Goal: Task Accomplishment & Management: Use online tool/utility

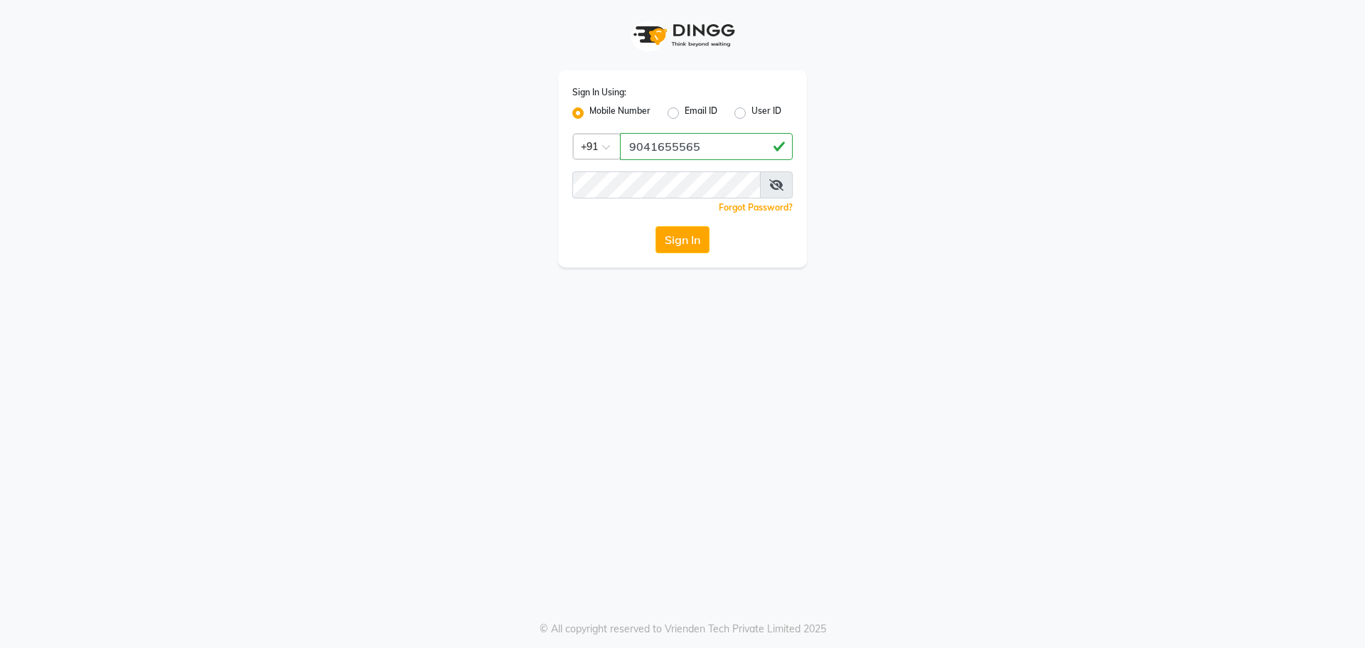
type input "9041655565"
drag, startPoint x: 676, startPoint y: 218, endPoint x: 677, endPoint y: 235, distance: 17.1
click at [677, 227] on div "Sign In Using: Mobile Number Email ID User ID Country Code × [PHONE_NUMBER] Rem…" at bounding box center [682, 168] width 249 height 197
click at [678, 242] on button "Sign In" at bounding box center [683, 239] width 54 height 27
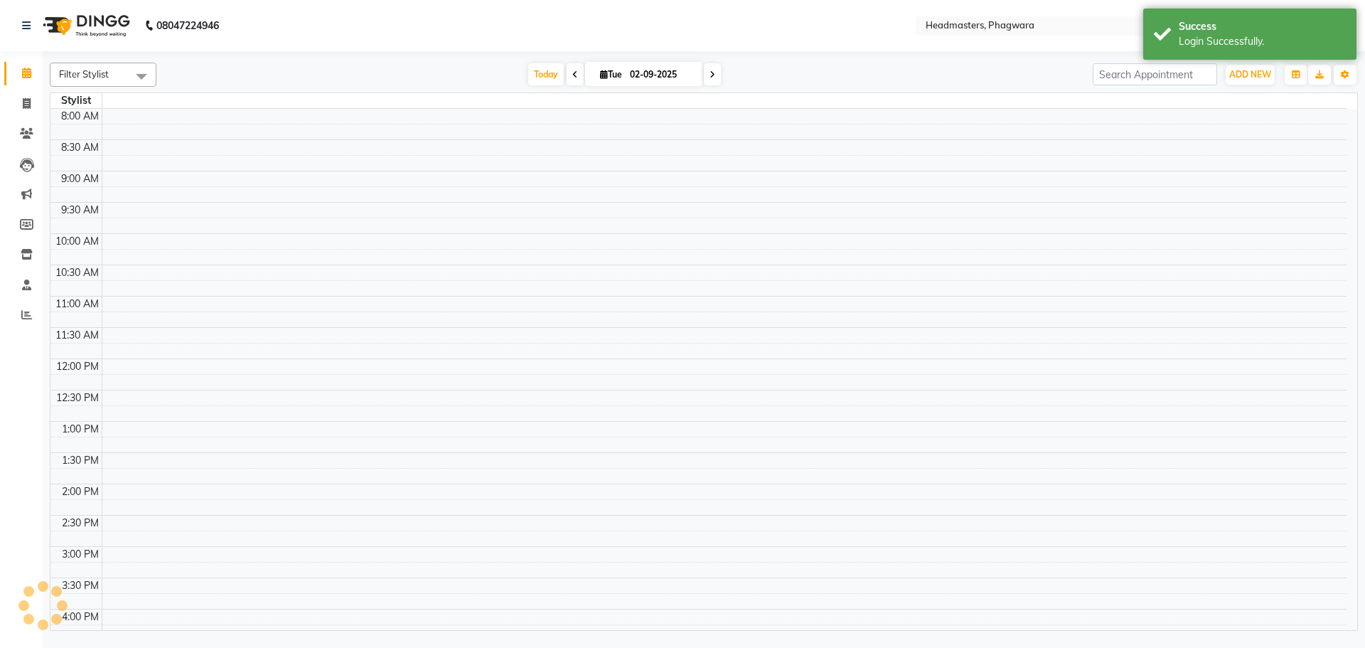
select select "en"
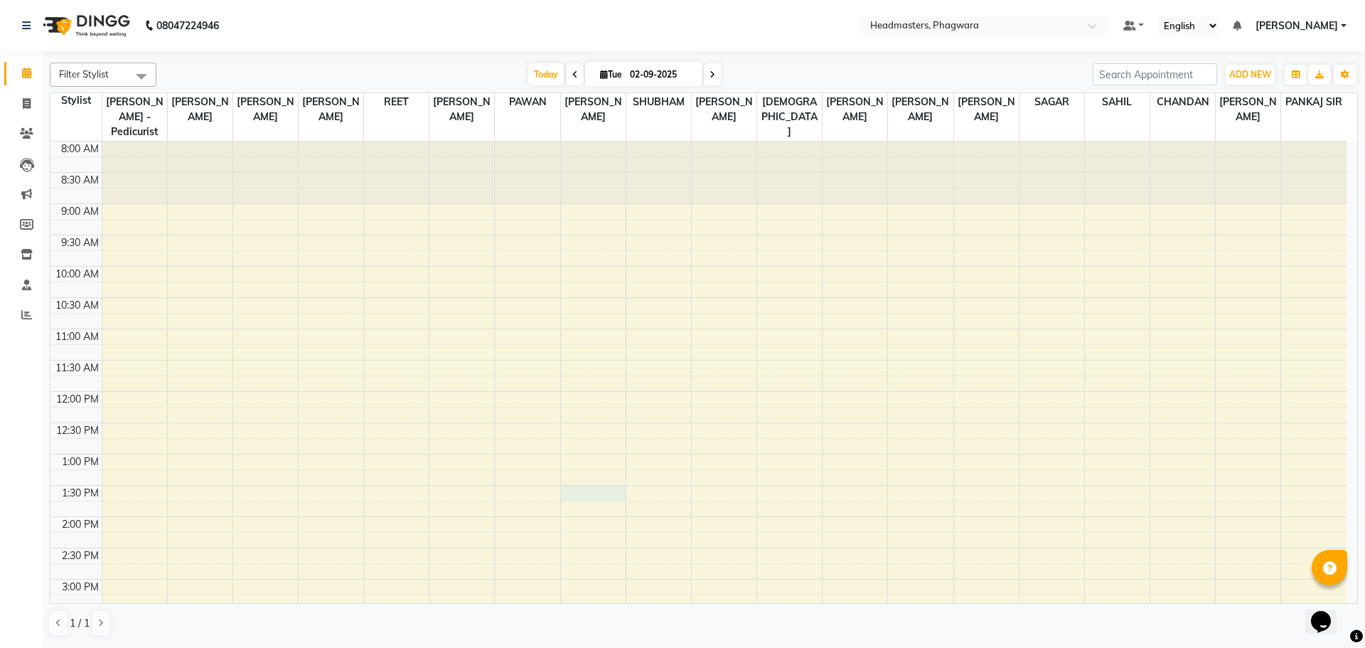
click at [577, 483] on div "8:00 AM 8:30 AM 9:00 AM 9:30 AM 10:00 AM 10:30 AM 11:00 AM 11:30 AM 12:00 PM 12…" at bounding box center [698, 548] width 1296 height 813
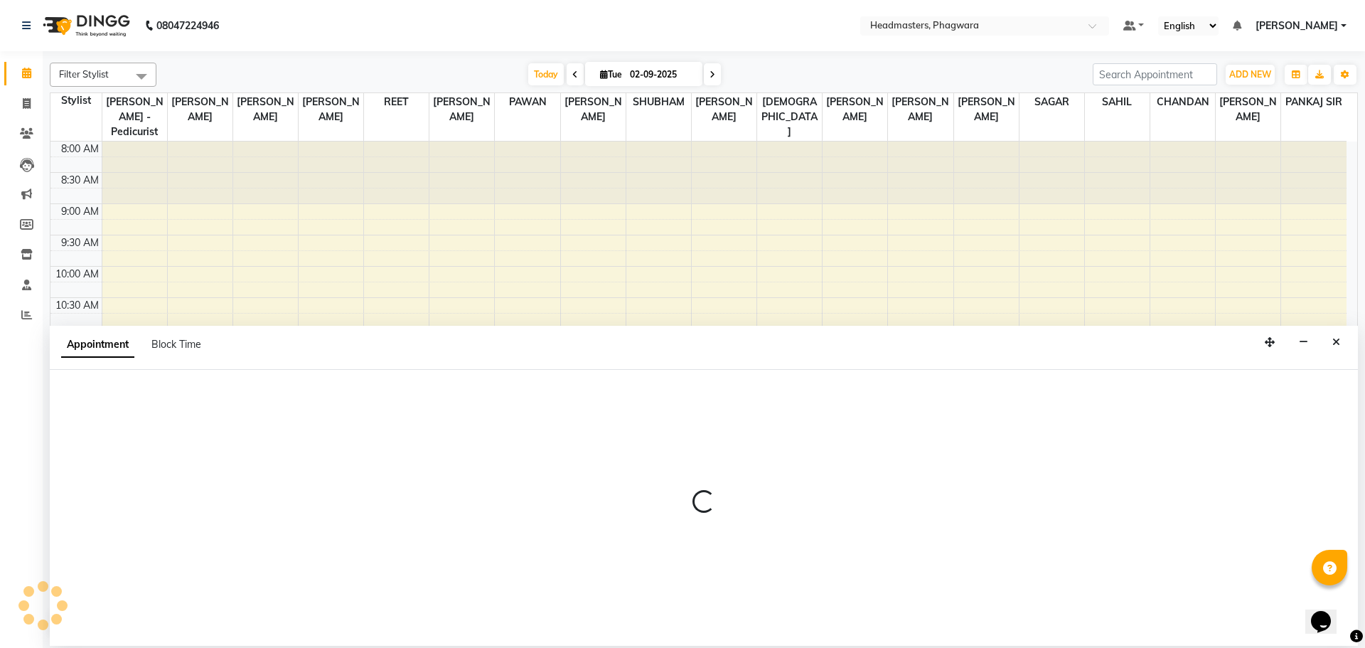
select select "71384"
select select "tentative"
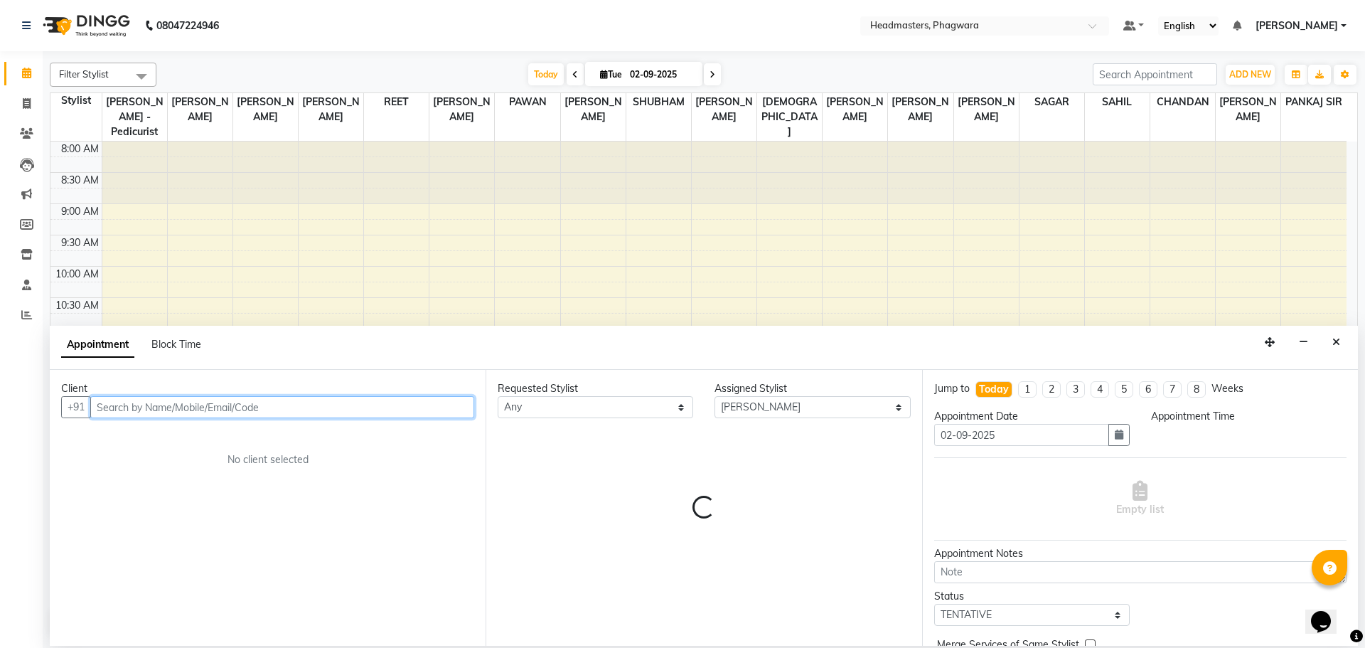
select select "810"
click at [145, 401] on input "text" at bounding box center [282, 407] width 384 height 22
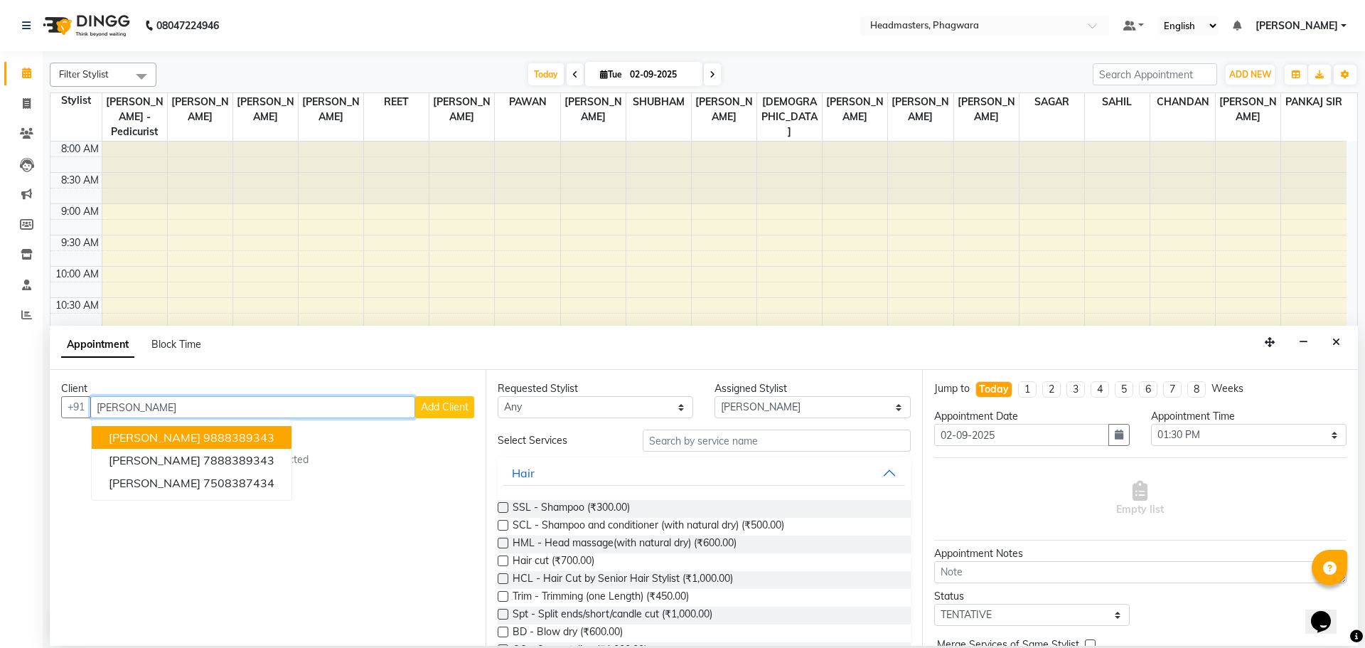
click at [164, 433] on span "[PERSON_NAME]" at bounding box center [155, 437] width 92 height 14
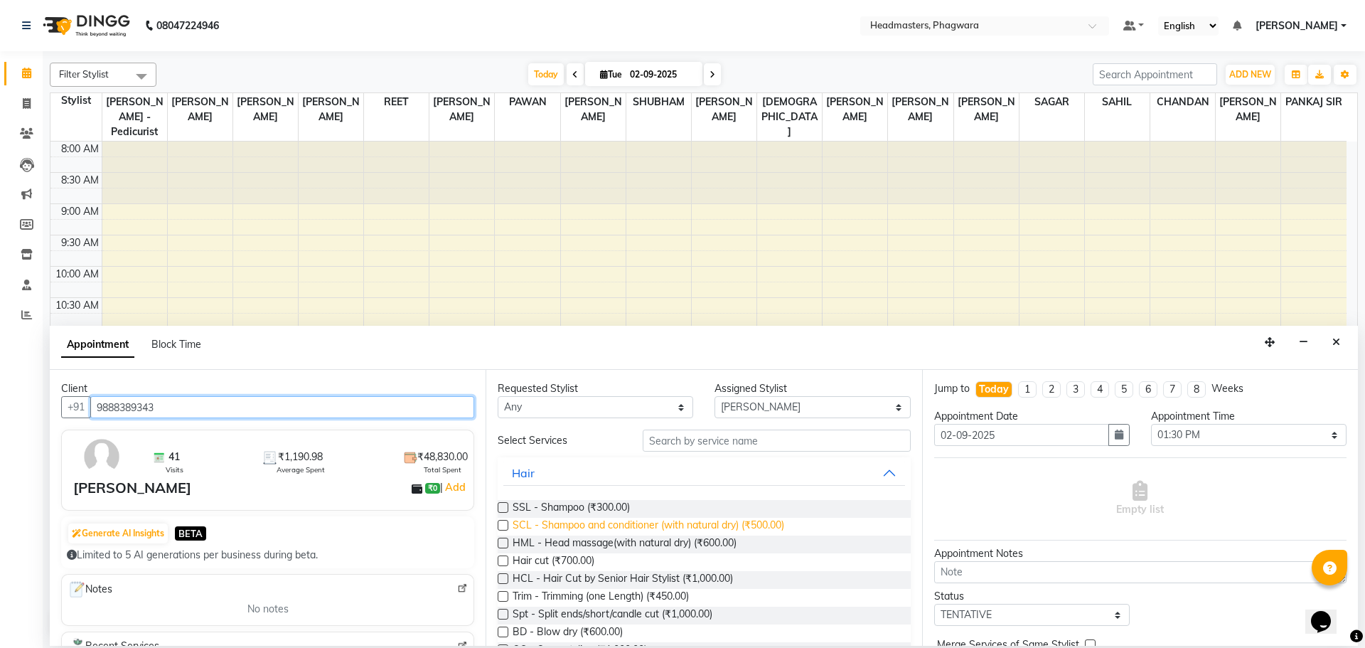
type input "9888389343"
click at [673, 523] on span "SCL - Shampoo and conditioner (with natural dry) (₹500.00)" at bounding box center [649, 527] width 272 height 18
checkbox input "false"
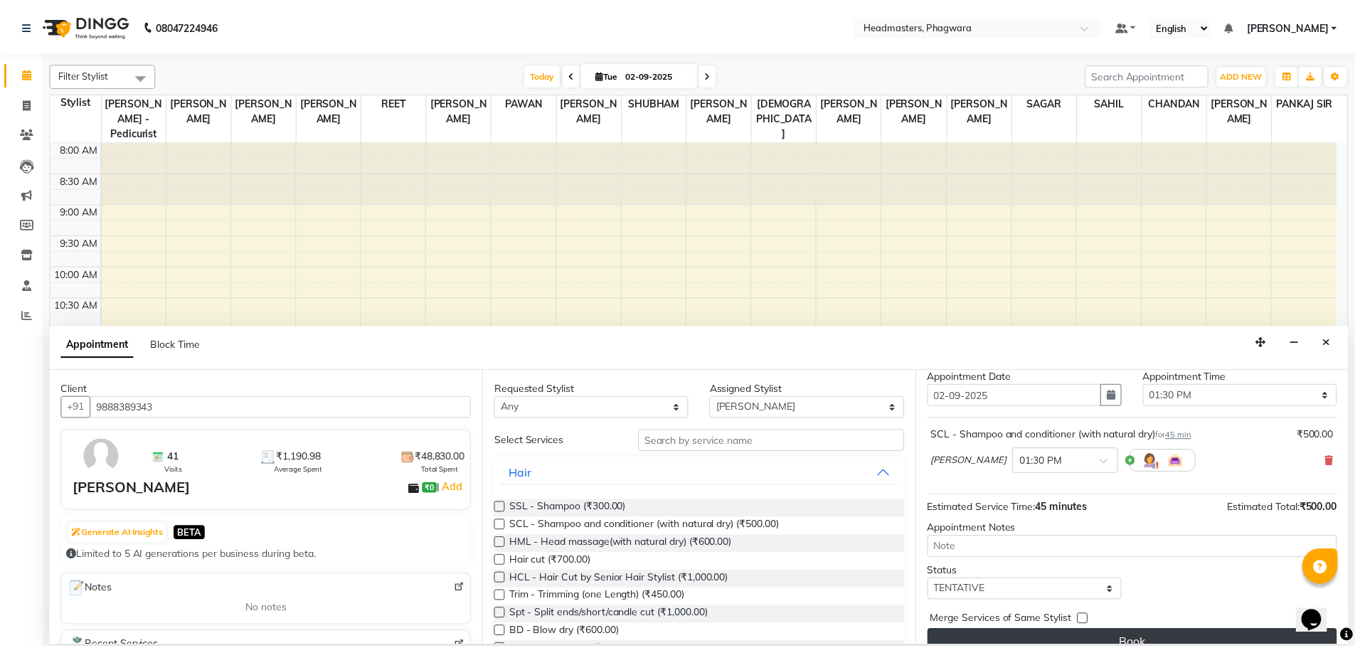
scroll to position [61, 0]
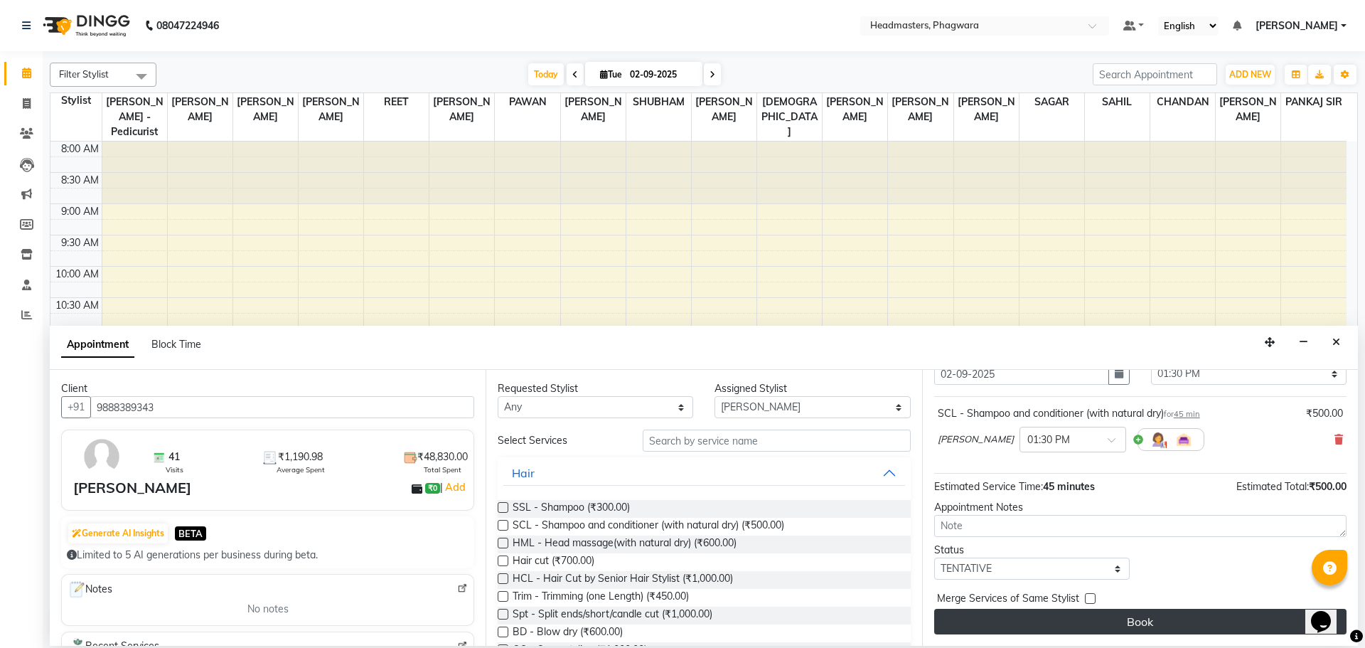
click at [1153, 626] on button "Book" at bounding box center [1140, 622] width 412 height 26
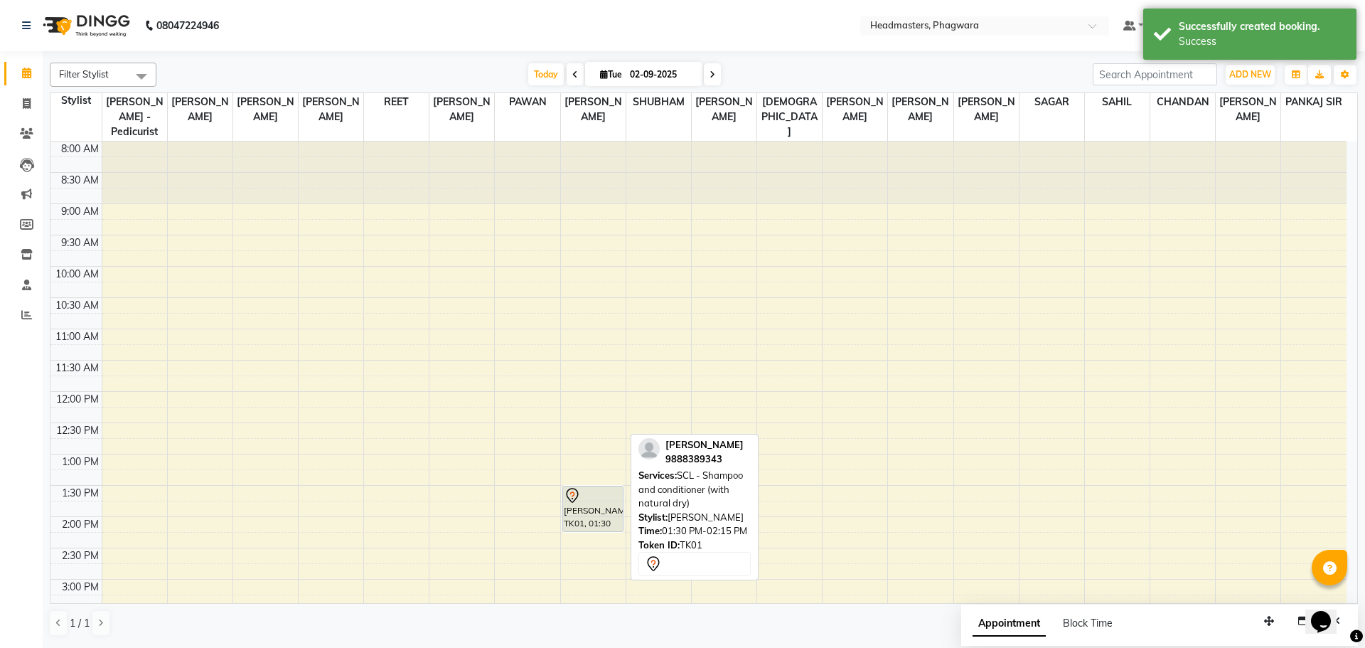
click at [571, 491] on div "[PERSON_NAME], TK01, 01:30 PM-02:15 PM, SCL - Shampoo and conditioner (with nat…" at bounding box center [593, 508] width 60 height 45
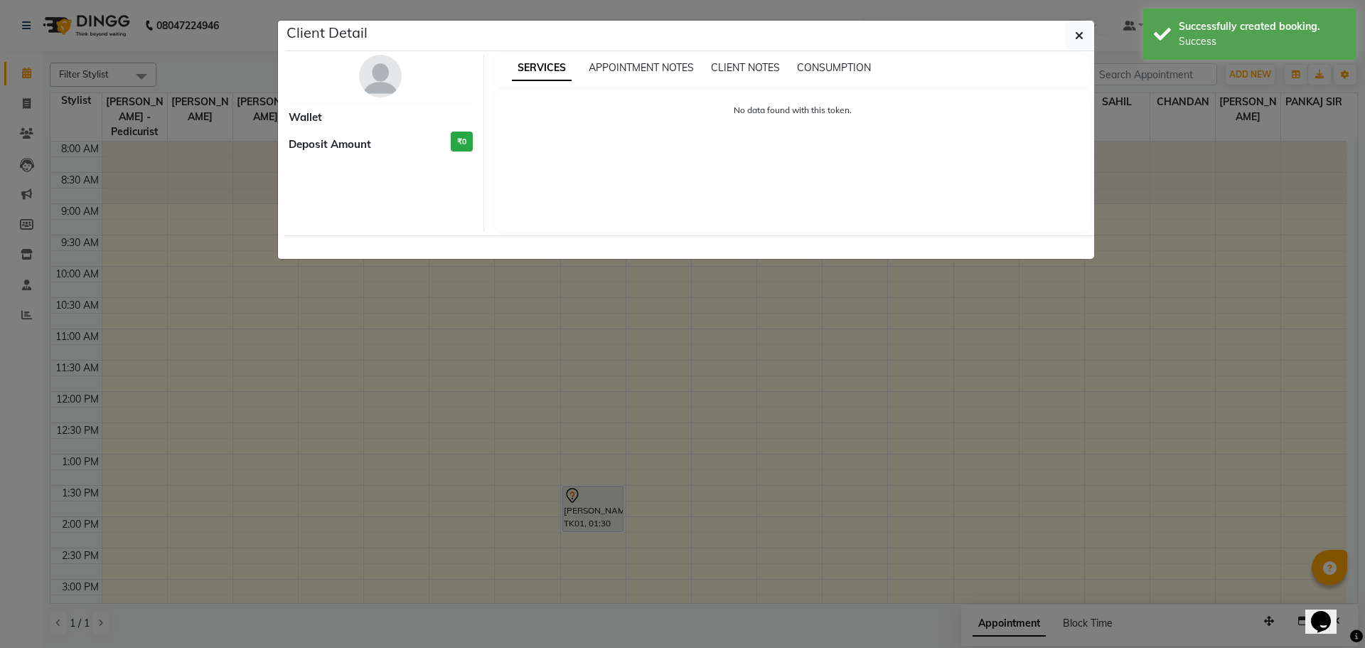
select select "7"
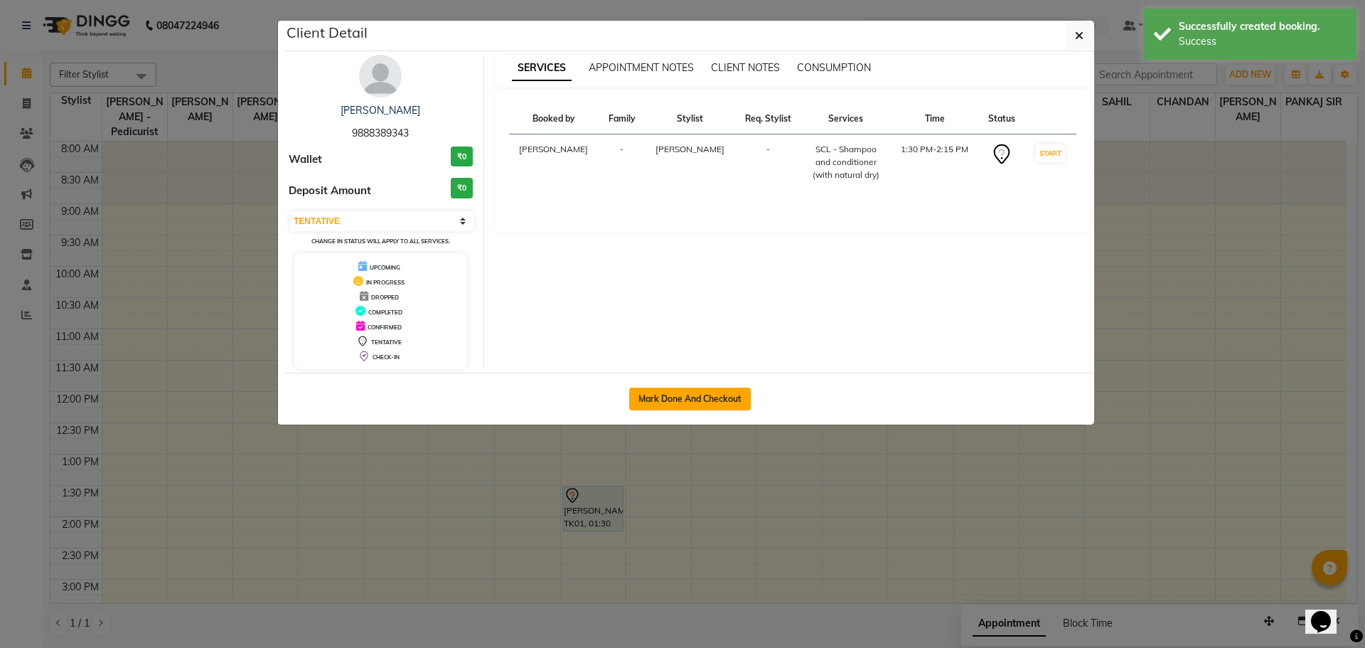
click at [647, 397] on button "Mark Done And Checkout" at bounding box center [690, 399] width 122 height 23
select select "service"
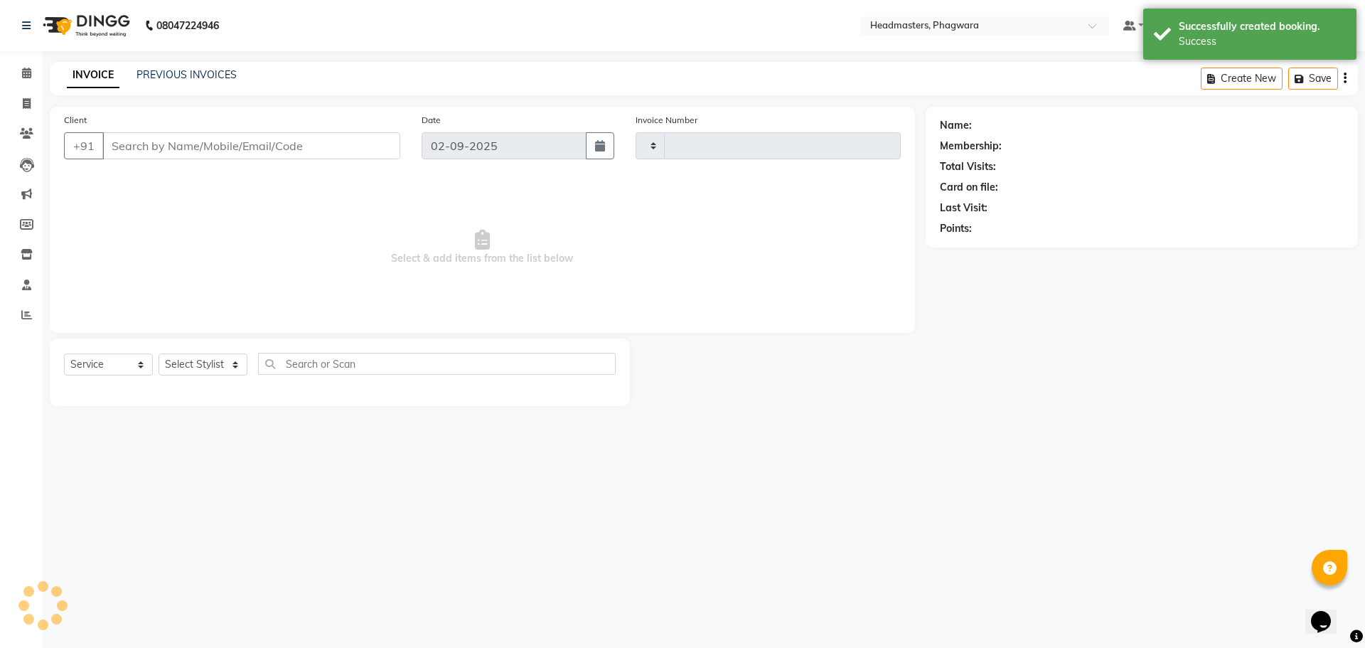
type input "1004"
select select "7888"
type input "9888389343"
select select "71384"
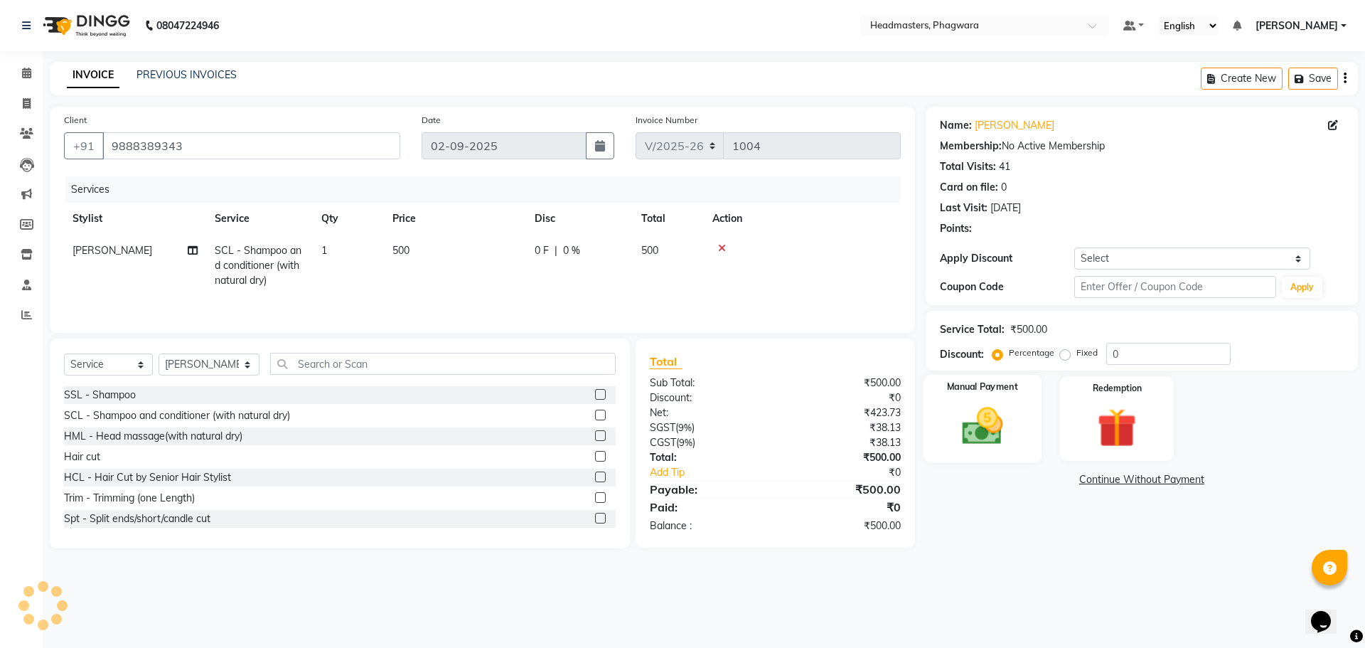
click at [1005, 407] on img at bounding box center [982, 425] width 66 height 47
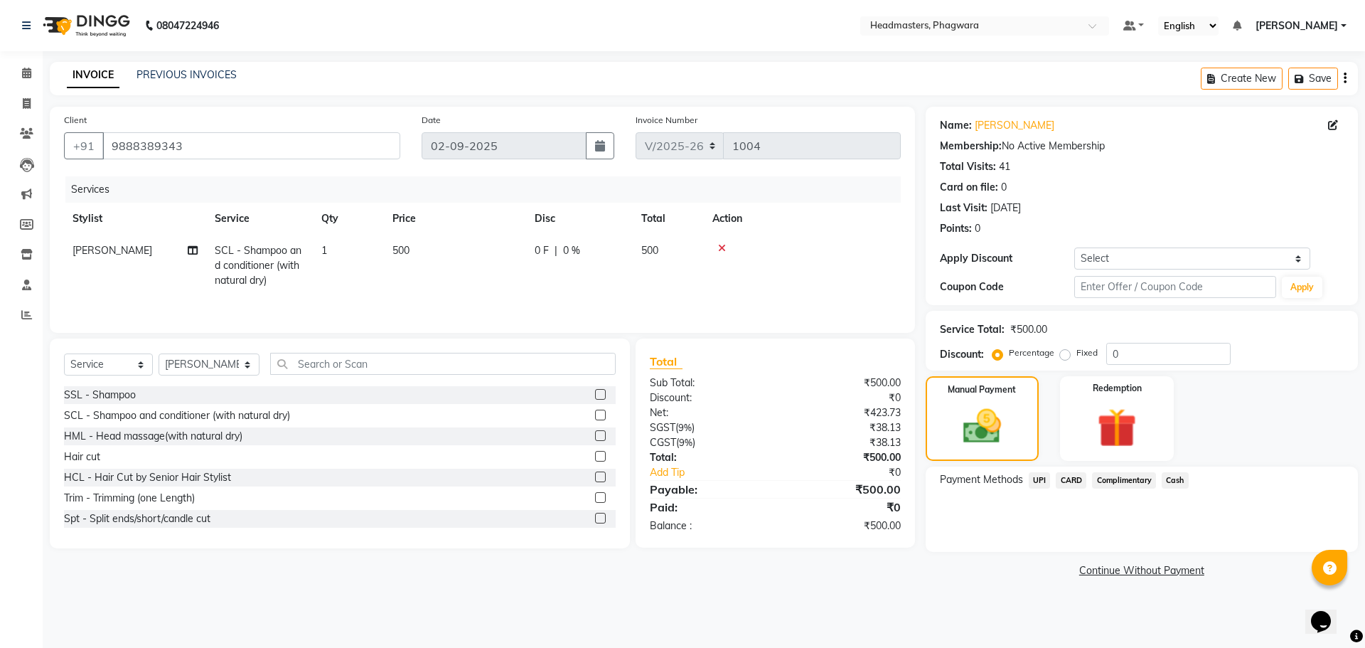
click at [1175, 481] on span "Cash" at bounding box center [1175, 480] width 27 height 16
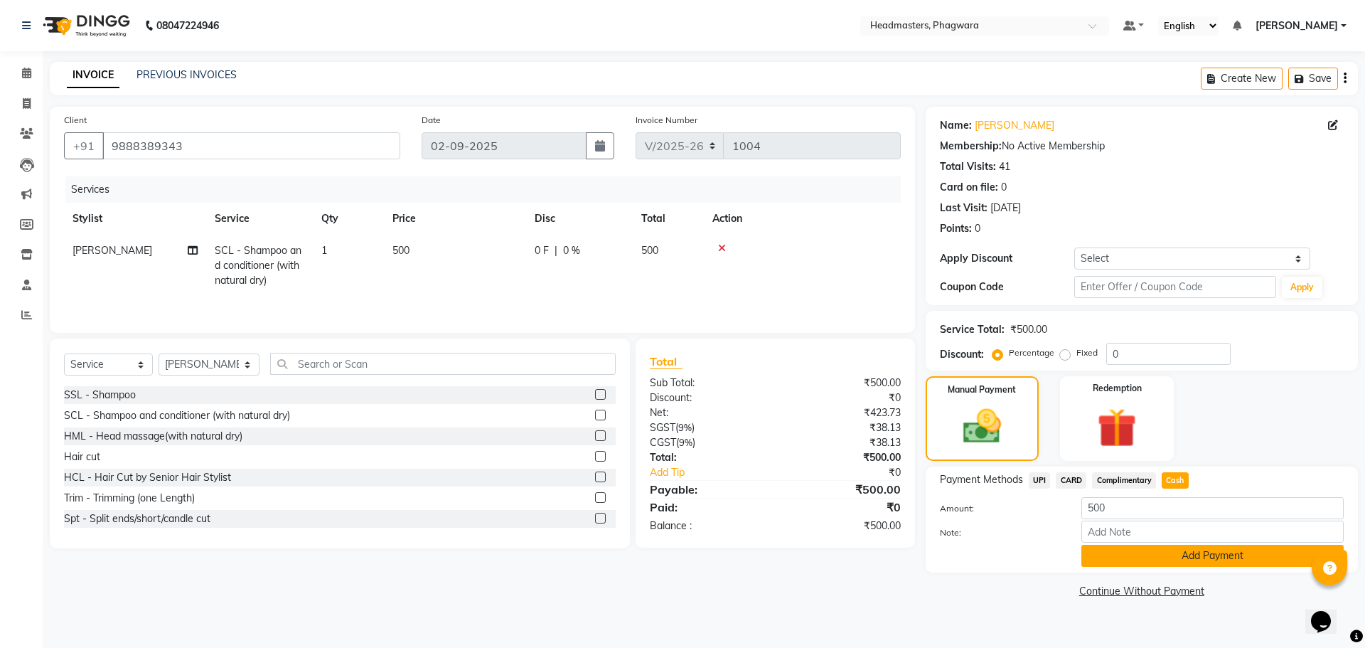
click at [1138, 560] on button "Add Payment" at bounding box center [1213, 556] width 262 height 22
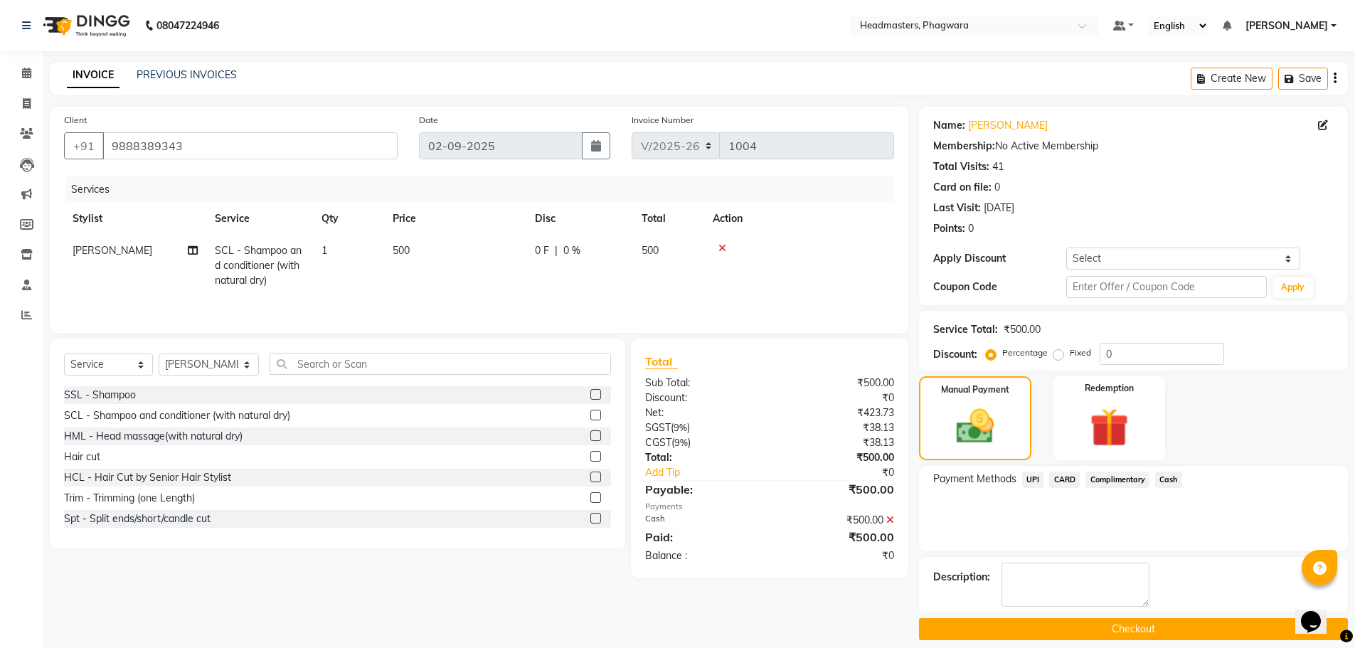
click at [1063, 624] on button "Checkout" at bounding box center [1133, 629] width 429 height 22
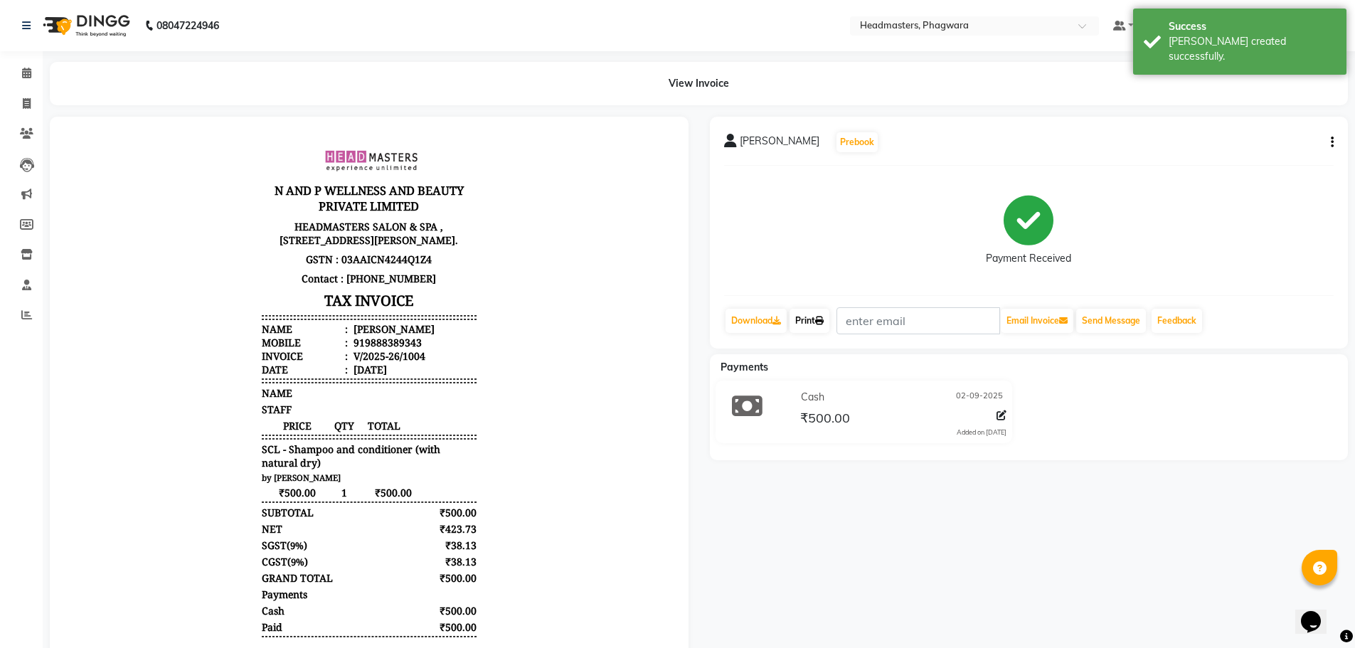
click at [814, 321] on link "Print" at bounding box center [809, 321] width 40 height 24
select select "service"
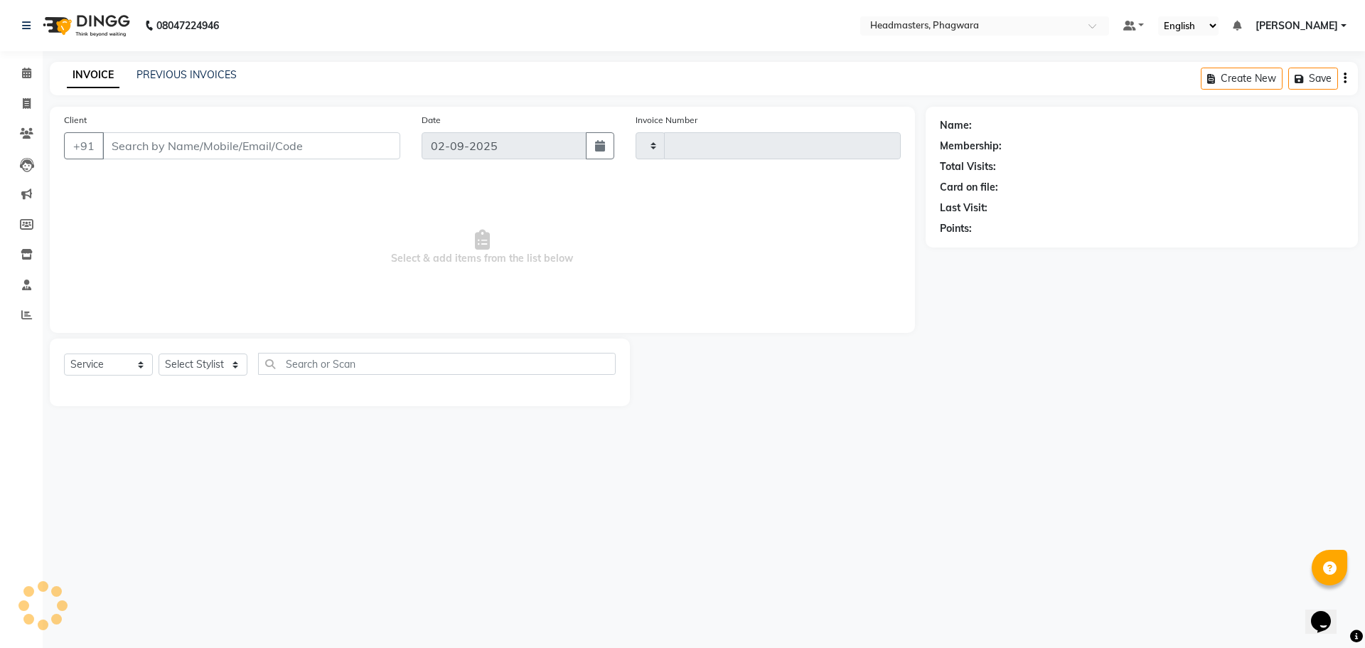
type input "1005"
select select "7888"
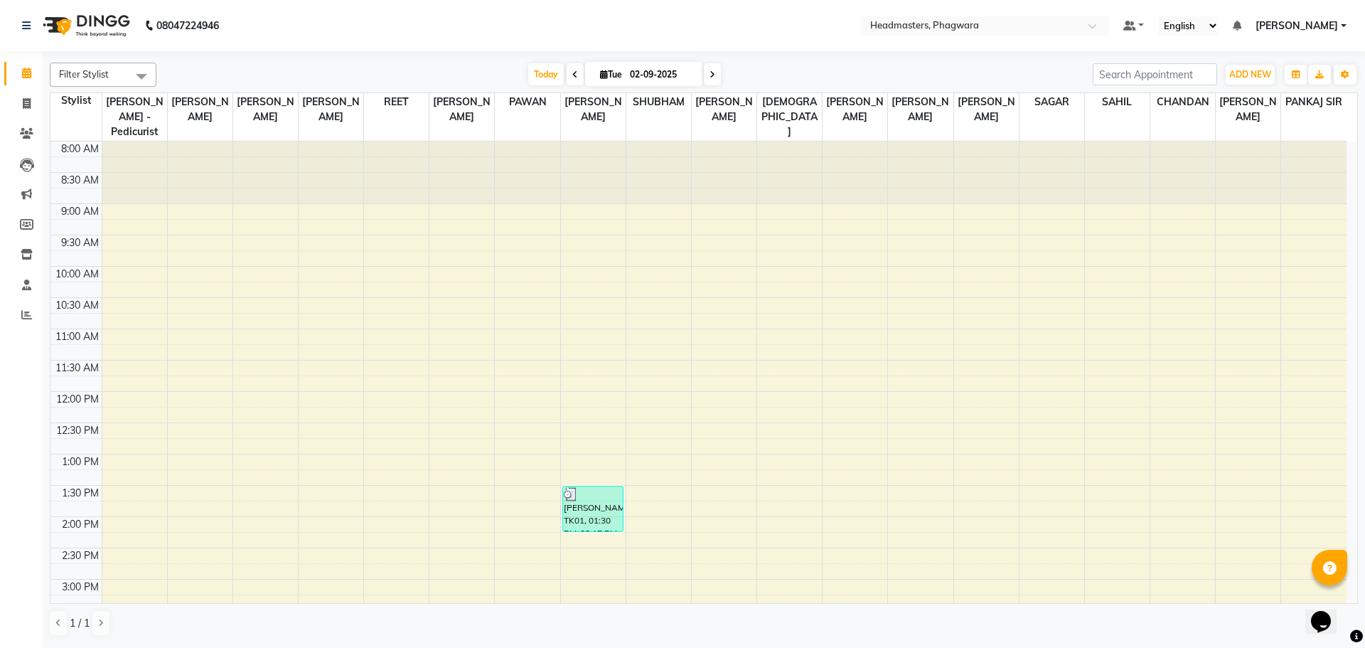
click at [916, 500] on div "8:00 AM 8:30 AM 9:00 AM 9:30 AM 10:00 AM 10:30 AM 11:00 AM 11:30 AM 12:00 PM 12…" at bounding box center [698, 548] width 1296 height 813
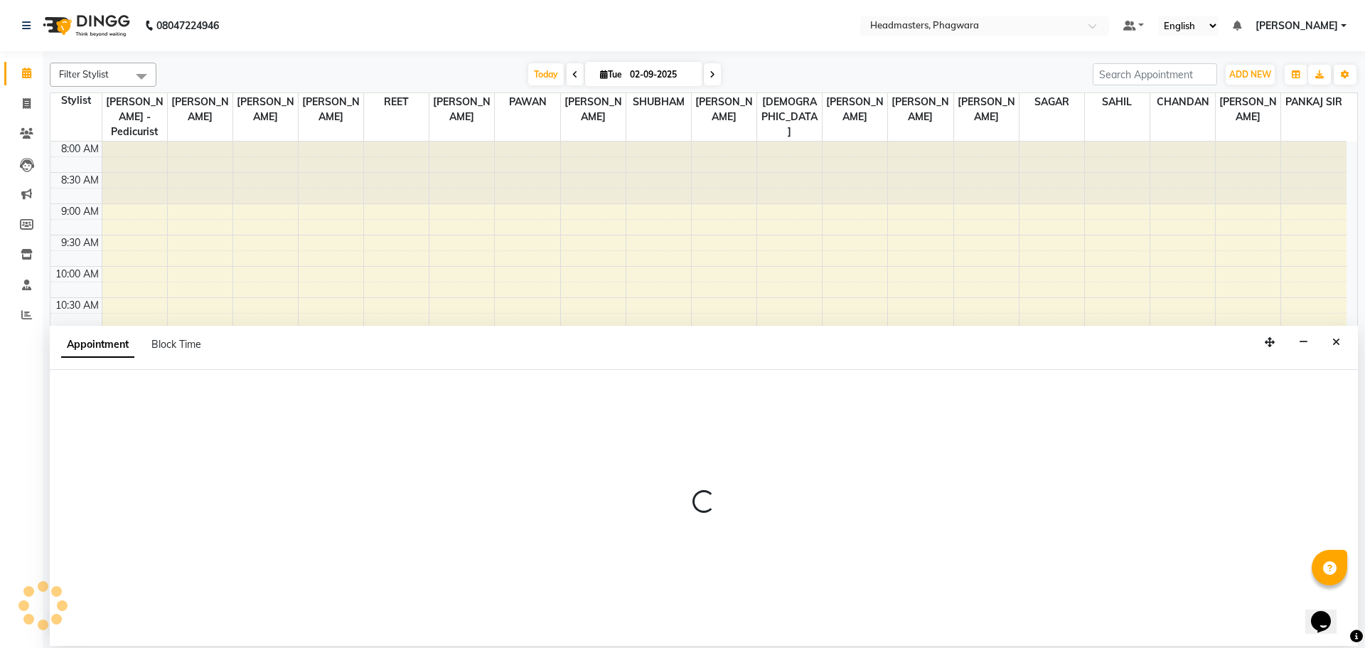
select select "71389"
select select "tentative"
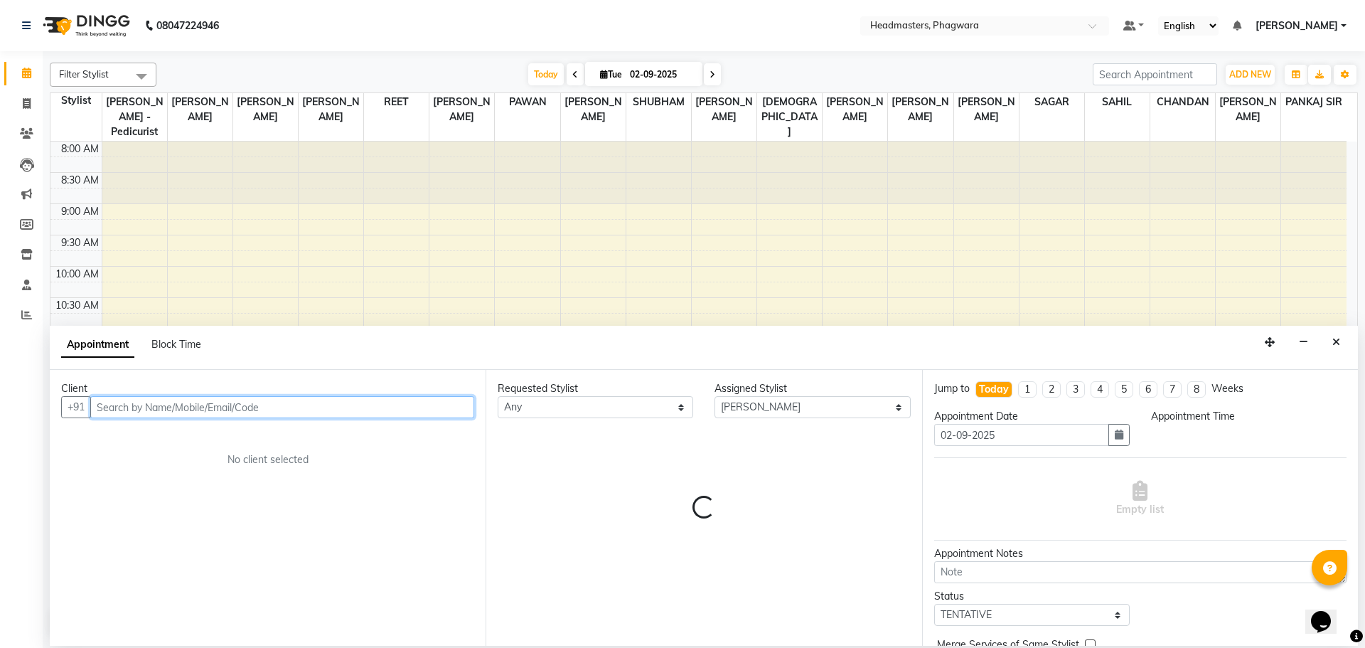
select select "825"
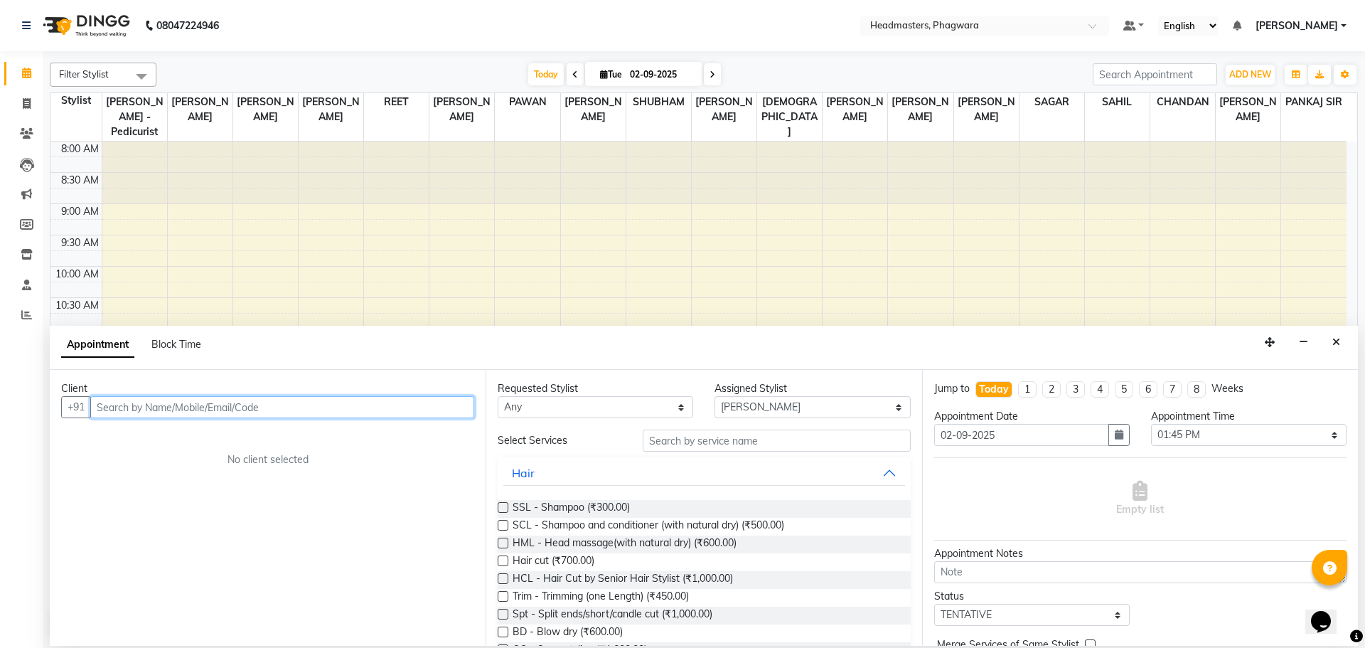
click at [124, 405] on input "text" at bounding box center [282, 407] width 384 height 22
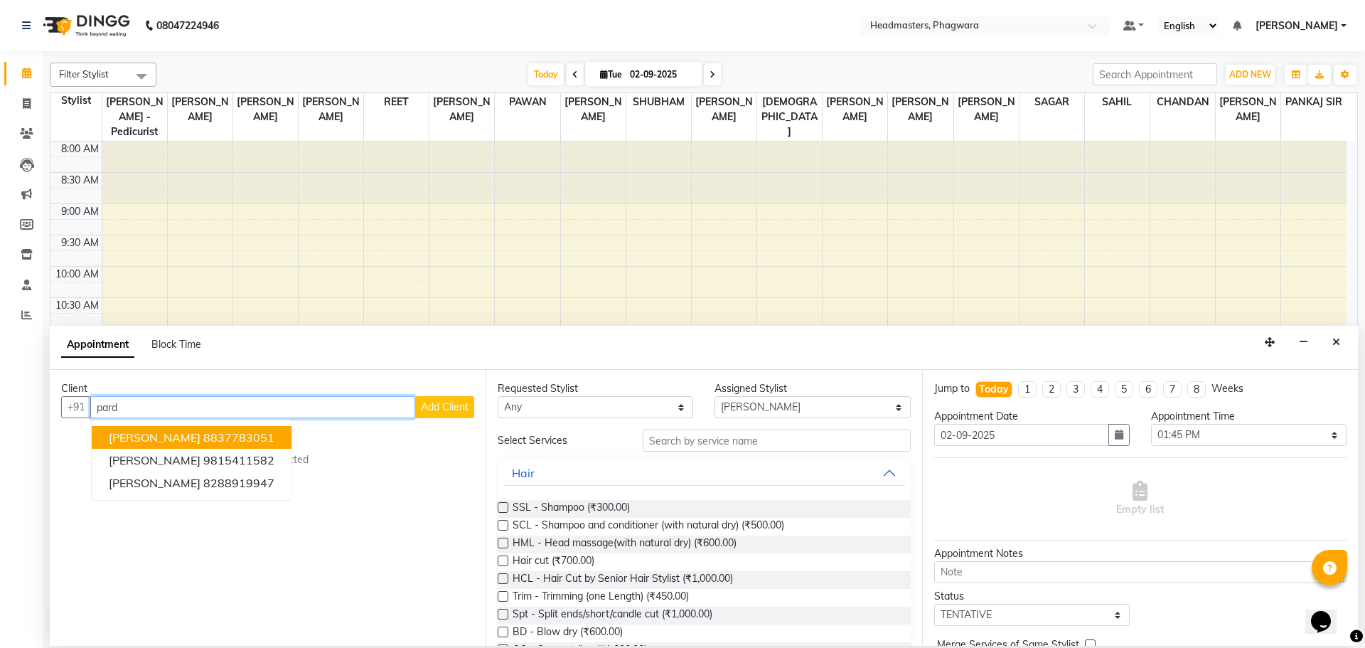
click at [203, 435] on ngb-highlight "8837783051" at bounding box center [238, 437] width 71 height 14
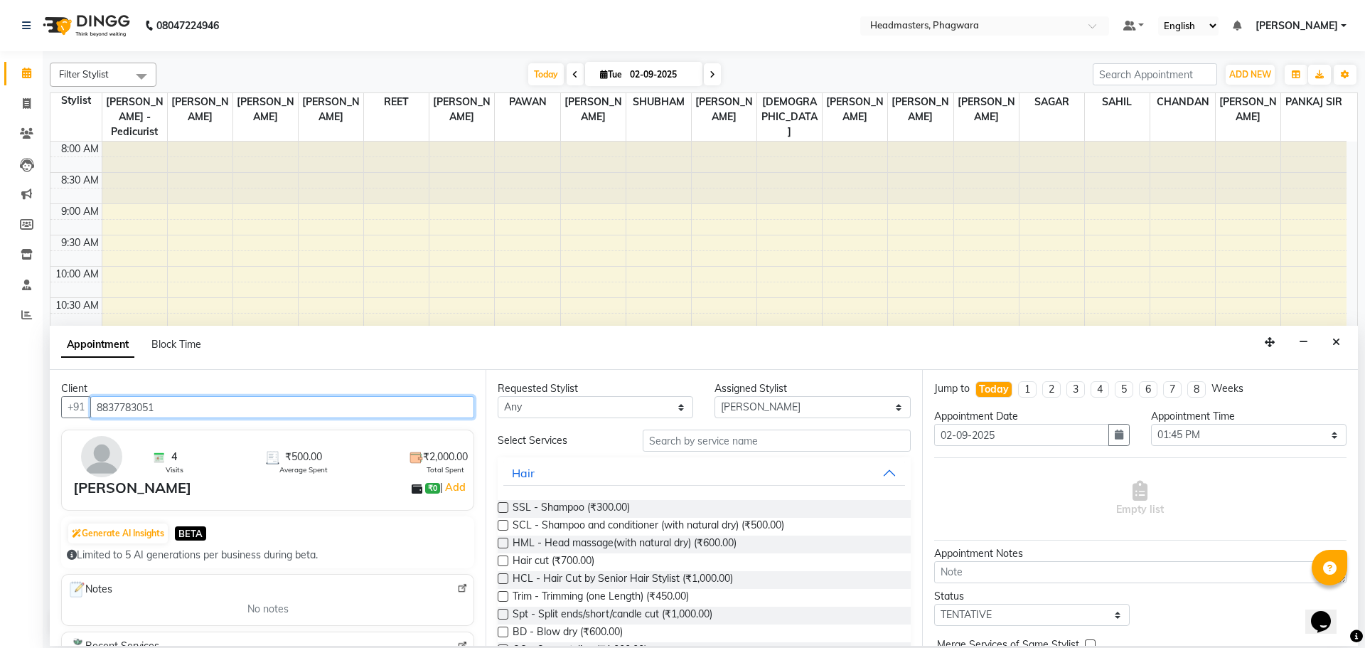
type input "8837783051"
click at [683, 439] on input "text" at bounding box center [777, 440] width 268 height 22
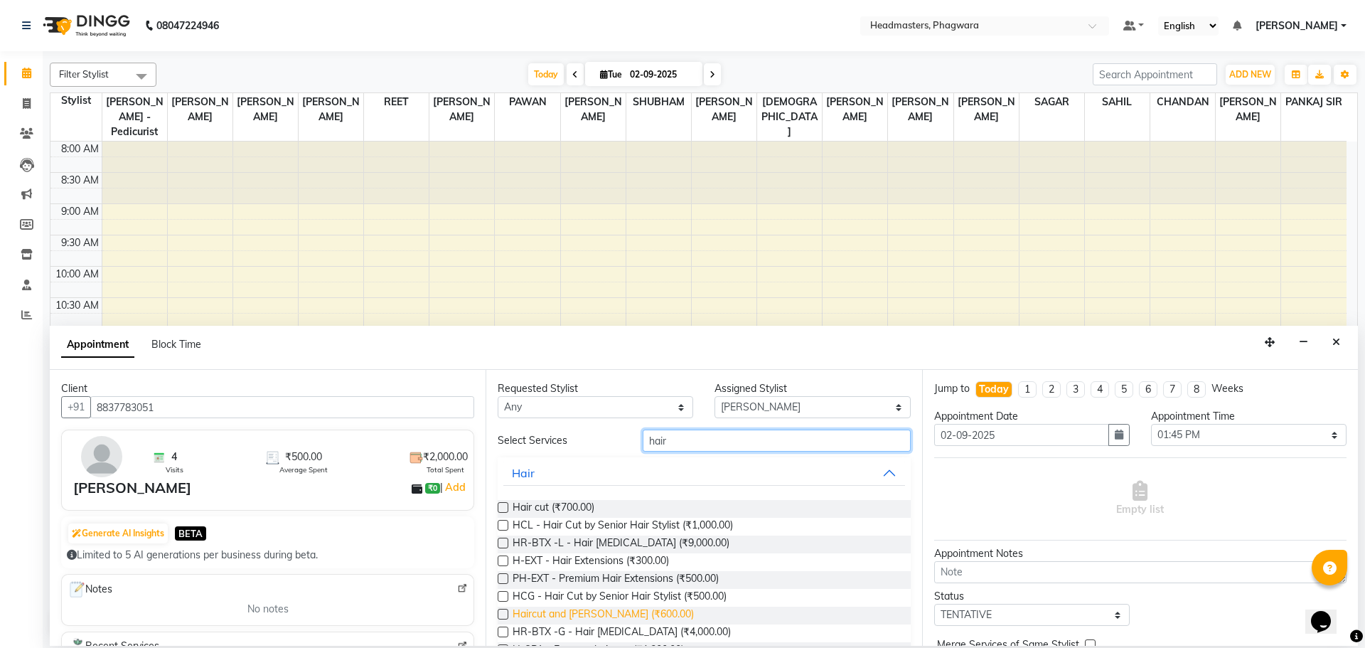
type input "hair"
click at [575, 609] on span "Haircut and [PERSON_NAME] (₹600.00)" at bounding box center [603, 616] width 181 height 18
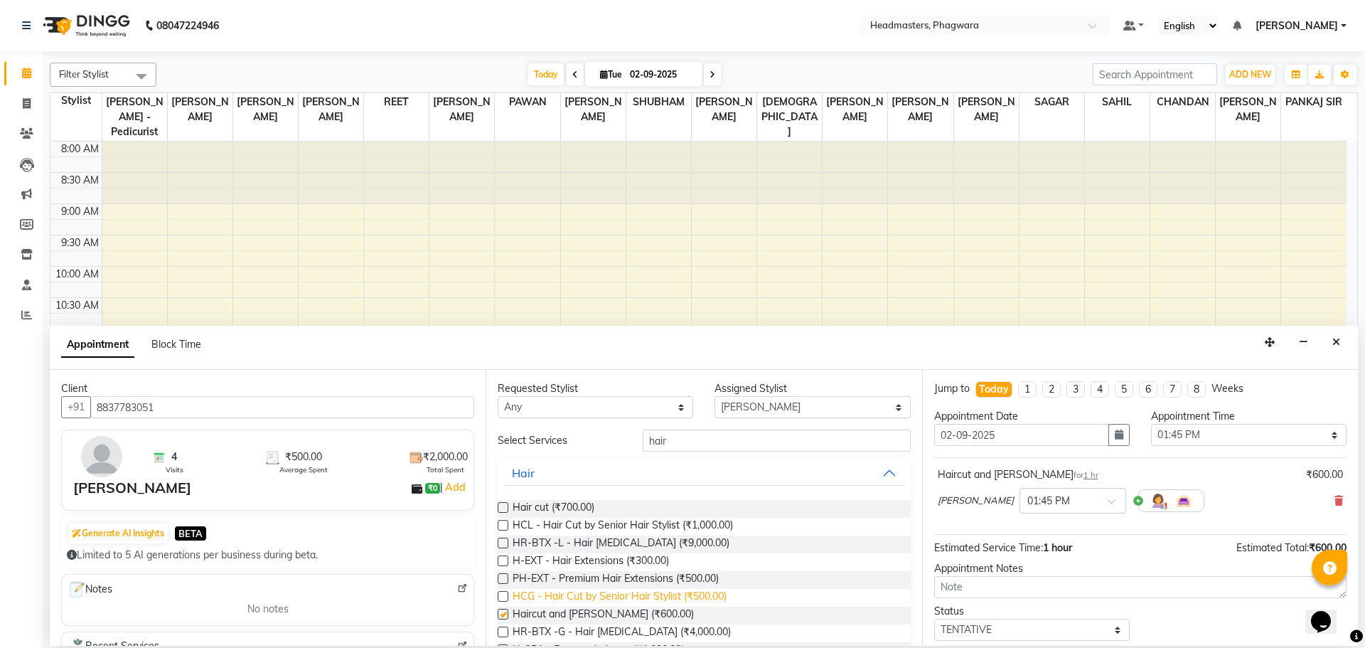
checkbox input "false"
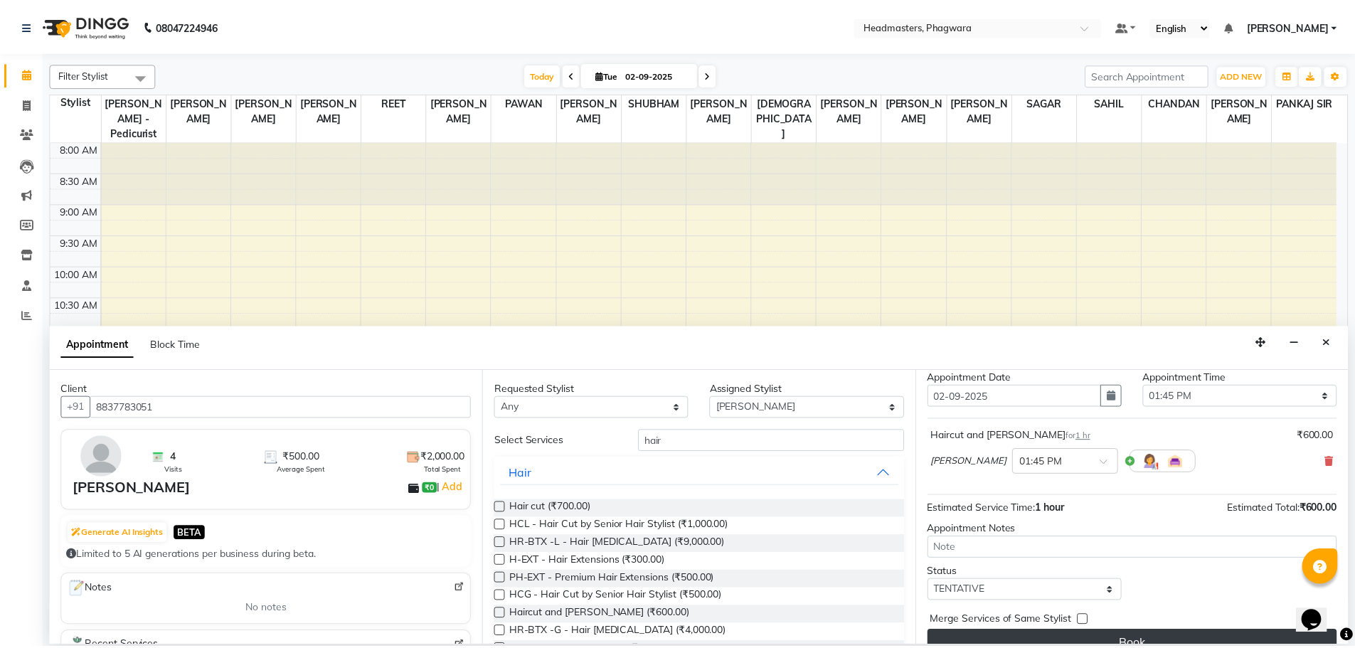
scroll to position [61, 0]
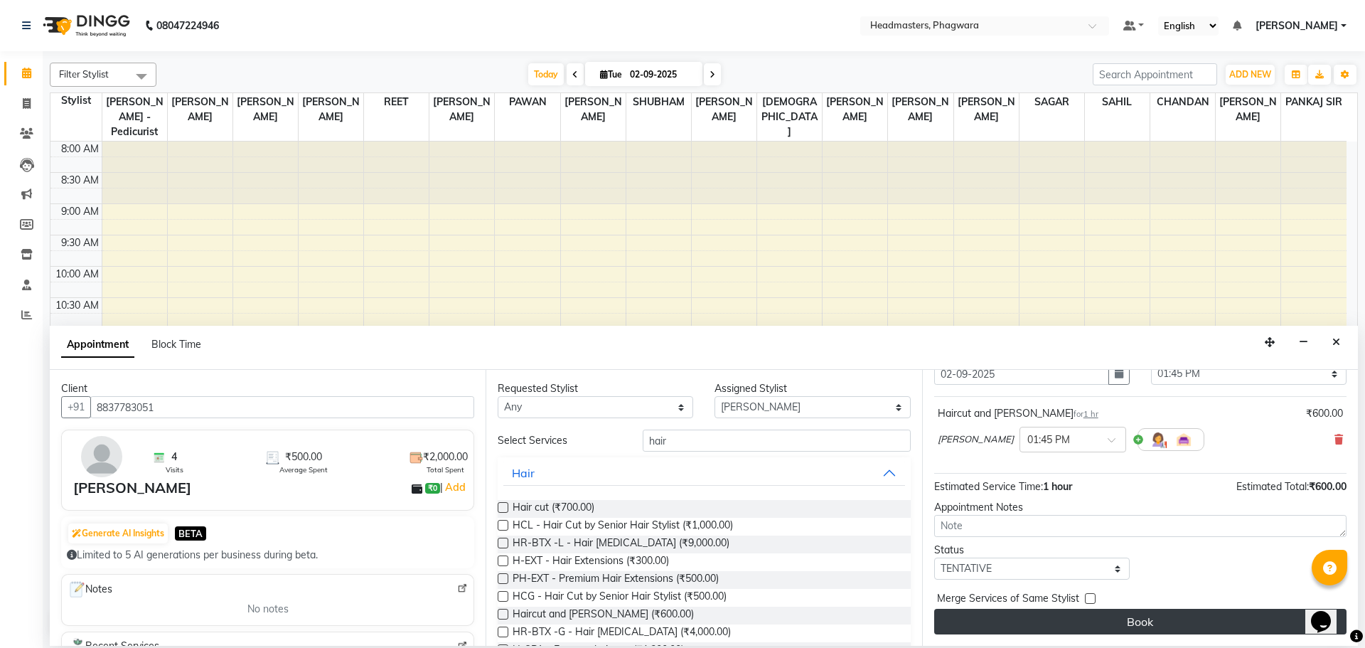
click at [1057, 627] on button "Book" at bounding box center [1140, 622] width 412 height 26
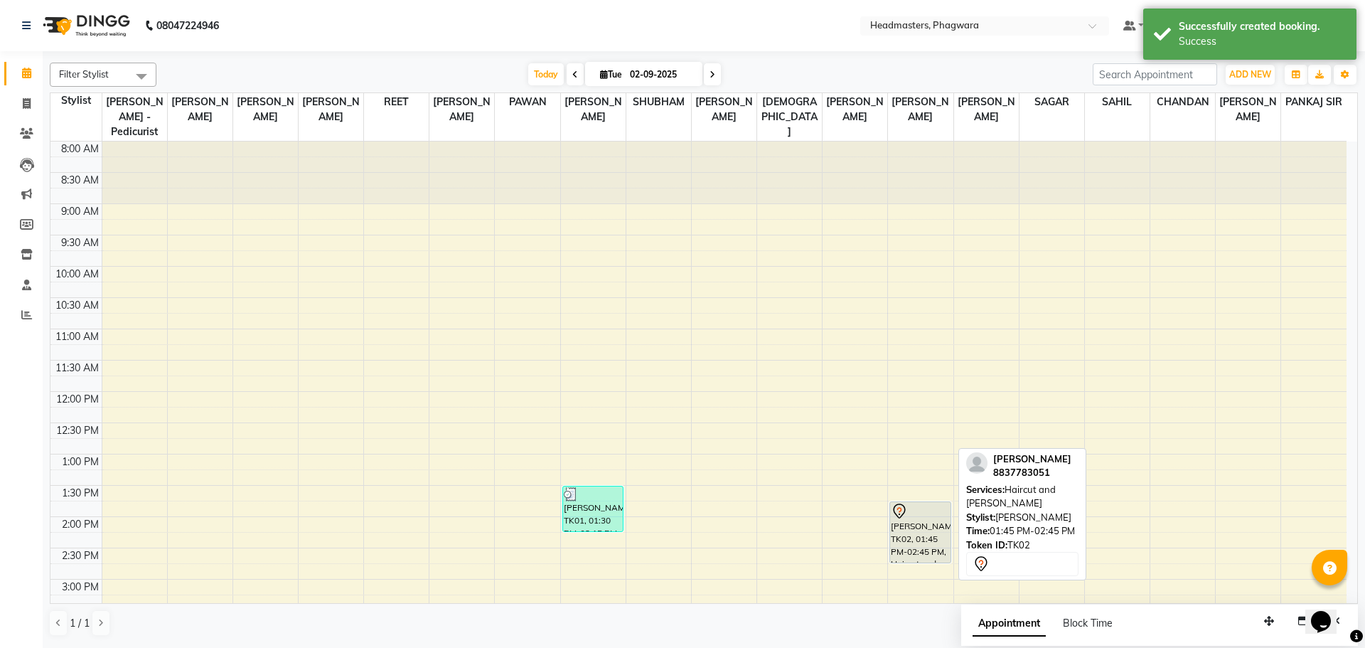
click at [900, 513] on div "[PERSON_NAME], TK02, 01:45 PM-02:45 PM, Haircut and [PERSON_NAME]" at bounding box center [920, 532] width 60 height 60
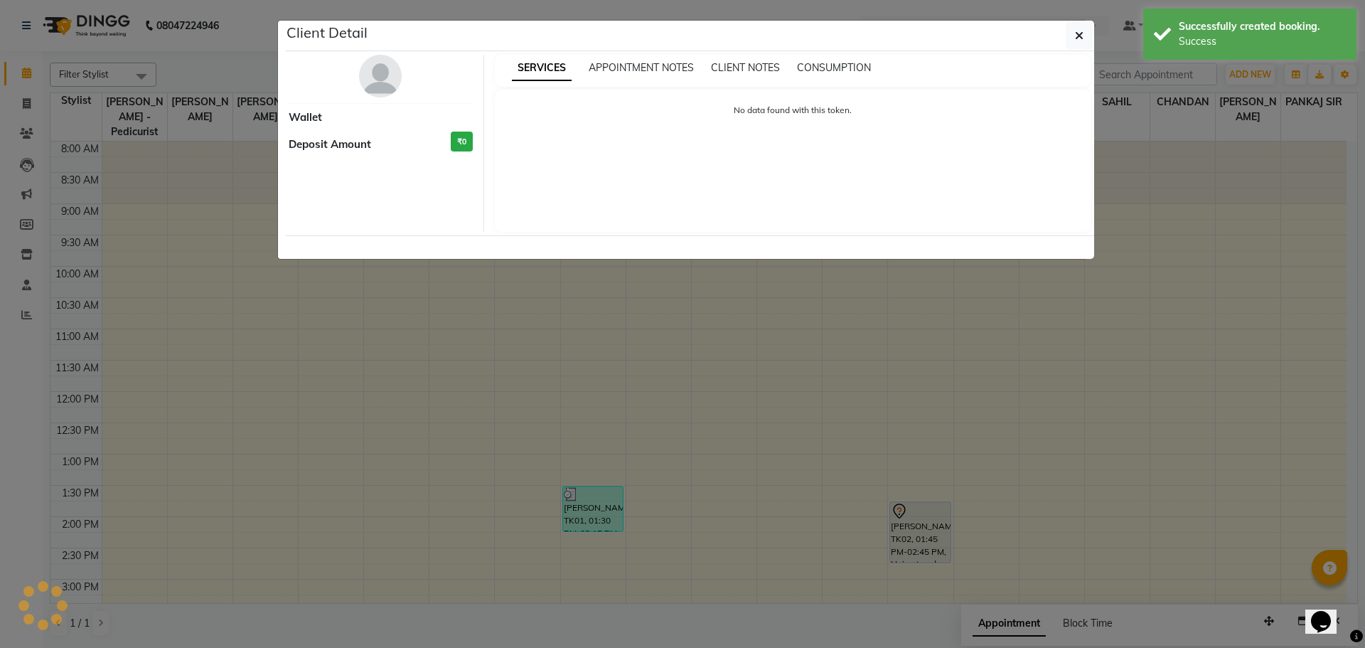
select select "7"
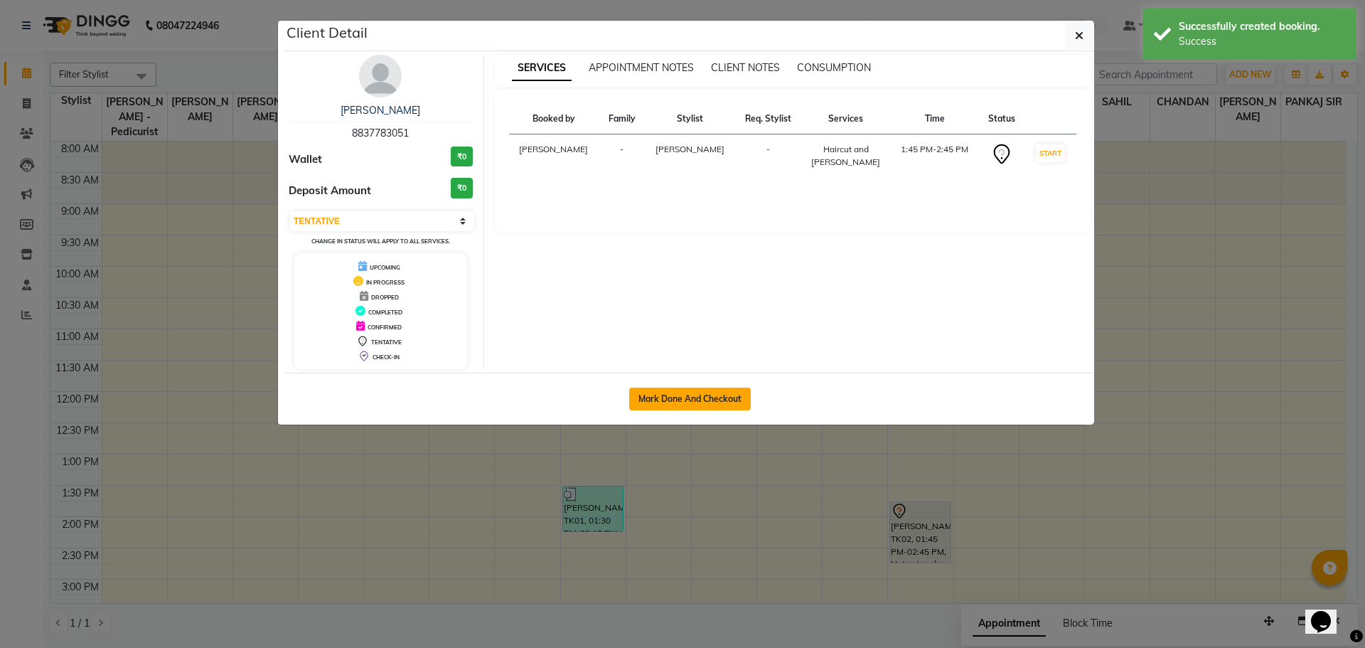
click at [704, 405] on button "Mark Done And Checkout" at bounding box center [690, 399] width 122 height 23
select select "service"
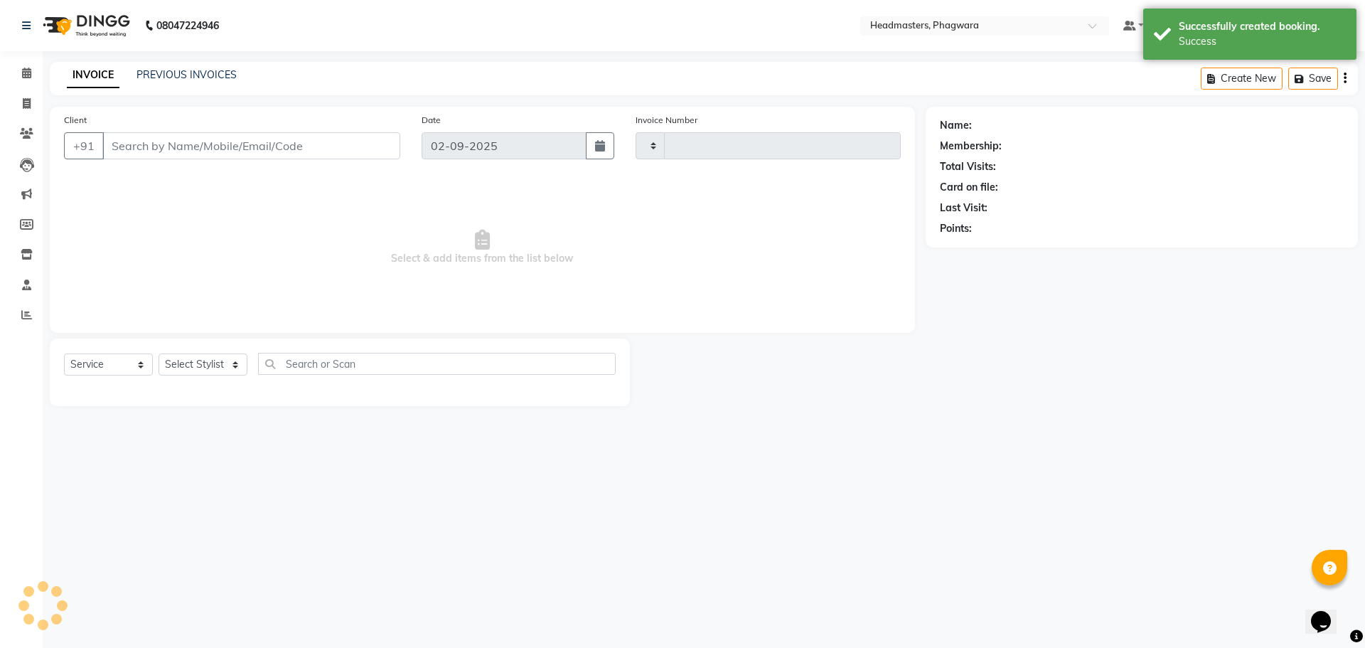
type input "1005"
select select "7888"
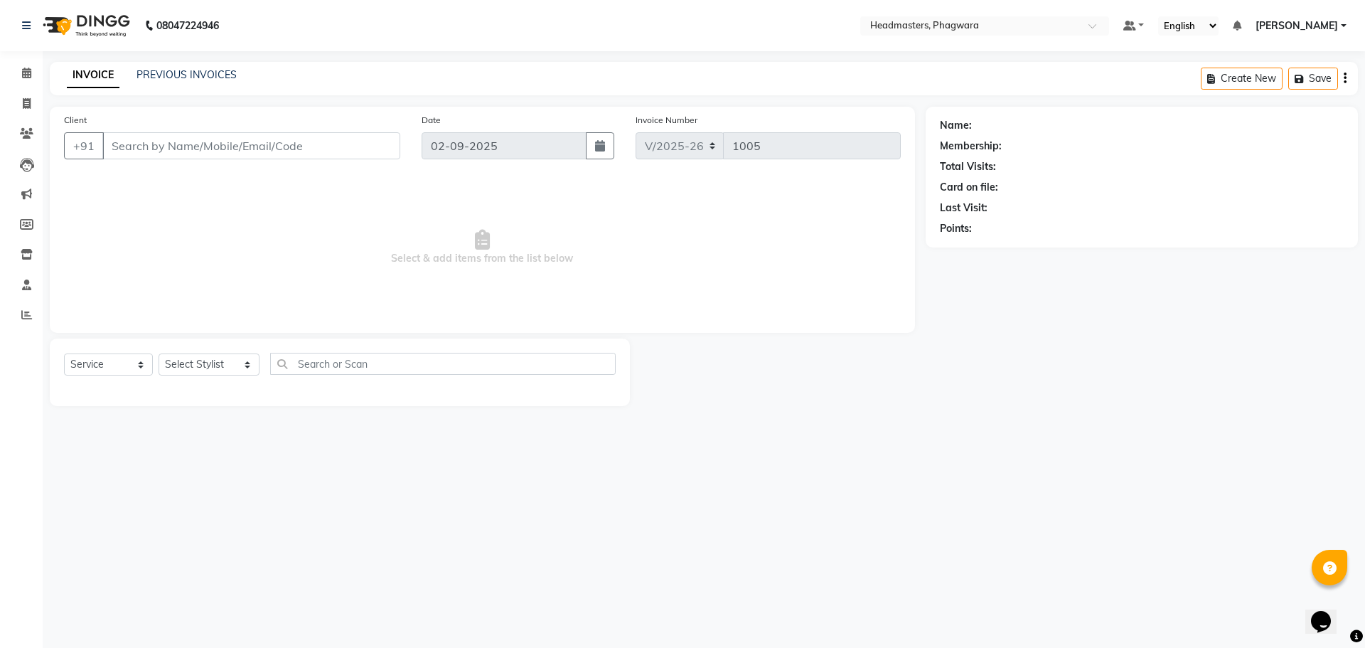
type input "8837783051"
select select "71389"
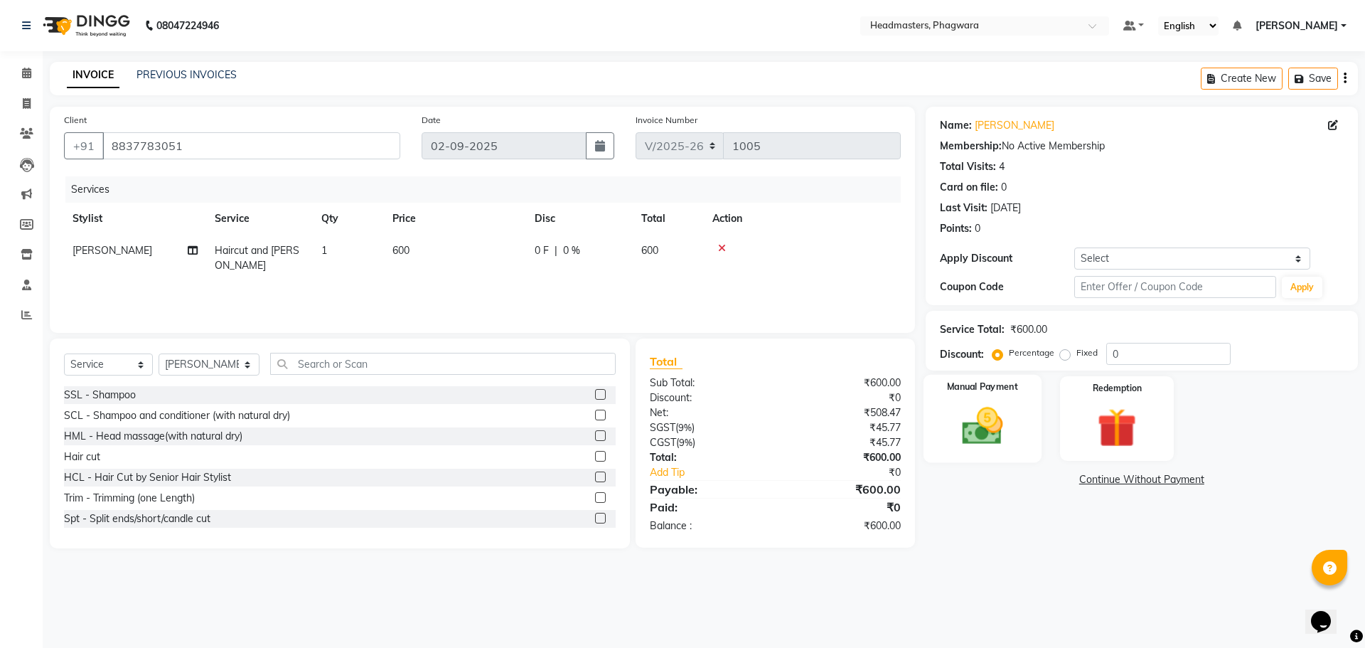
click at [987, 421] on img at bounding box center [982, 425] width 66 height 47
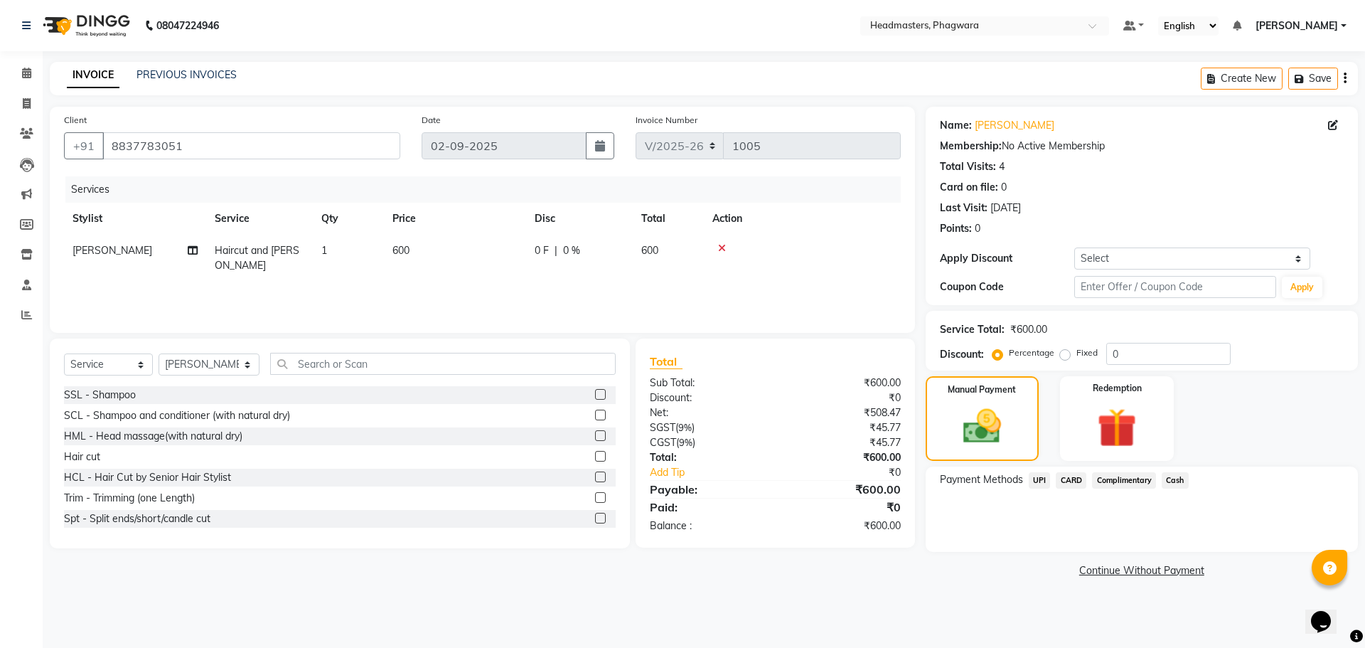
click at [1181, 481] on span "Cash" at bounding box center [1175, 480] width 27 height 16
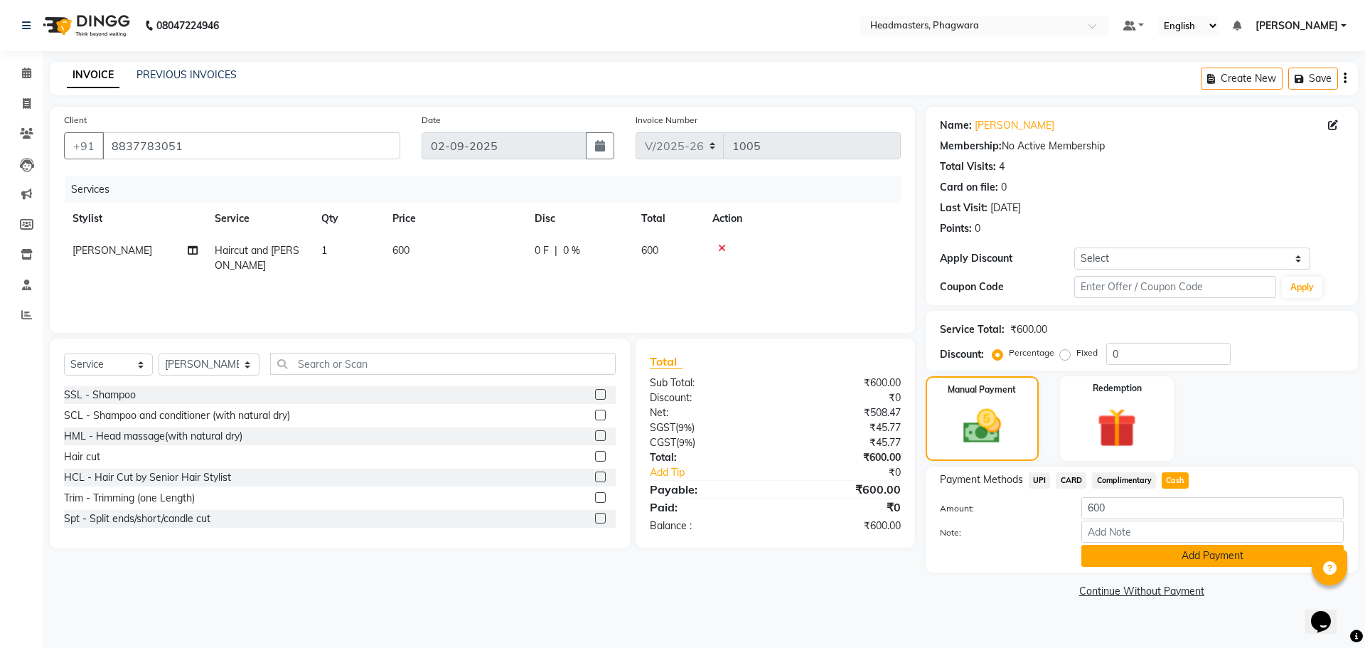
click at [1119, 550] on button "Add Payment" at bounding box center [1213, 556] width 262 height 22
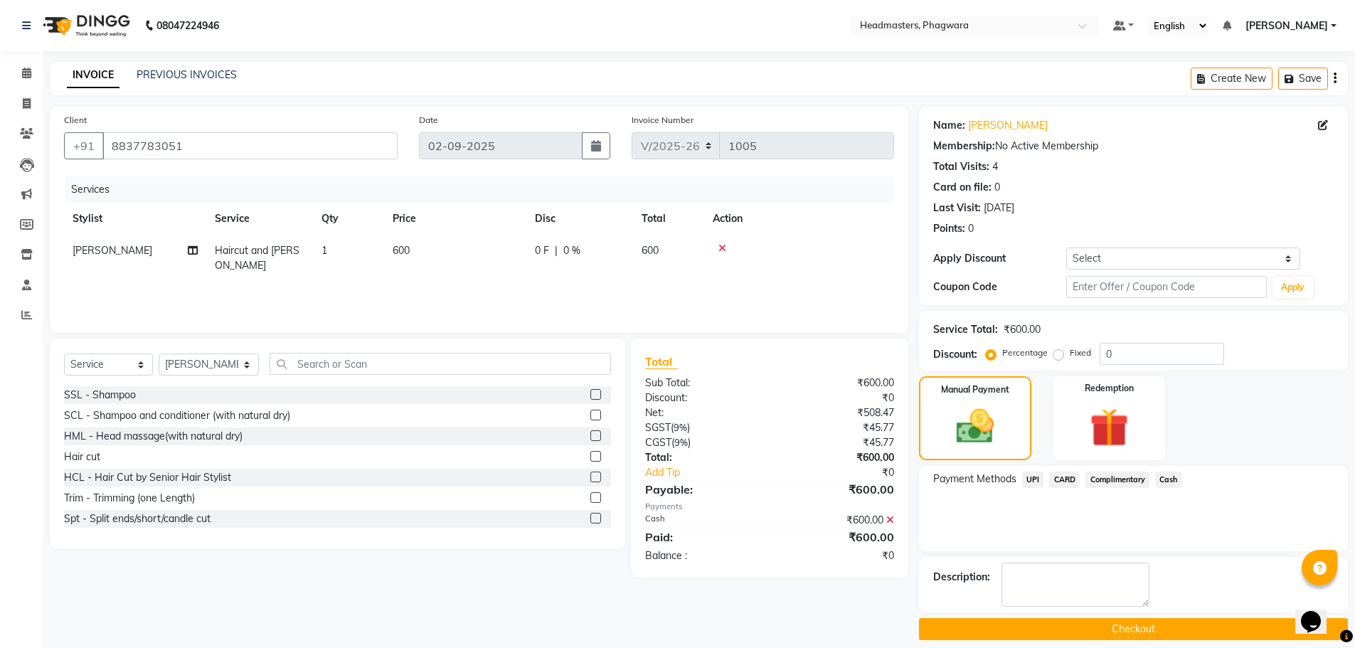
click at [1032, 626] on button "Checkout" at bounding box center [1133, 629] width 429 height 22
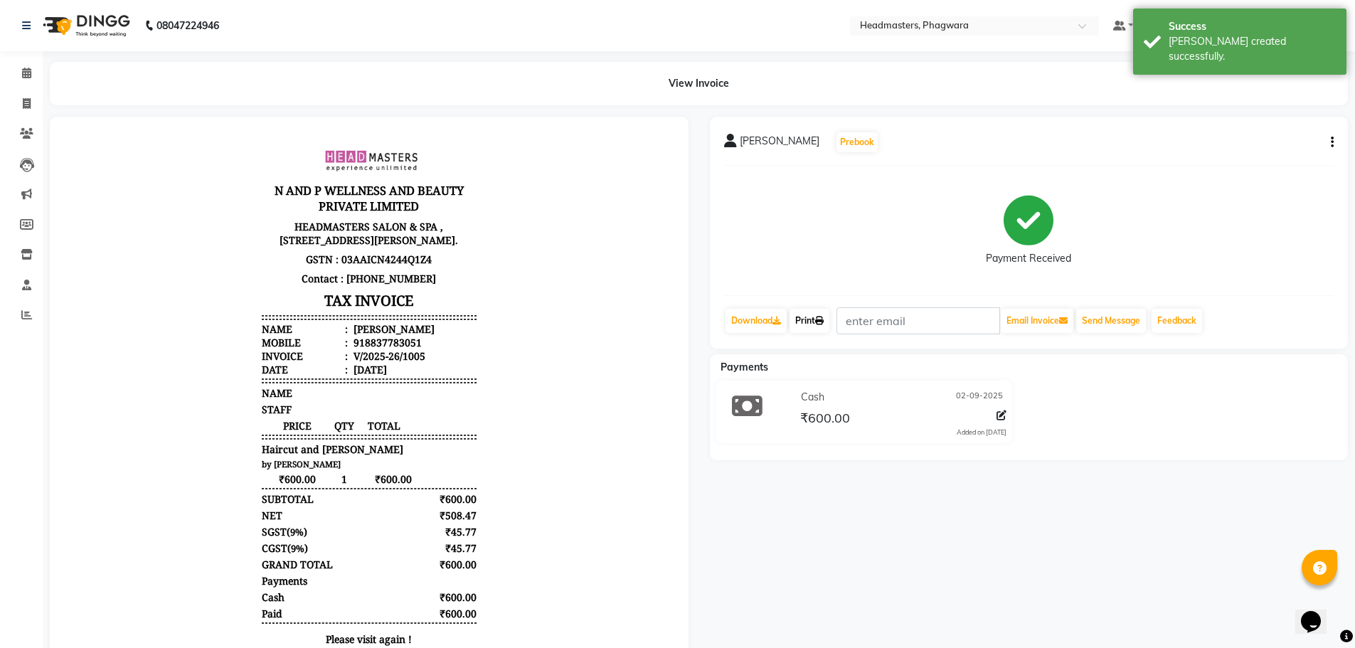
click at [796, 321] on link "Print" at bounding box center [809, 321] width 40 height 24
select select "service"
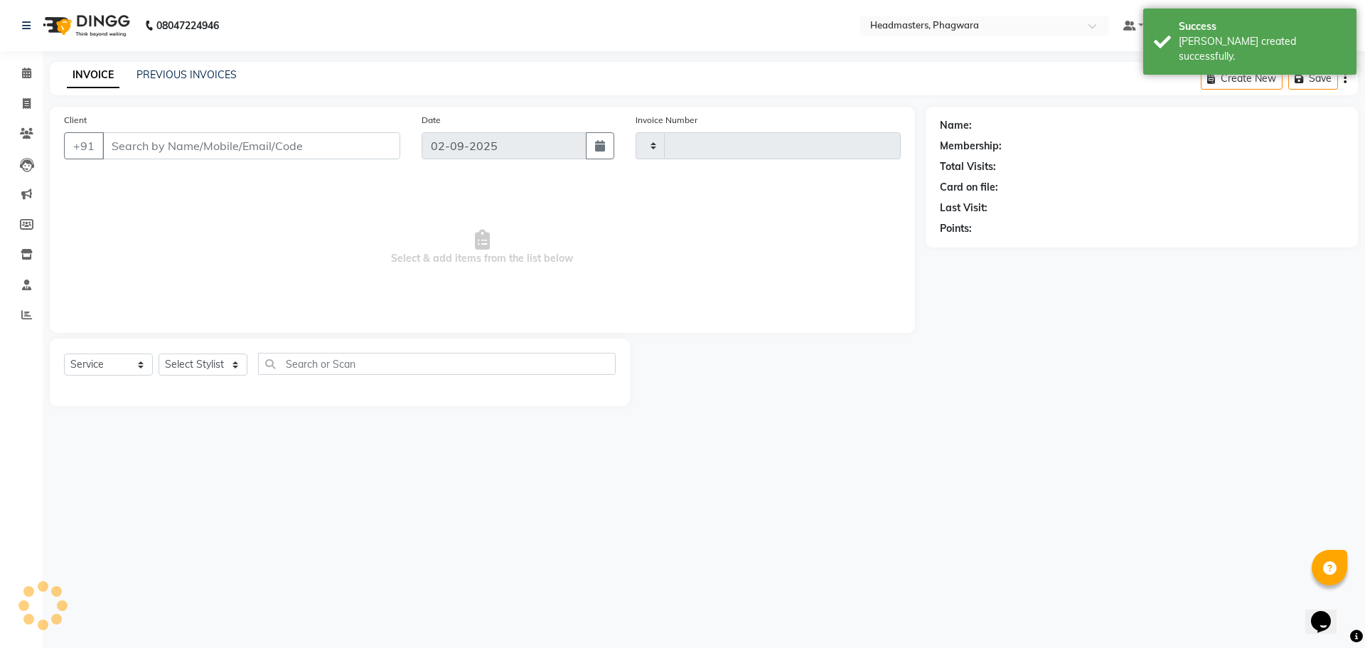
type input "1006"
select select "7888"
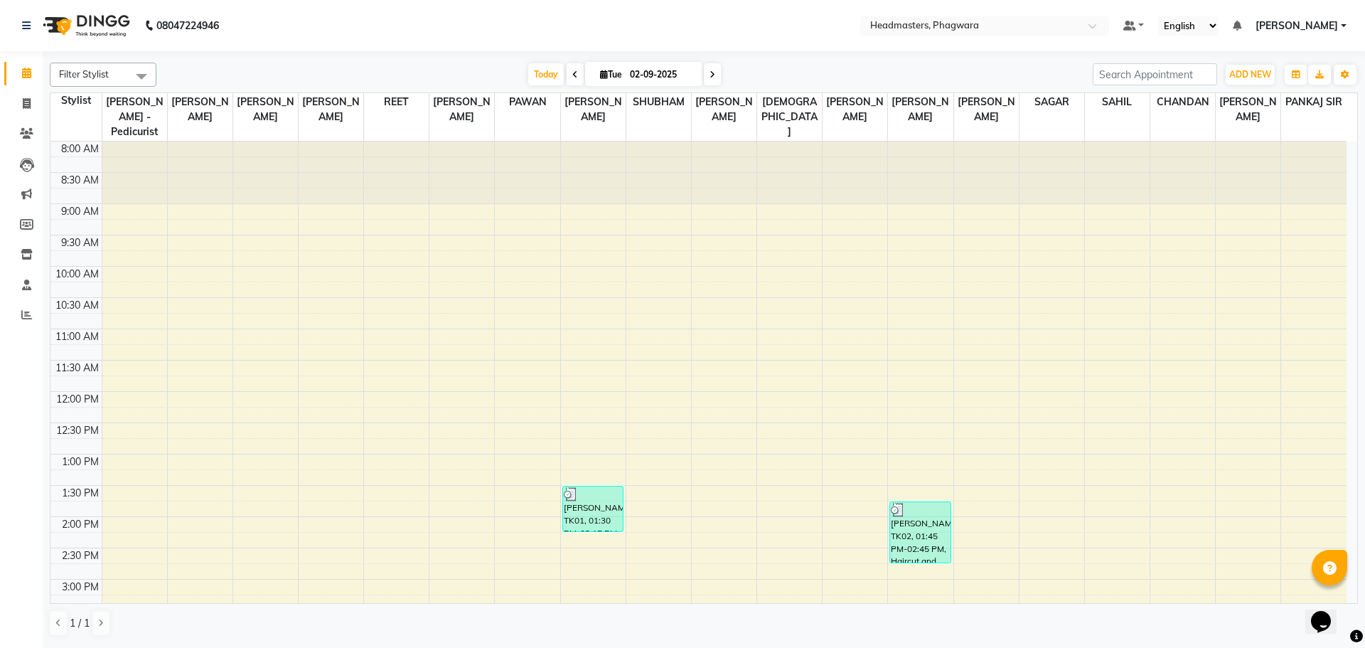
click at [393, 586] on div "8:00 AM 8:30 AM 9:00 AM 9:30 AM 10:00 AM 10:30 AM 11:00 AM 11:30 AM 12:00 PM 12…" at bounding box center [698, 548] width 1296 height 813
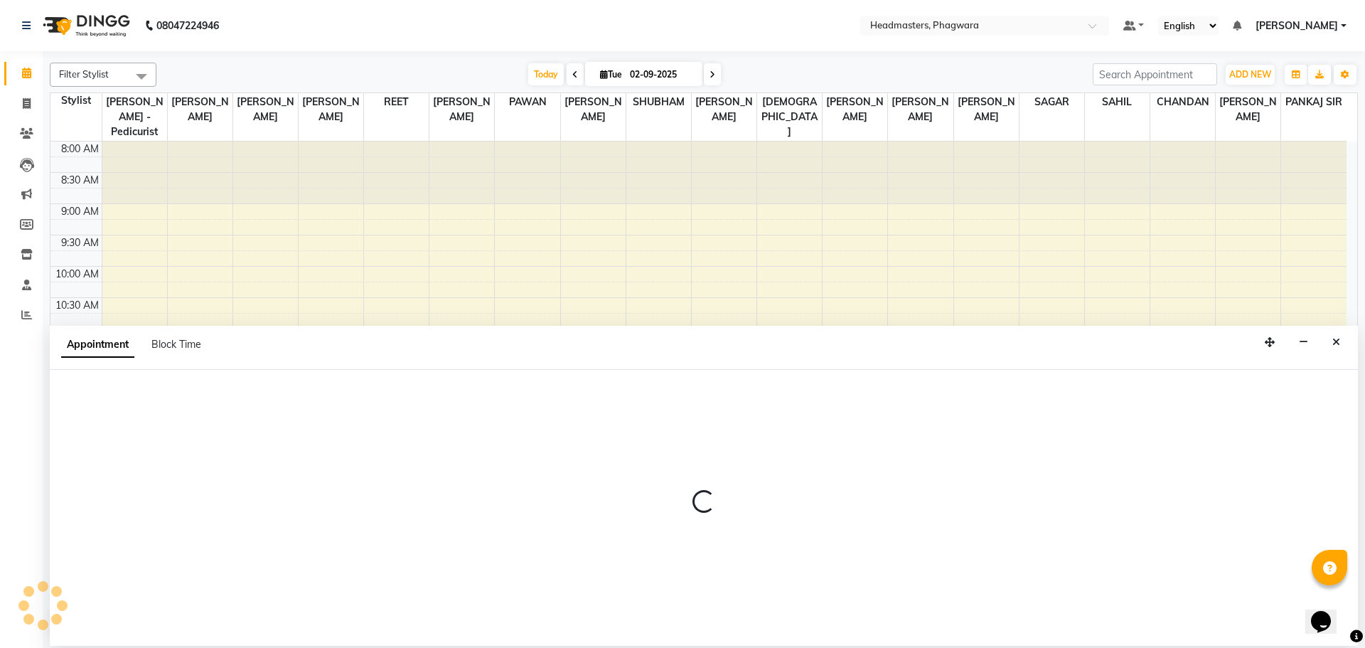
select select "71380"
select select "tentative"
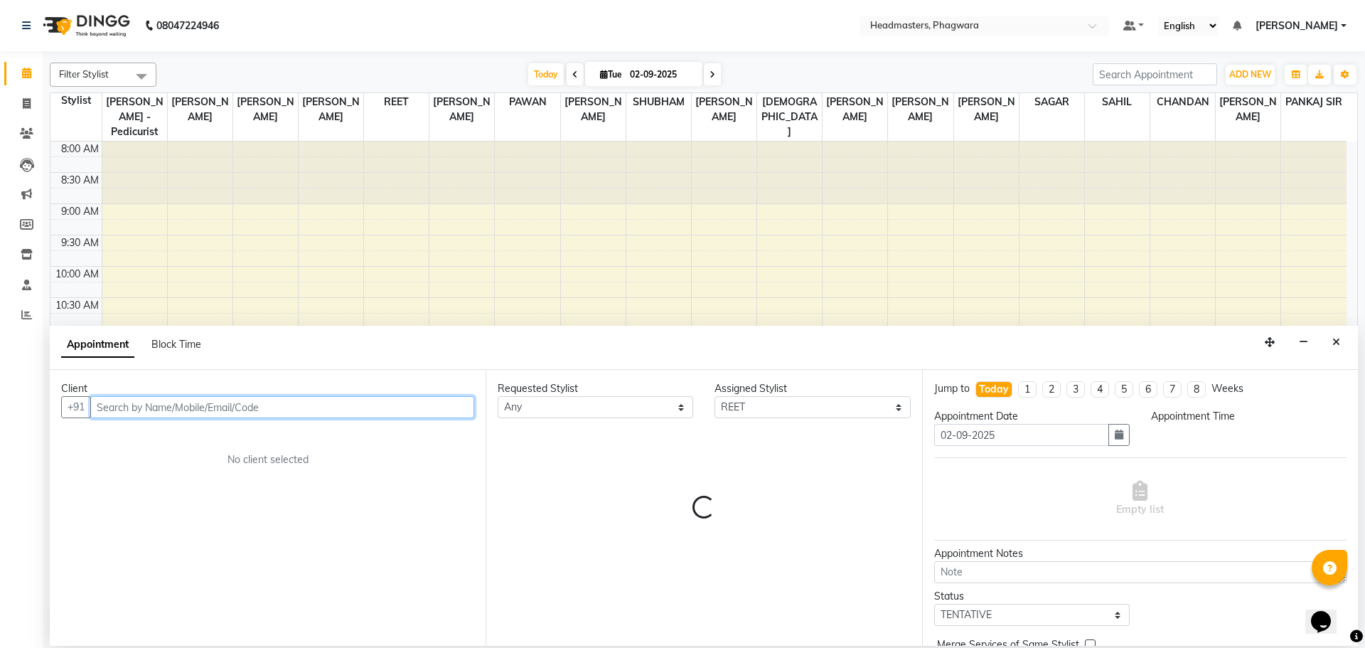
select select "915"
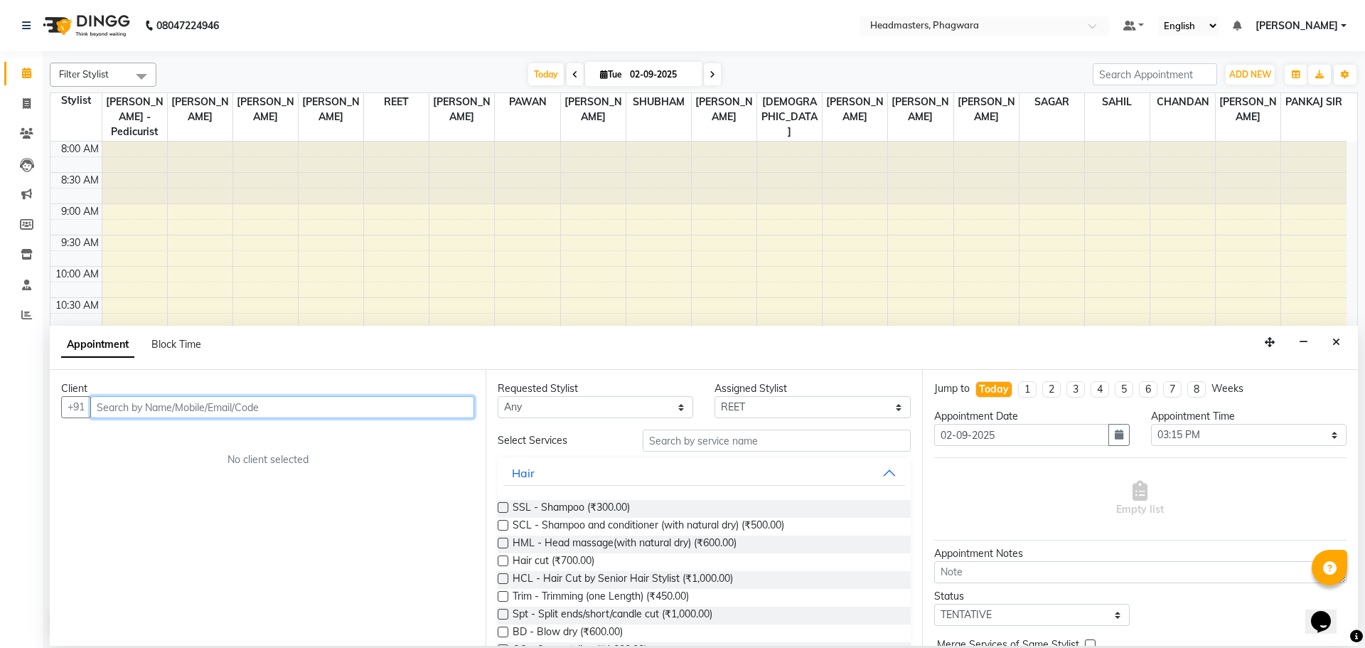
click at [129, 410] on input "text" at bounding box center [282, 407] width 384 height 22
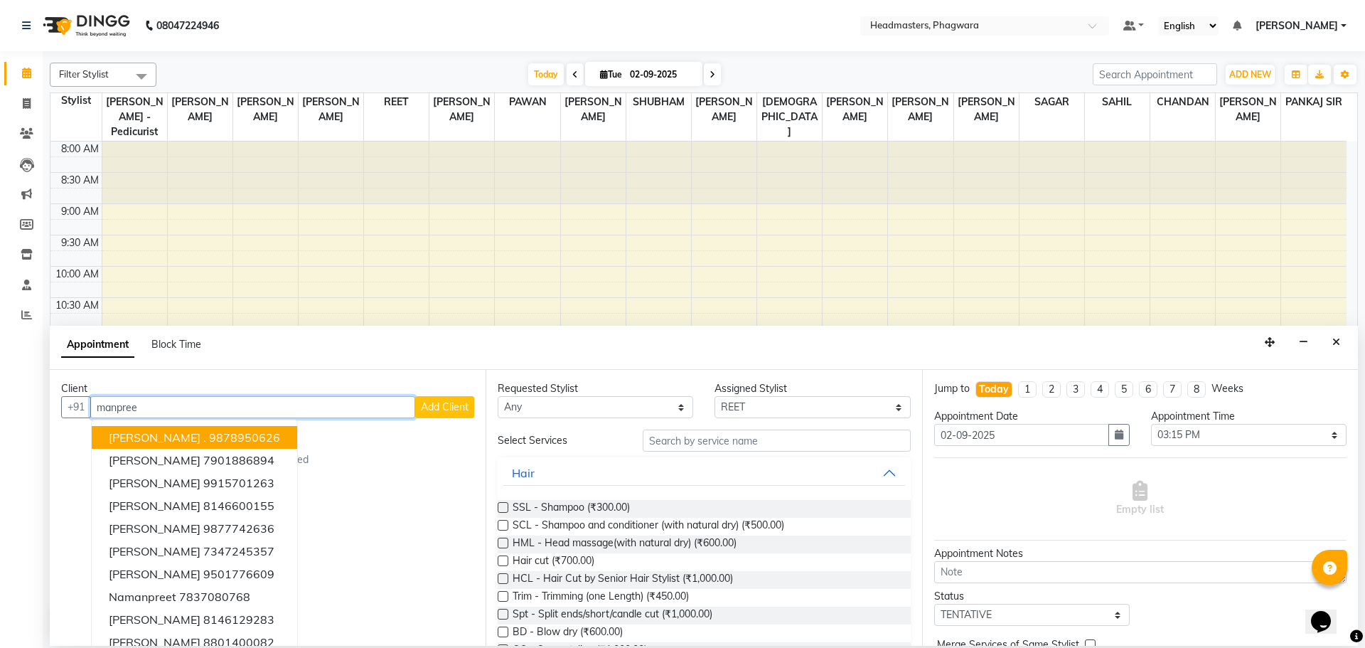
click at [209, 434] on ngb-highlight "9878950626" at bounding box center [244, 437] width 71 height 14
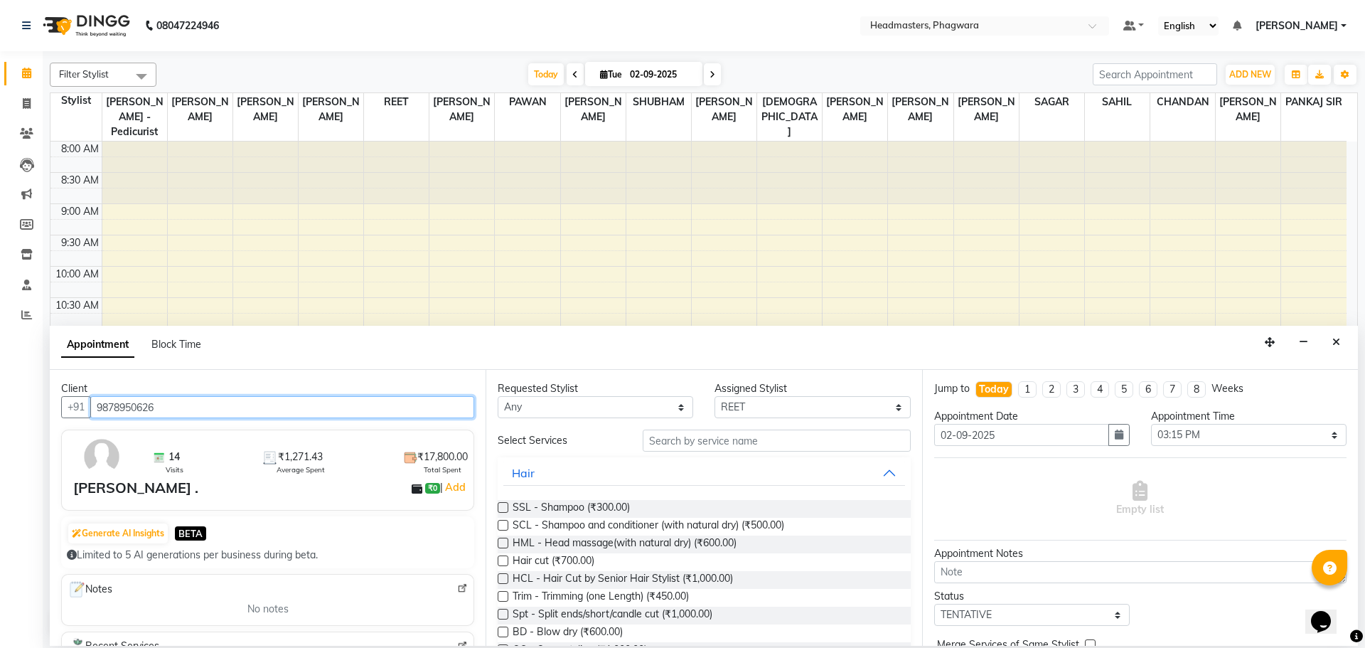
type input "9878950626"
click at [556, 466] on button "Hair" at bounding box center [703, 473] width 401 height 26
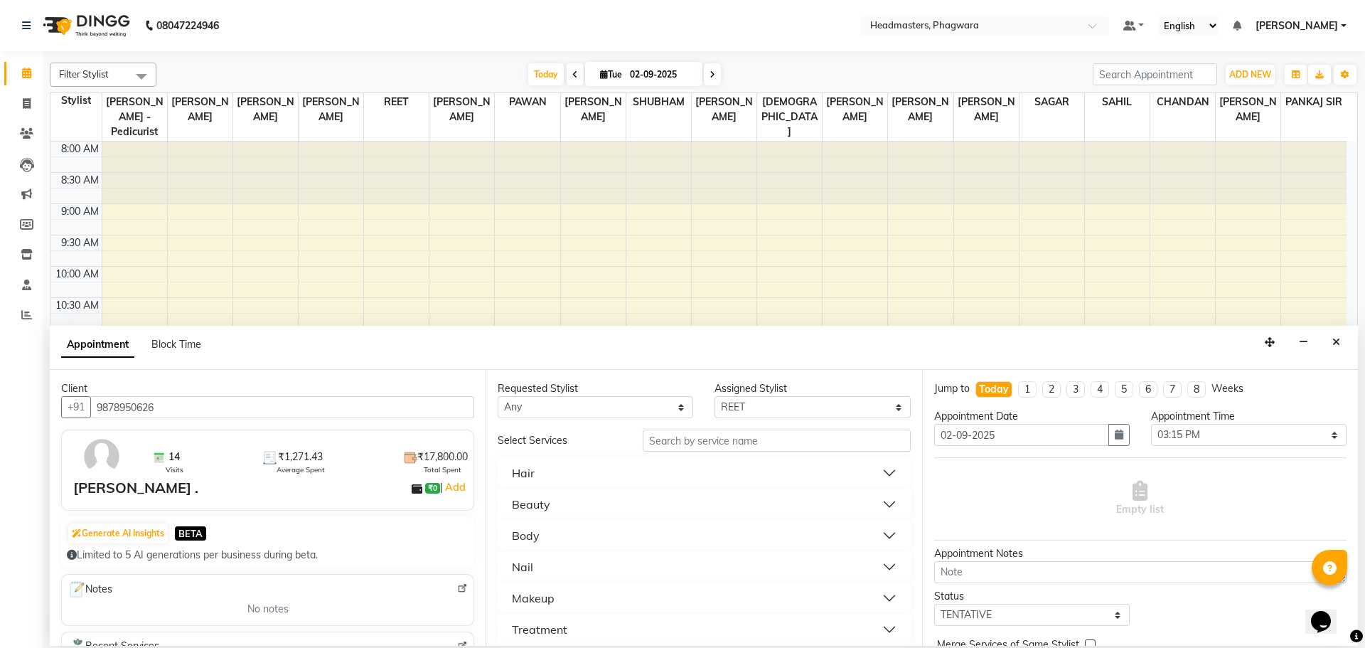
click at [553, 499] on button "Beauty" at bounding box center [703, 504] width 401 height 26
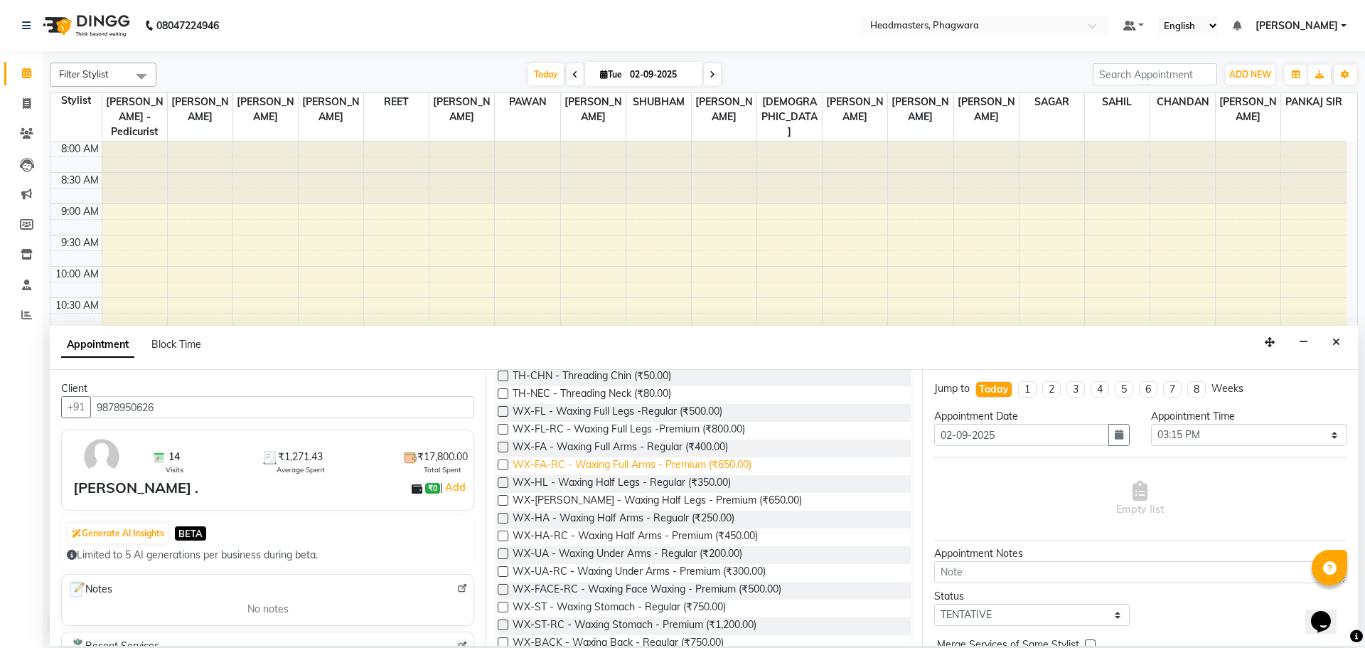
scroll to position [1280, 0]
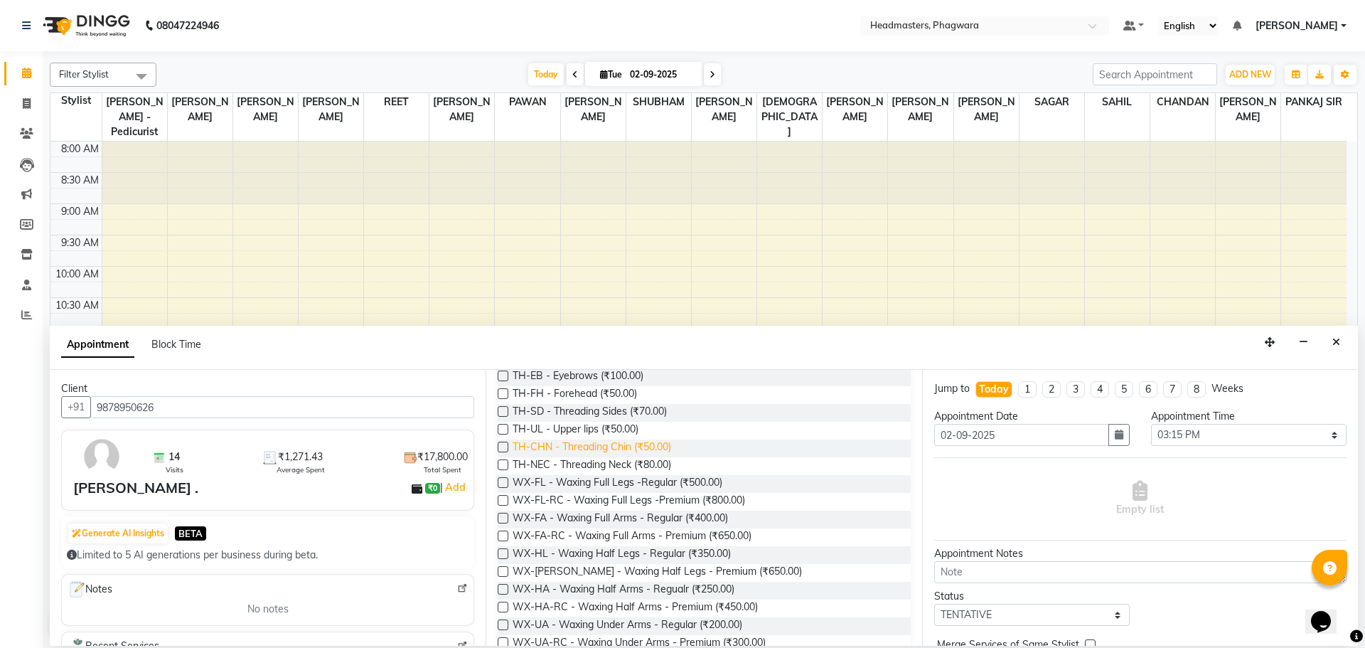
click at [641, 445] on span "TH-CHN - Threading Chin (₹50.00)" at bounding box center [592, 448] width 159 height 18
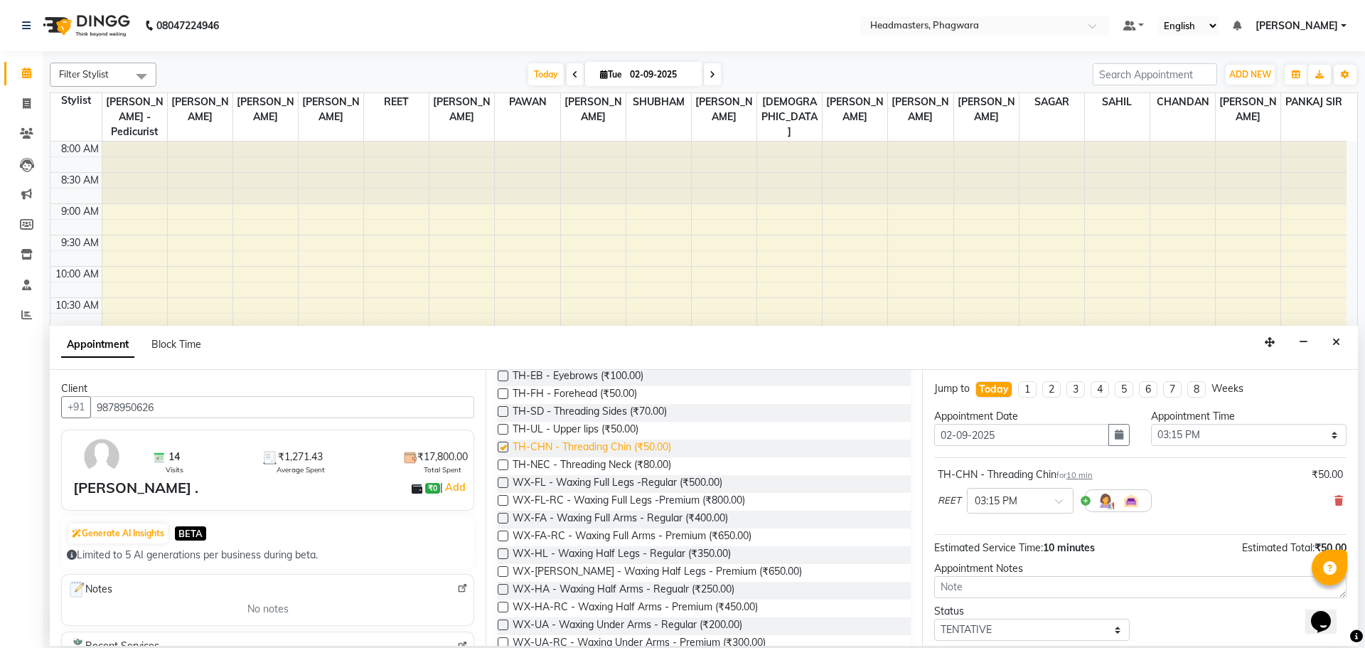
checkbox input "false"
click at [621, 381] on span "TH-EB - Eyebrows (₹100.00)" at bounding box center [578, 377] width 131 height 18
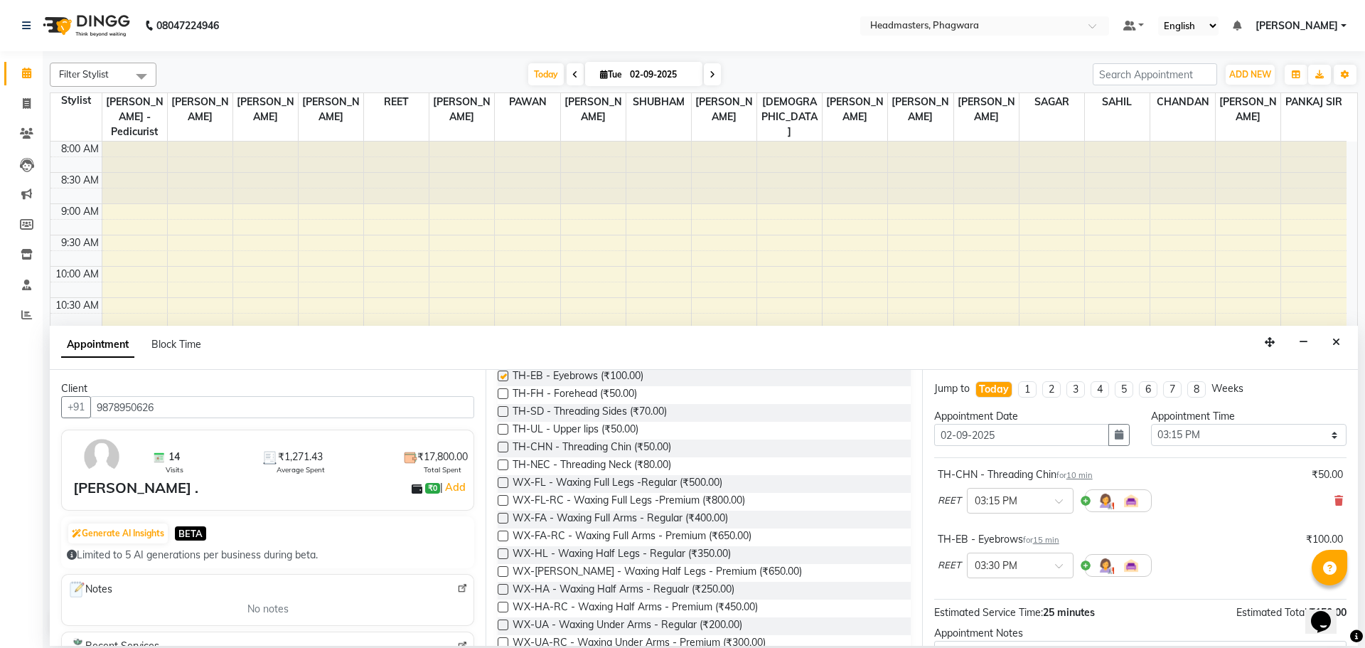
checkbox input "false"
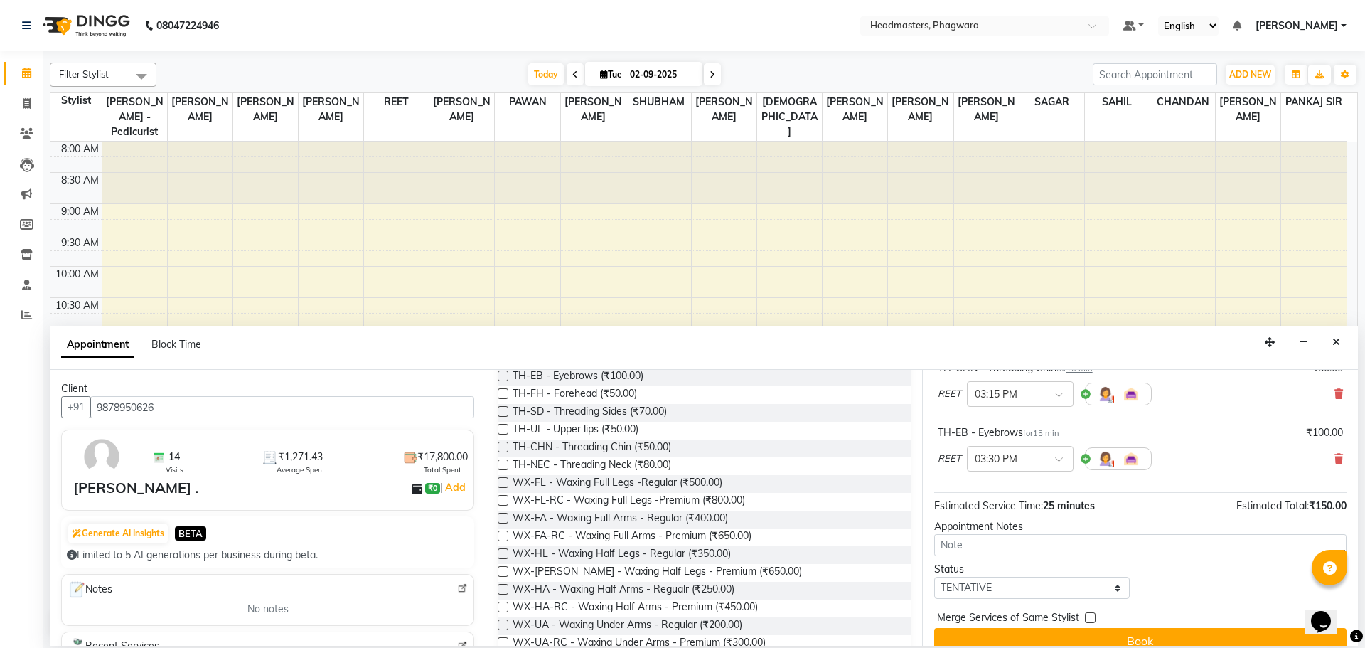
scroll to position [126, 0]
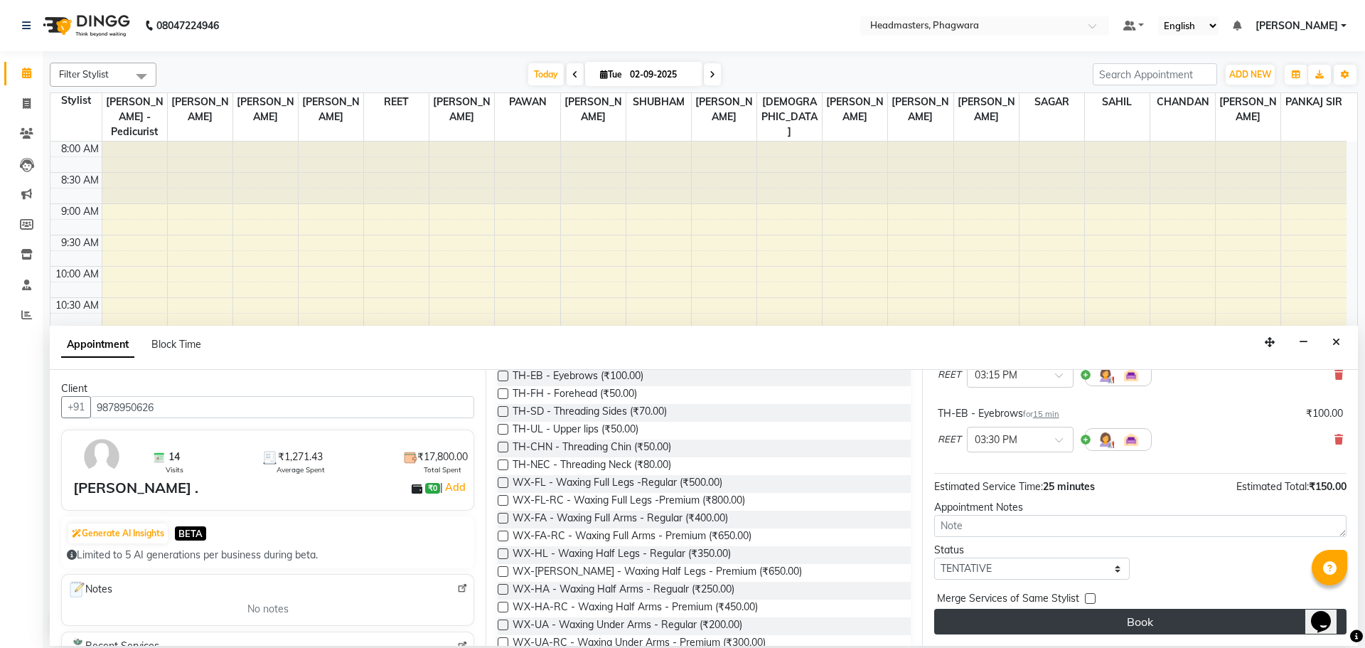
click at [1099, 614] on button "Book" at bounding box center [1140, 622] width 412 height 26
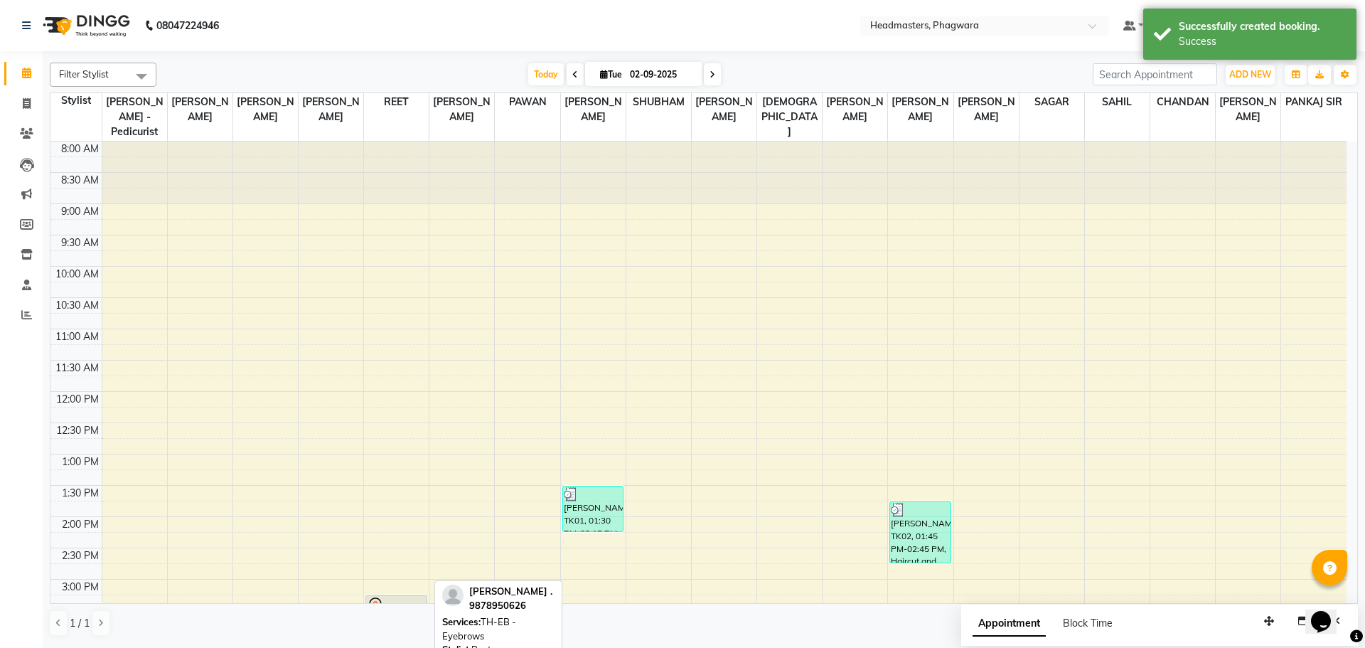
click at [399, 592] on div "8:00 AM 8:30 AM 9:00 AM 9:30 AM 10:00 AM 10:30 AM 11:00 AM 11:30 AM 12:00 PM 12…" at bounding box center [698, 548] width 1296 height 813
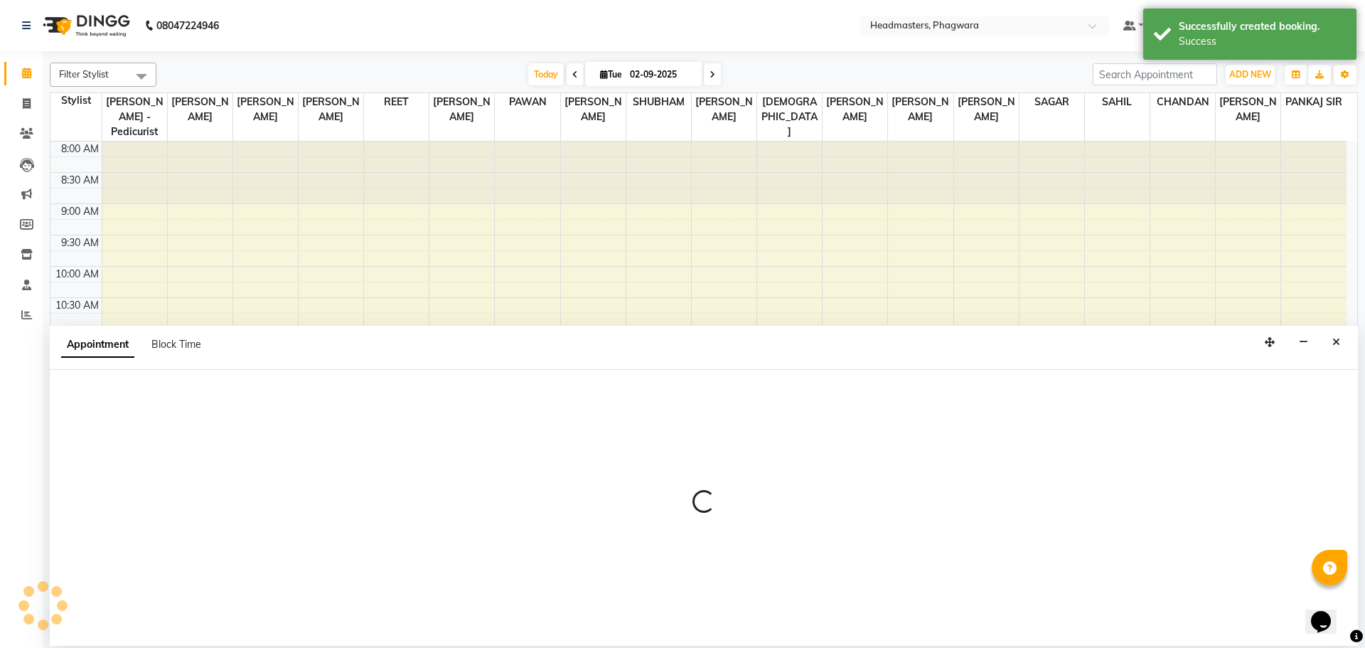
select select "71380"
select select "915"
select select "tentative"
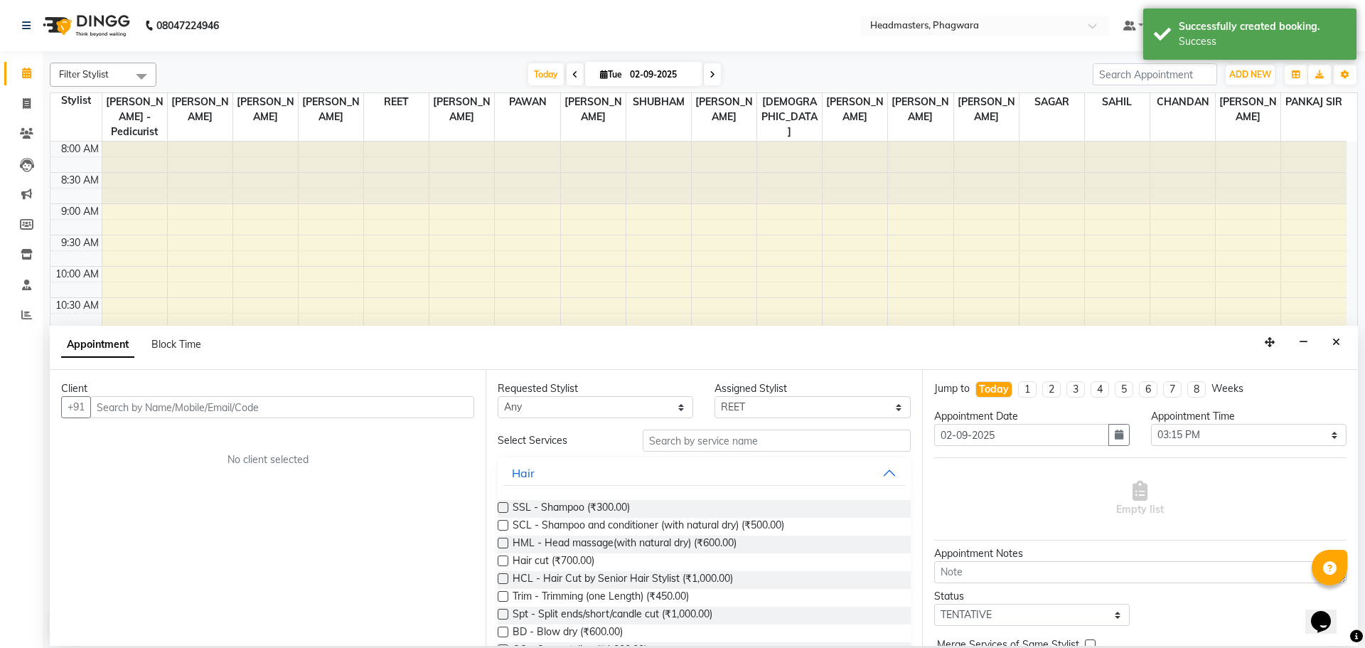
drag, startPoint x: 949, startPoint y: 223, endPoint x: 1337, endPoint y: 342, distance: 406.0
click at [1337, 342] on icon "Close" at bounding box center [1337, 342] width 8 height 10
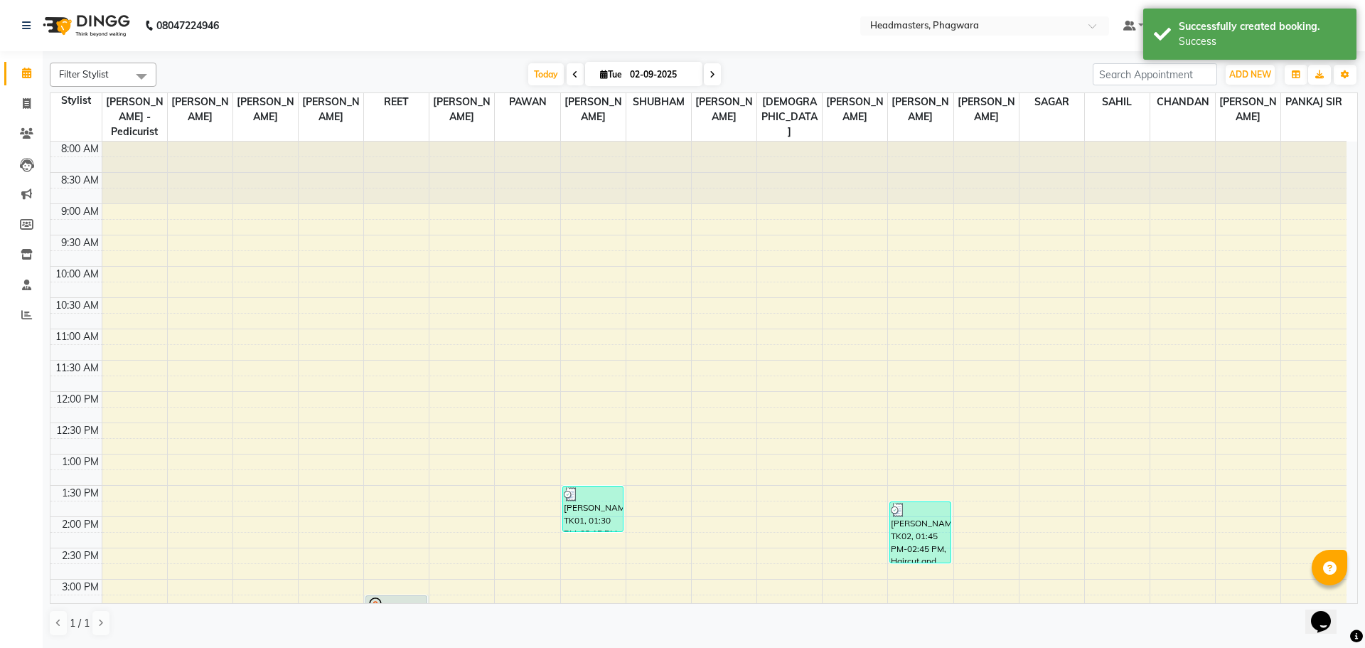
click at [395, 594] on div "8:00 AM 8:30 AM 9:00 AM 9:30 AM 10:00 AM 10:30 AM 11:00 AM 11:30 AM 12:00 PM 12…" at bounding box center [698, 548] width 1296 height 813
select select "71380"
select select "915"
select select "tentative"
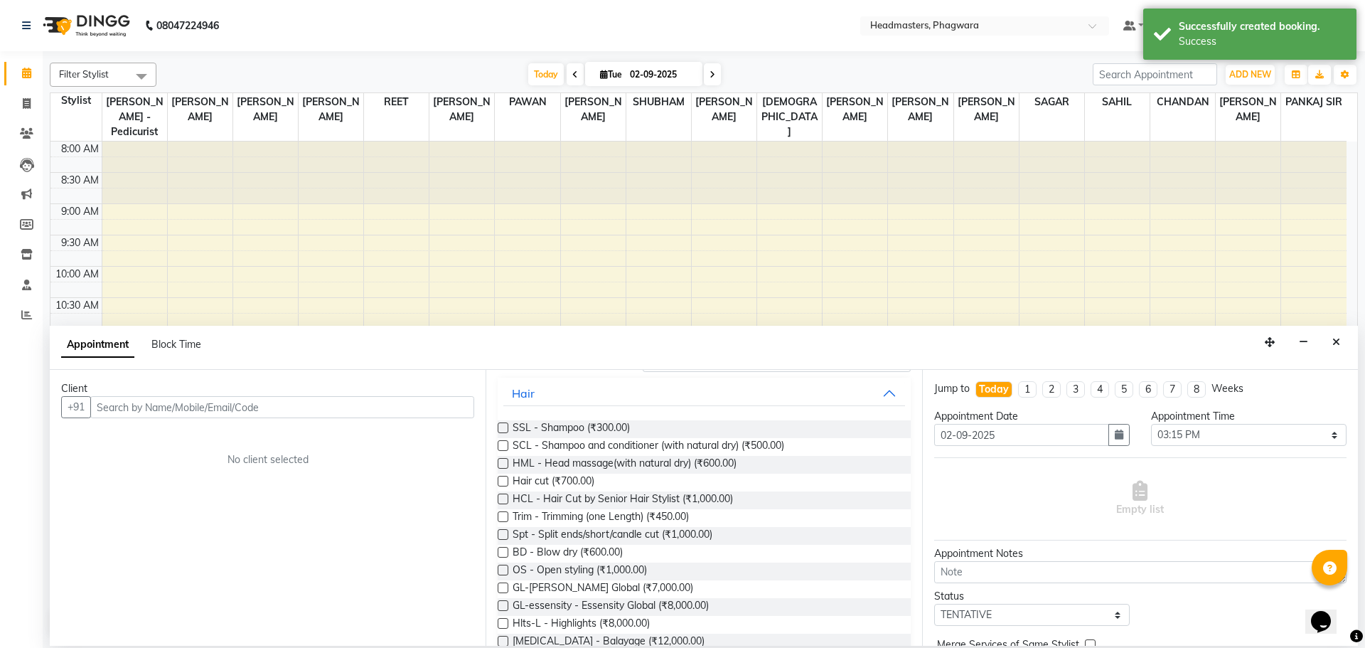
scroll to position [142, 0]
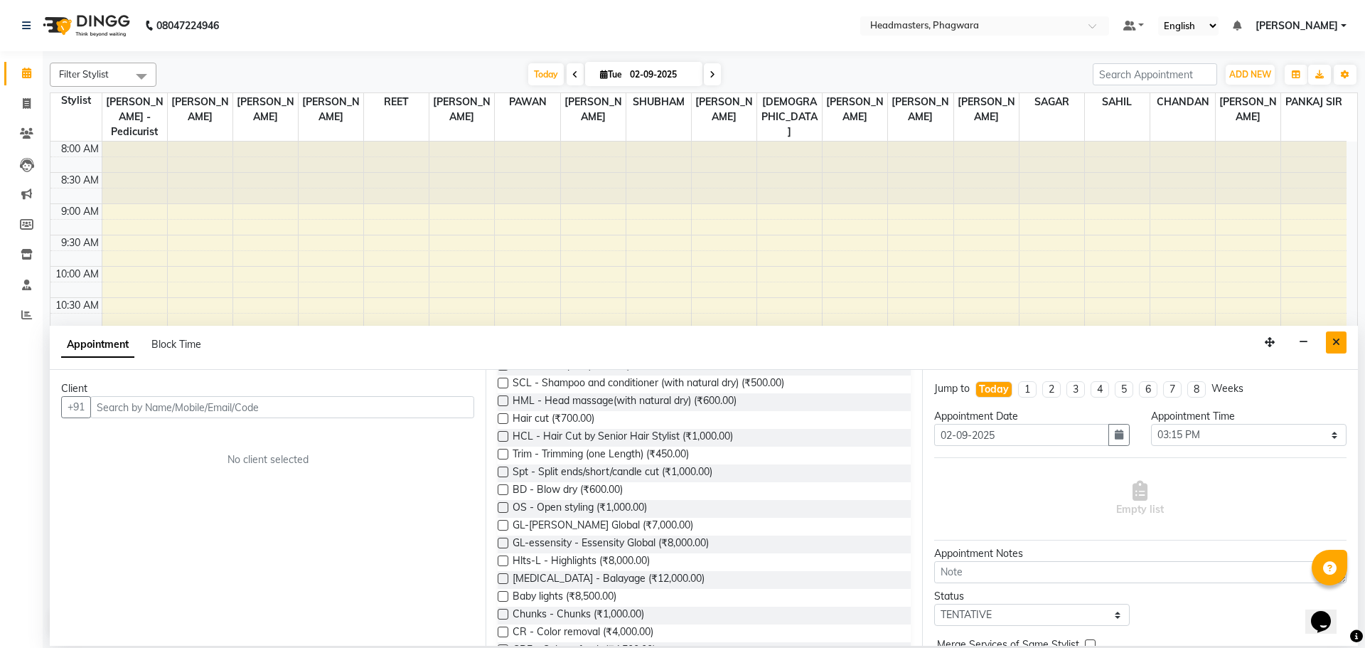
click at [1330, 341] on button "Close" at bounding box center [1336, 342] width 21 height 22
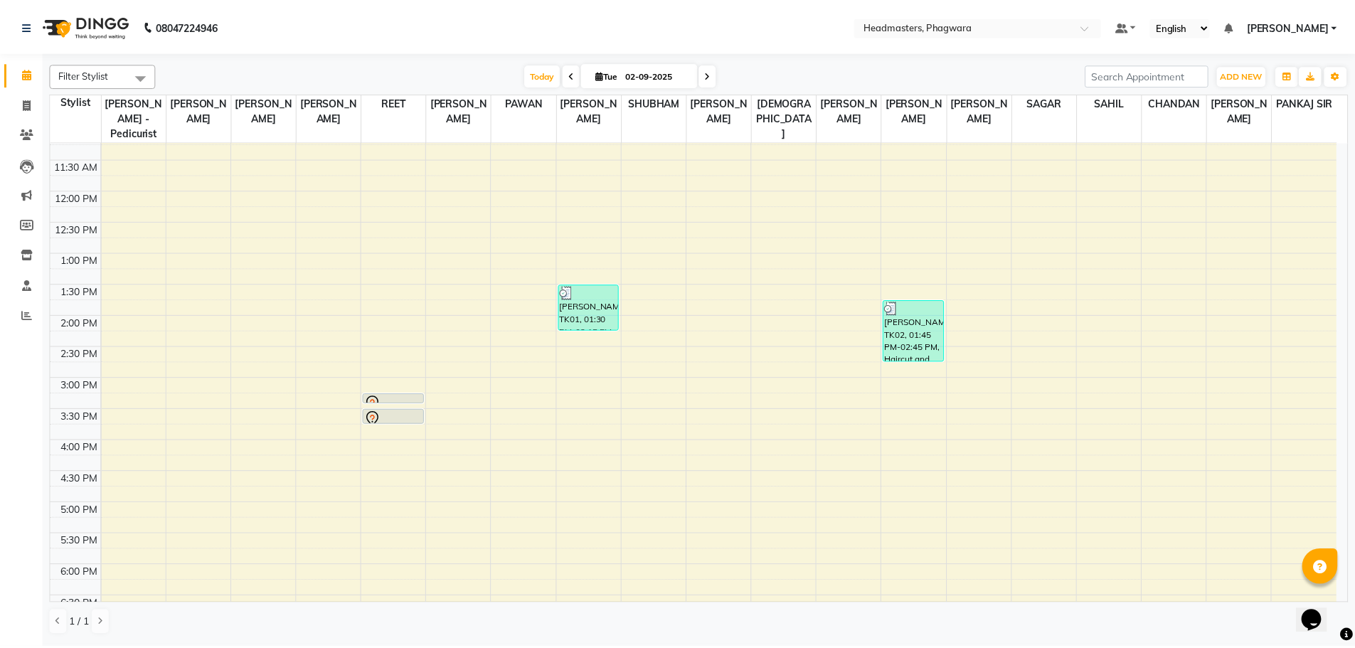
scroll to position [213, 0]
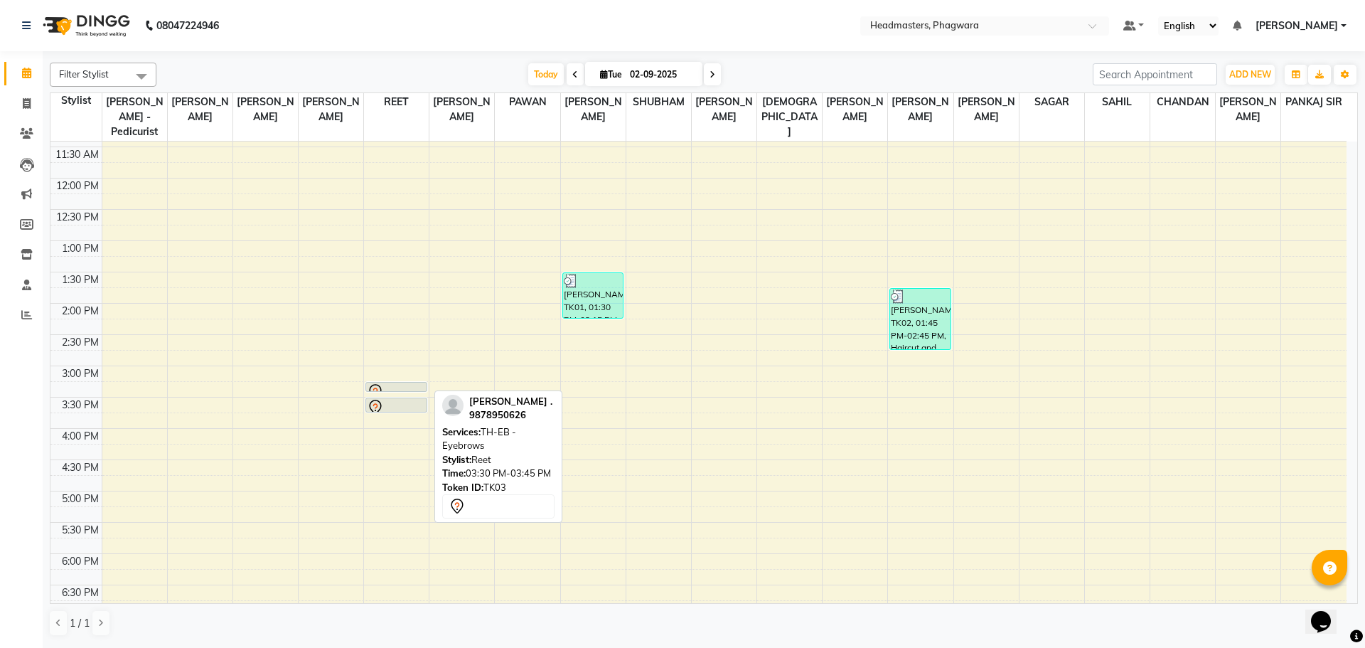
click at [401, 399] on div at bounding box center [396, 407] width 59 height 17
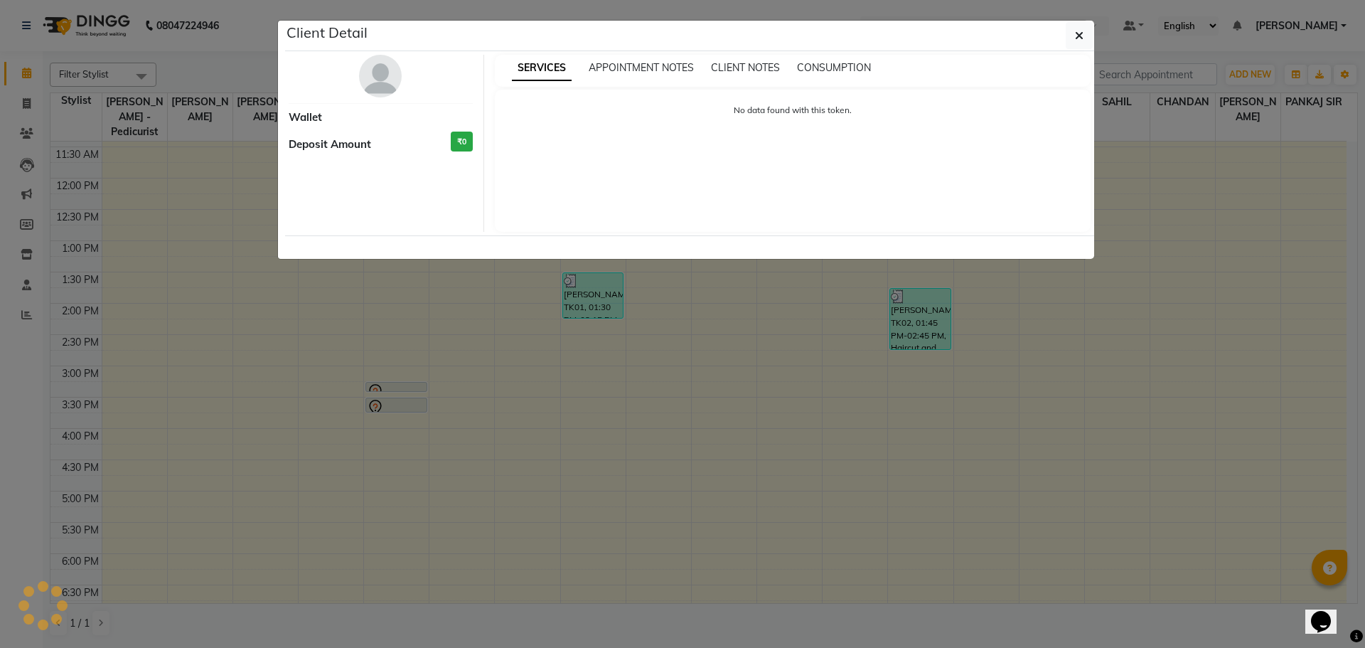
select select "7"
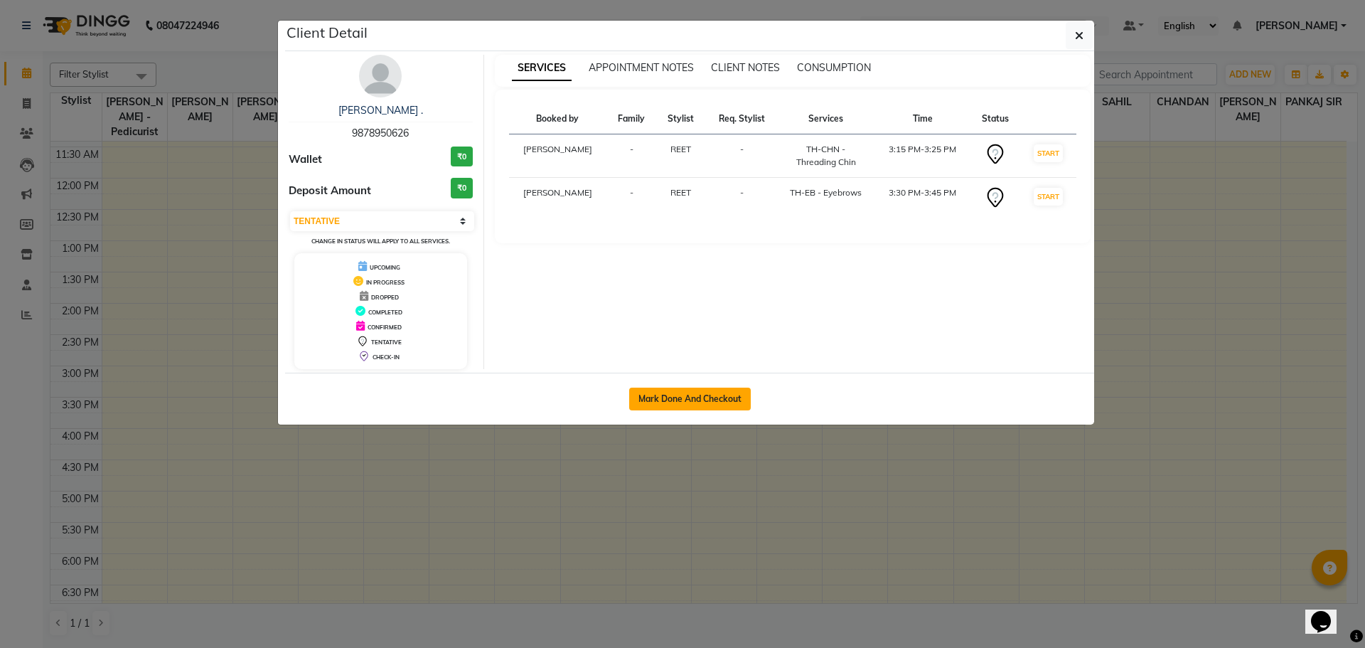
click at [689, 402] on button "Mark Done And Checkout" at bounding box center [690, 399] width 122 height 23
select select "service"
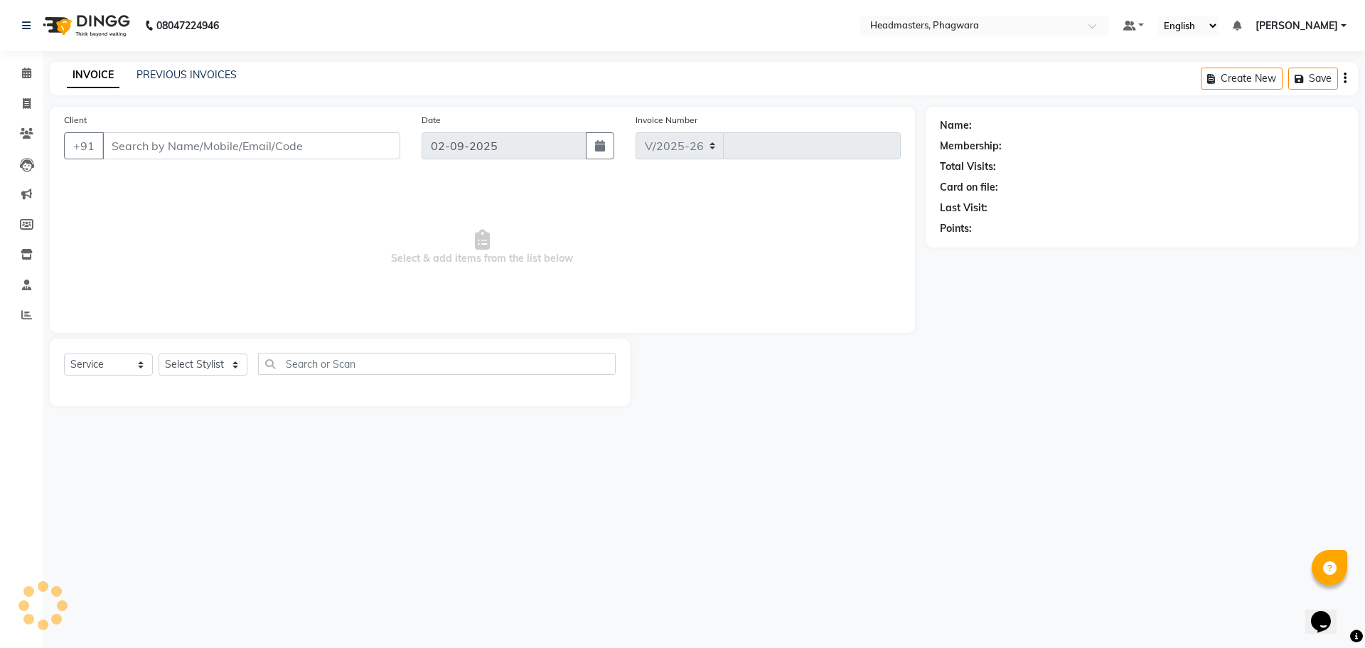
select select "7888"
type input "1006"
type input "9878950626"
select select "71380"
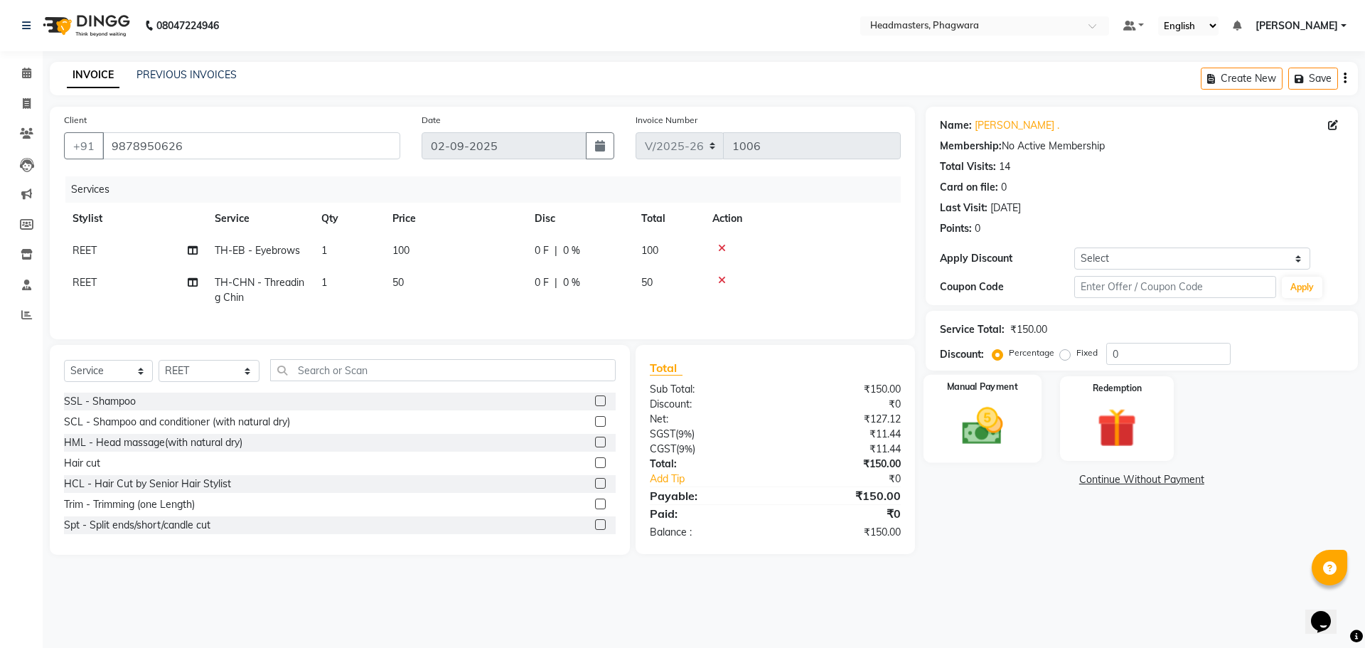
click at [998, 432] on img at bounding box center [982, 425] width 66 height 47
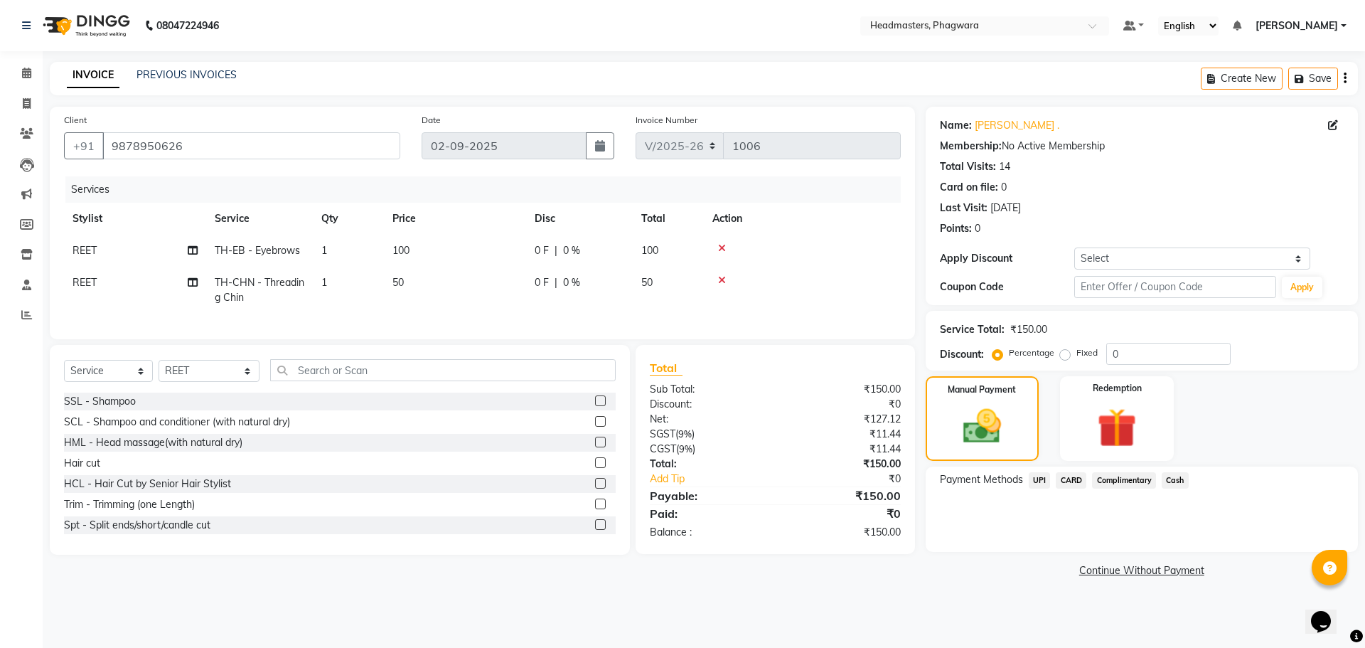
click at [1184, 480] on span "Cash" at bounding box center [1175, 480] width 27 height 16
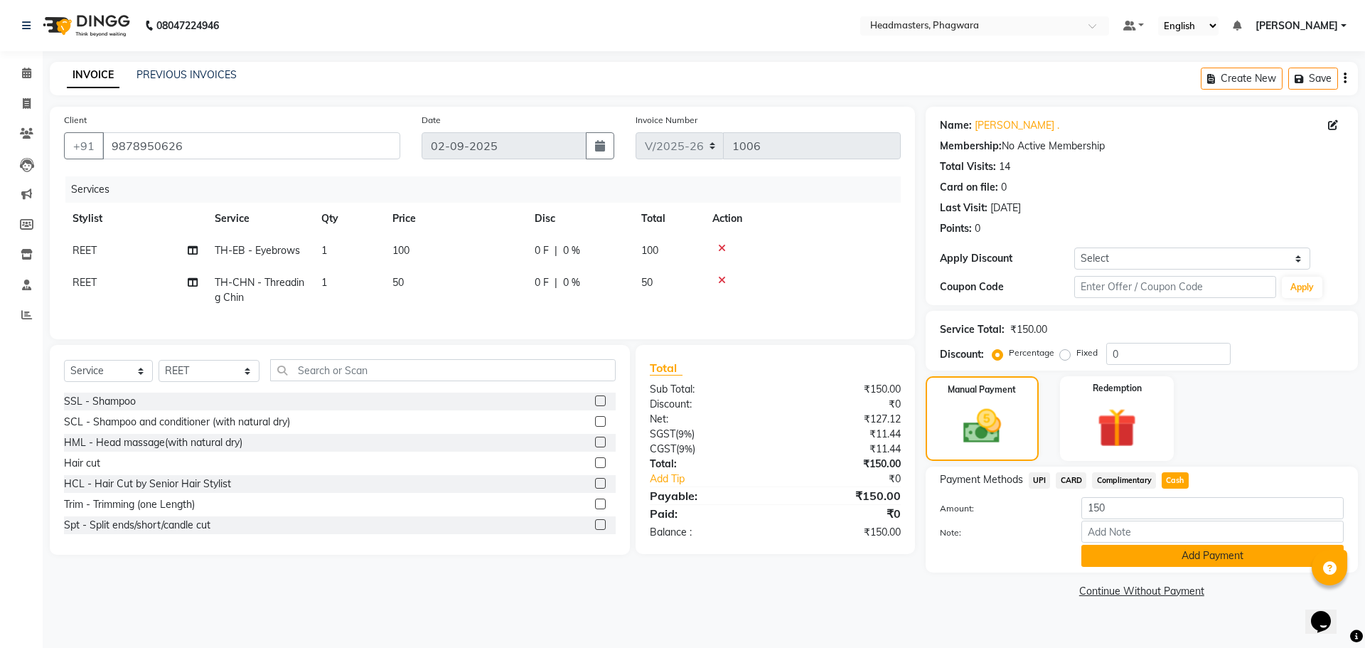
click at [1141, 548] on button "Add Payment" at bounding box center [1213, 556] width 262 height 22
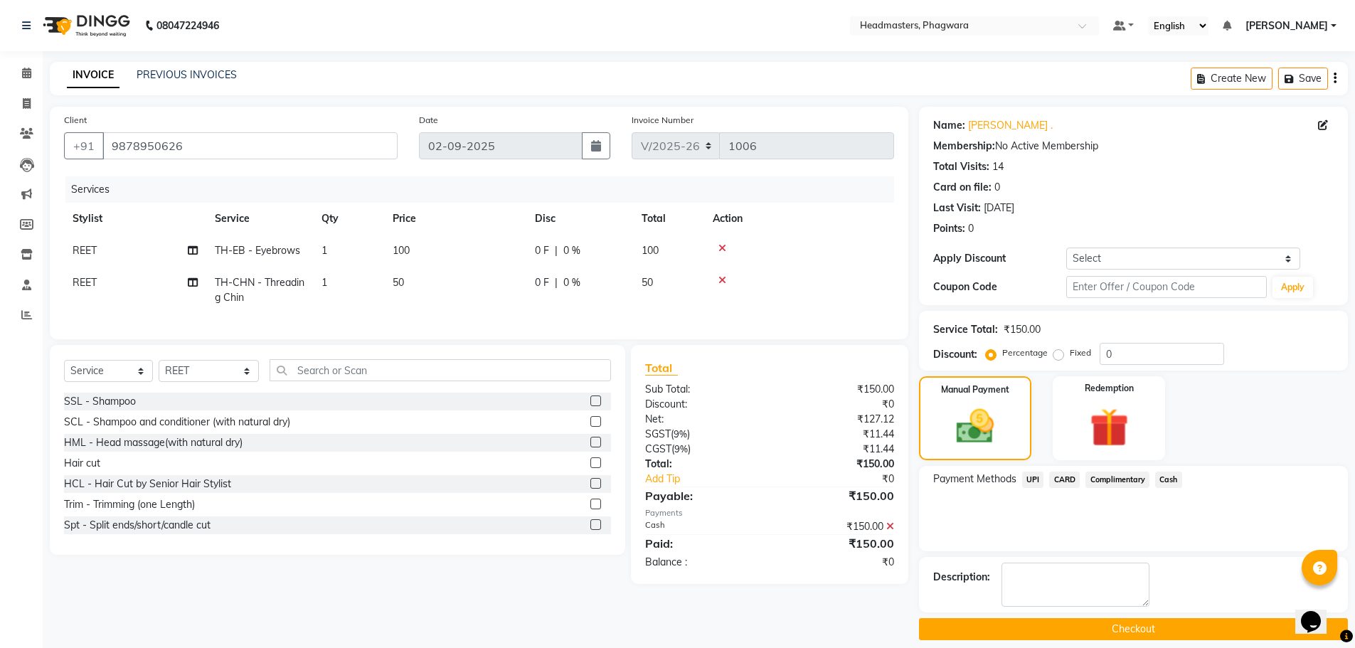
click at [1132, 624] on button "Checkout" at bounding box center [1133, 629] width 429 height 22
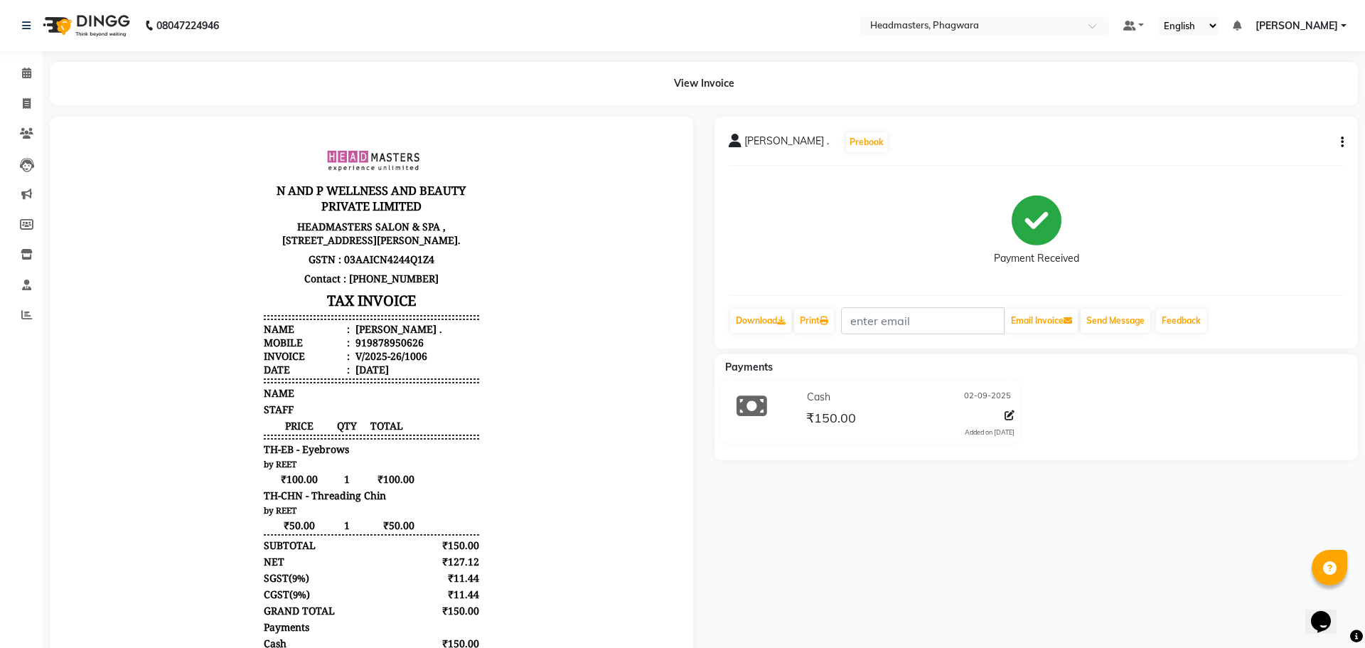
select select "service"
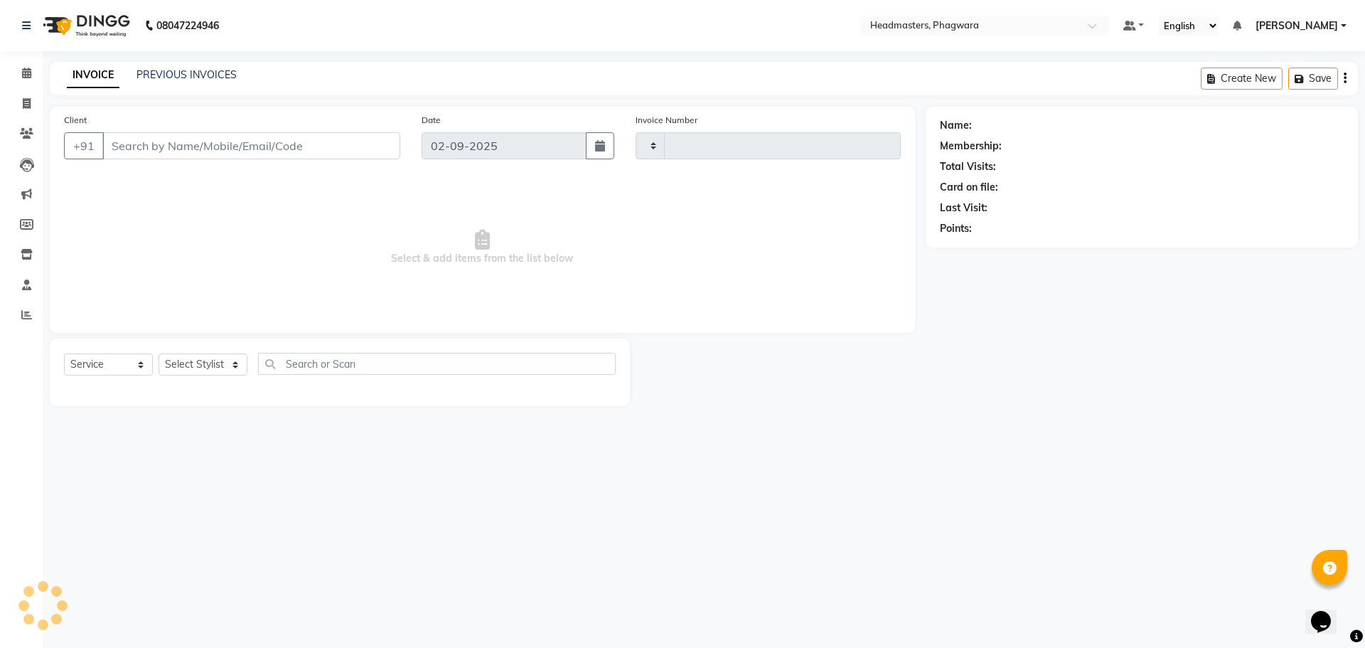
type input "1007"
select select "7888"
type input "9878950626"
select select "71380"
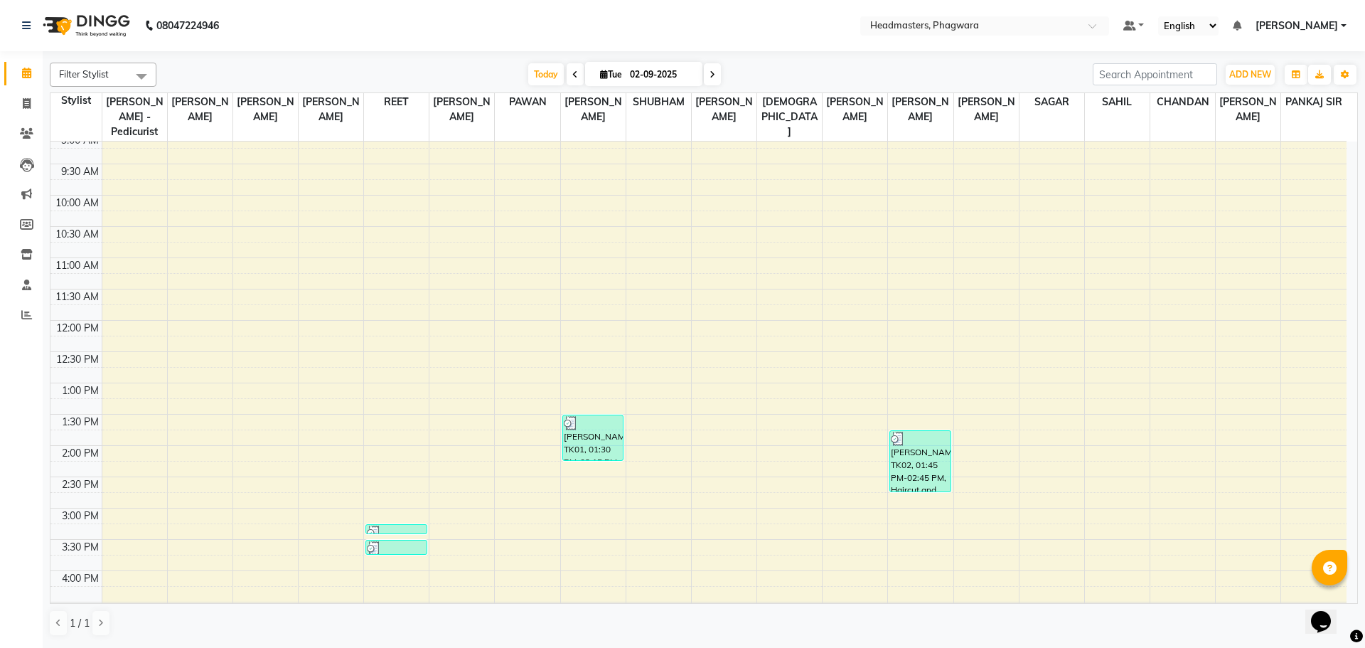
scroll to position [213, 0]
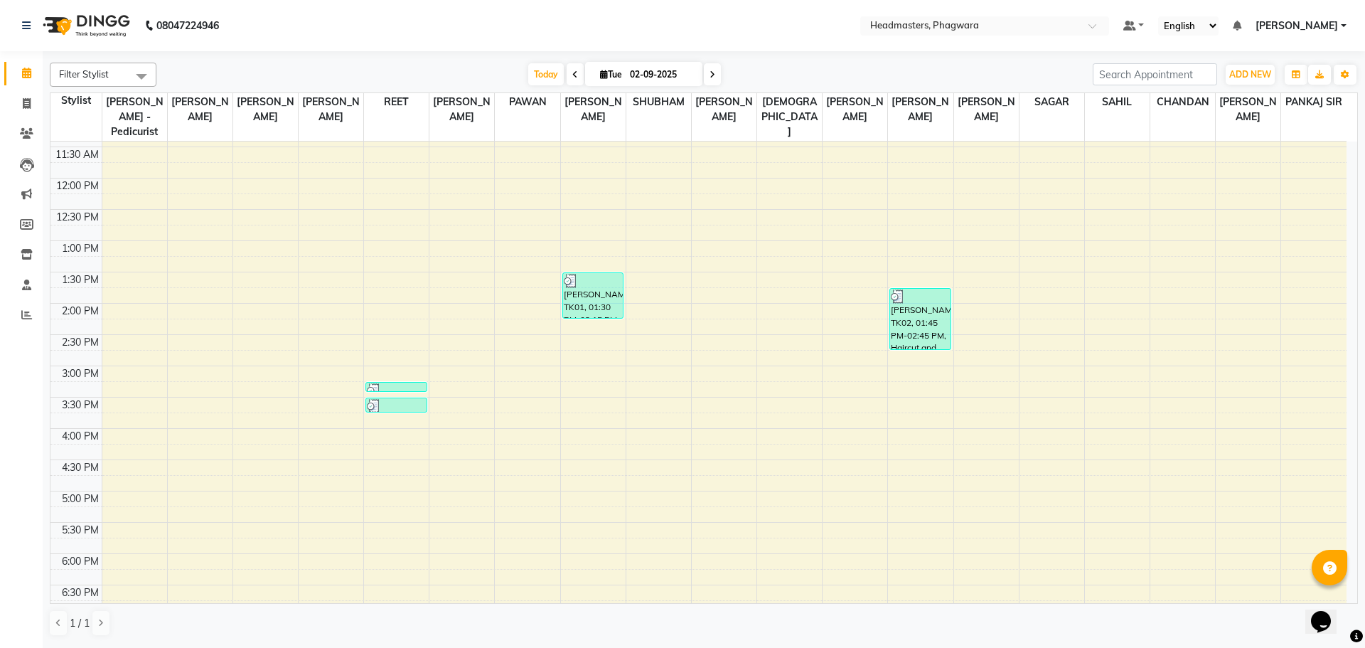
click at [523, 507] on div "8:00 AM 8:30 AM 9:00 AM 9:30 AM 10:00 AM 10:30 AM 11:00 AM 11:30 AM 12:00 PM 12…" at bounding box center [698, 334] width 1296 height 813
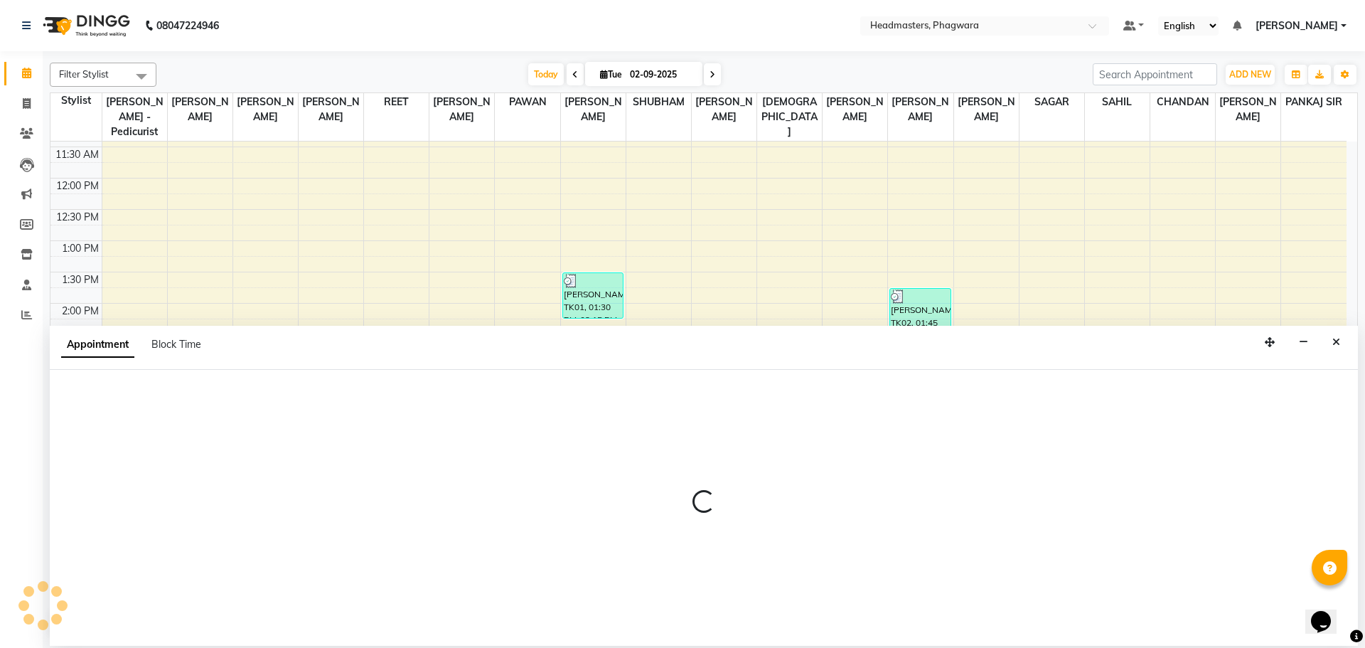
select select "71382"
select select "1035"
select select "tentative"
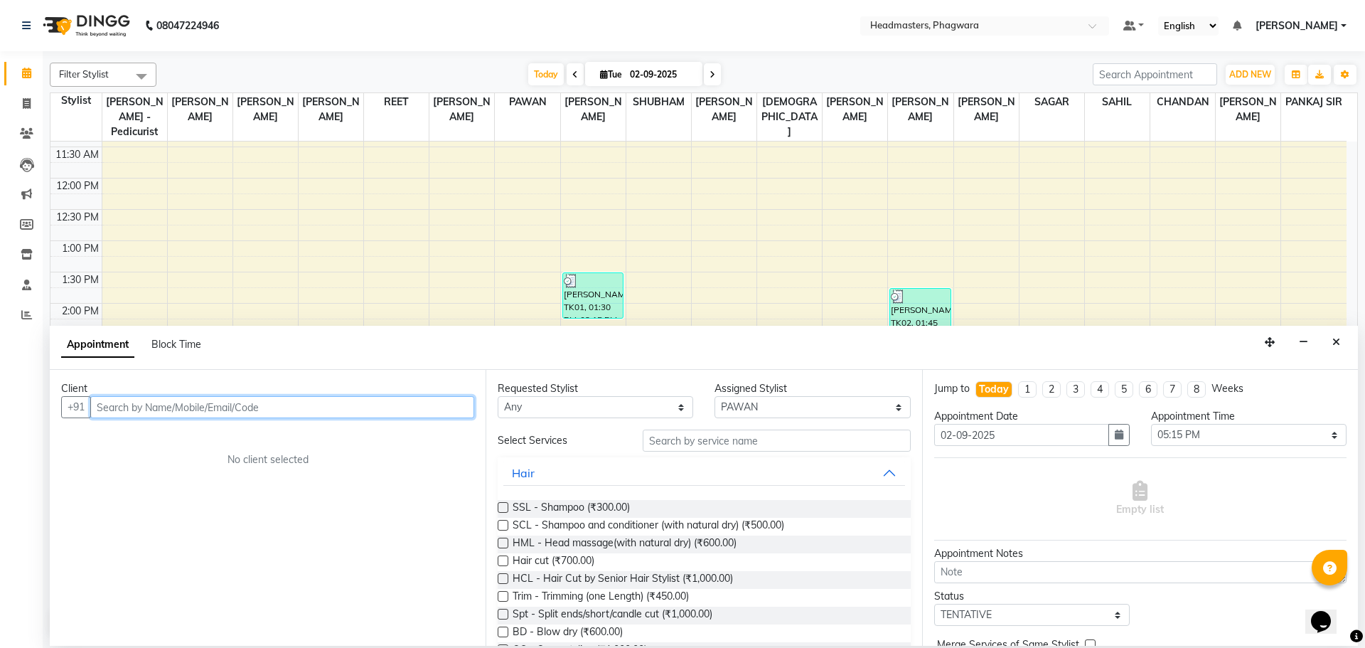
click at [121, 403] on input "text" at bounding box center [282, 407] width 384 height 22
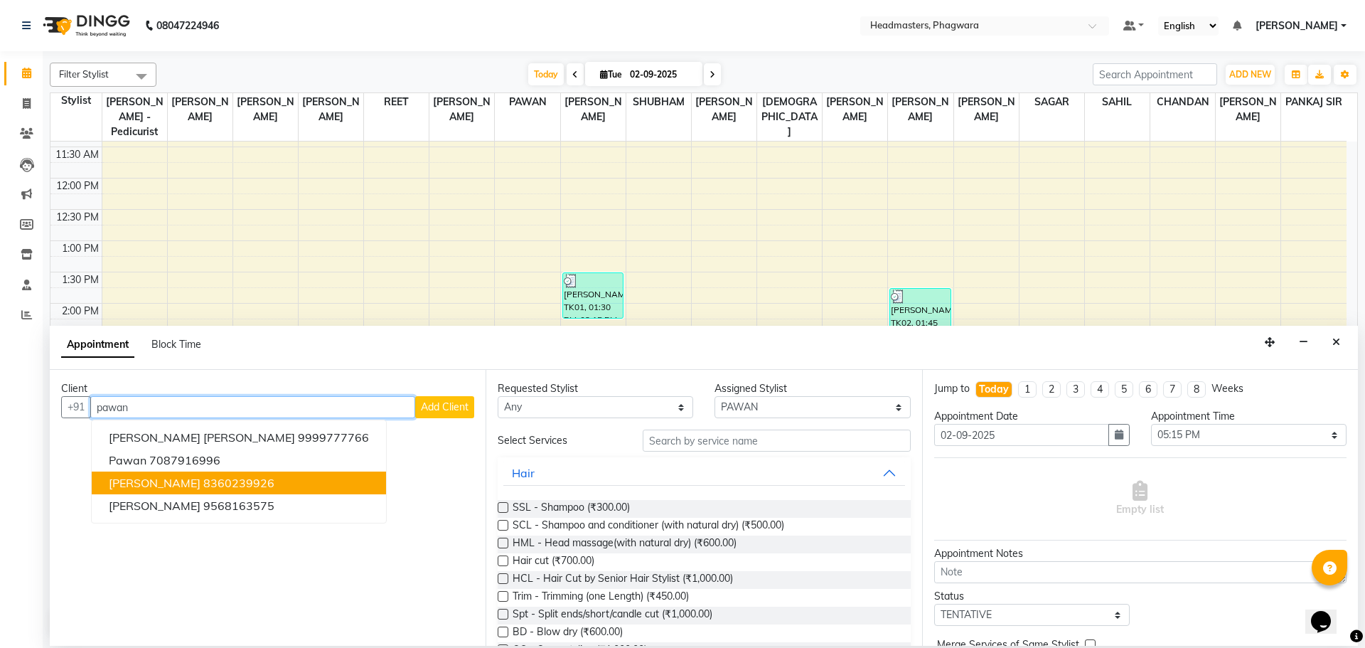
click at [210, 481] on ngb-highlight "8360239926" at bounding box center [238, 483] width 71 height 14
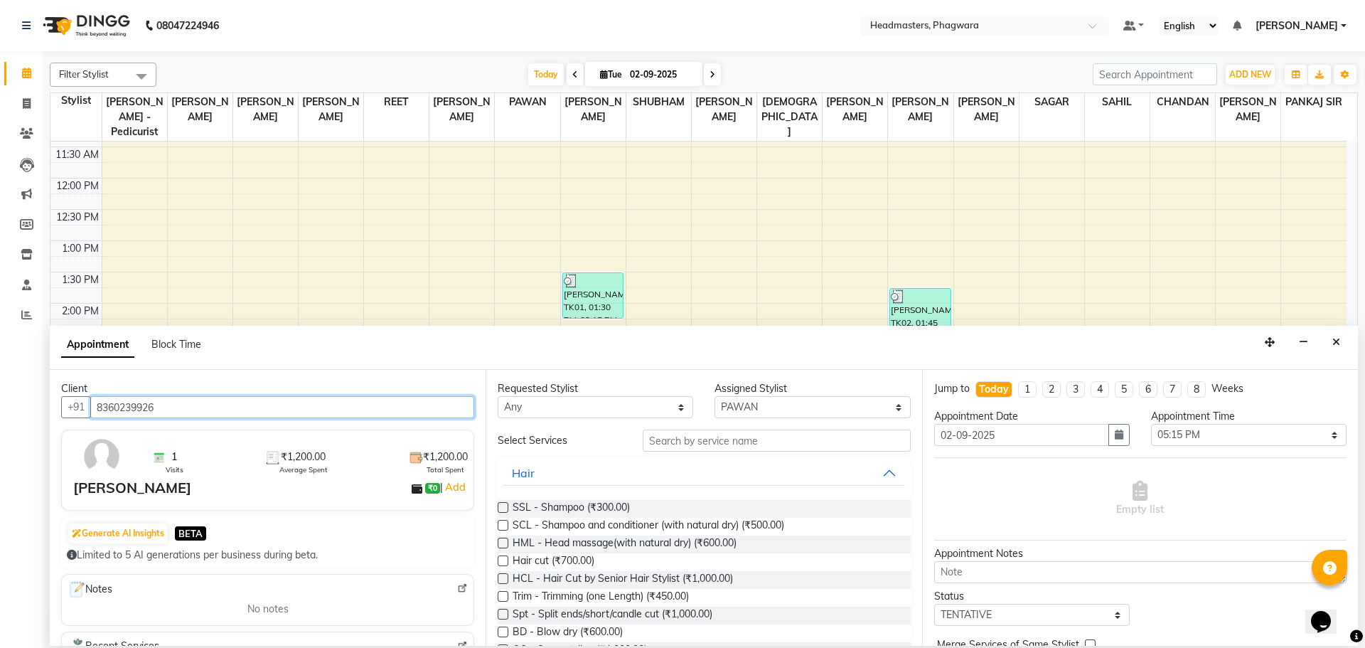
type input "8360239926"
click at [671, 439] on input "text" at bounding box center [777, 440] width 268 height 22
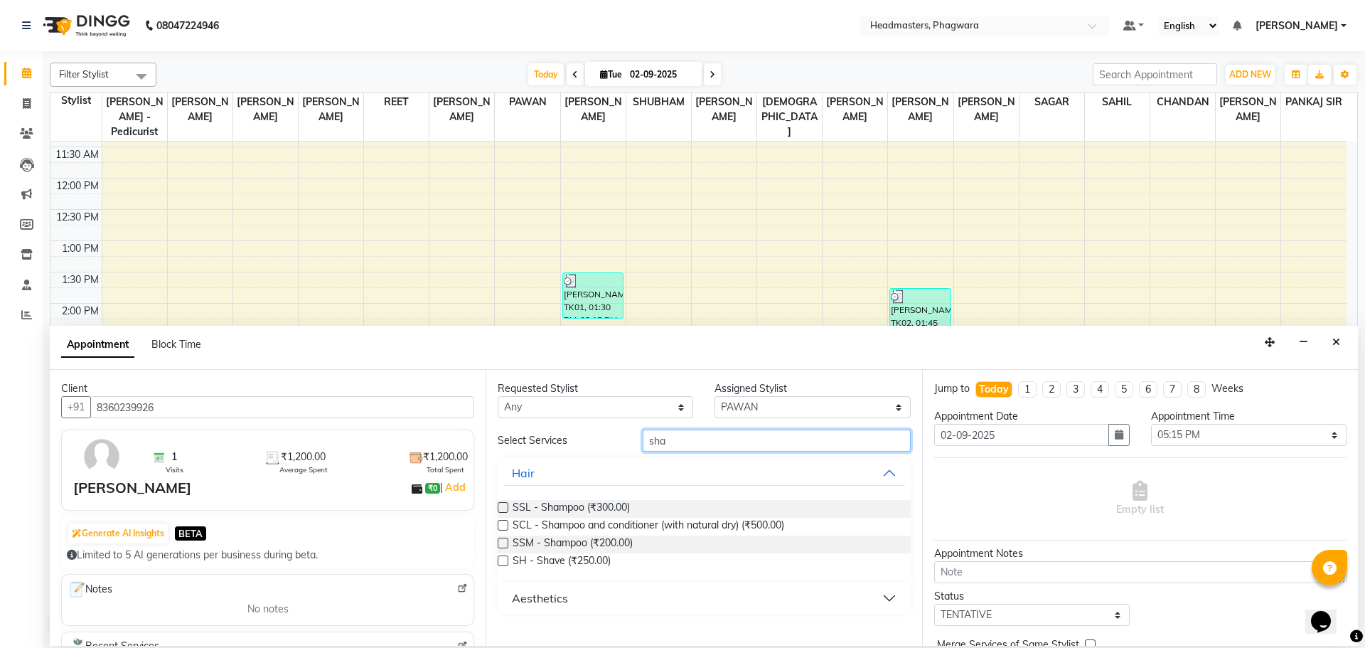
type input "sha"
click at [618, 556] on div "SH - Shave (₹250.00)" at bounding box center [704, 562] width 412 height 18
click at [592, 555] on span "SH - Shave (₹250.00)" at bounding box center [562, 562] width 98 height 18
checkbox input "false"
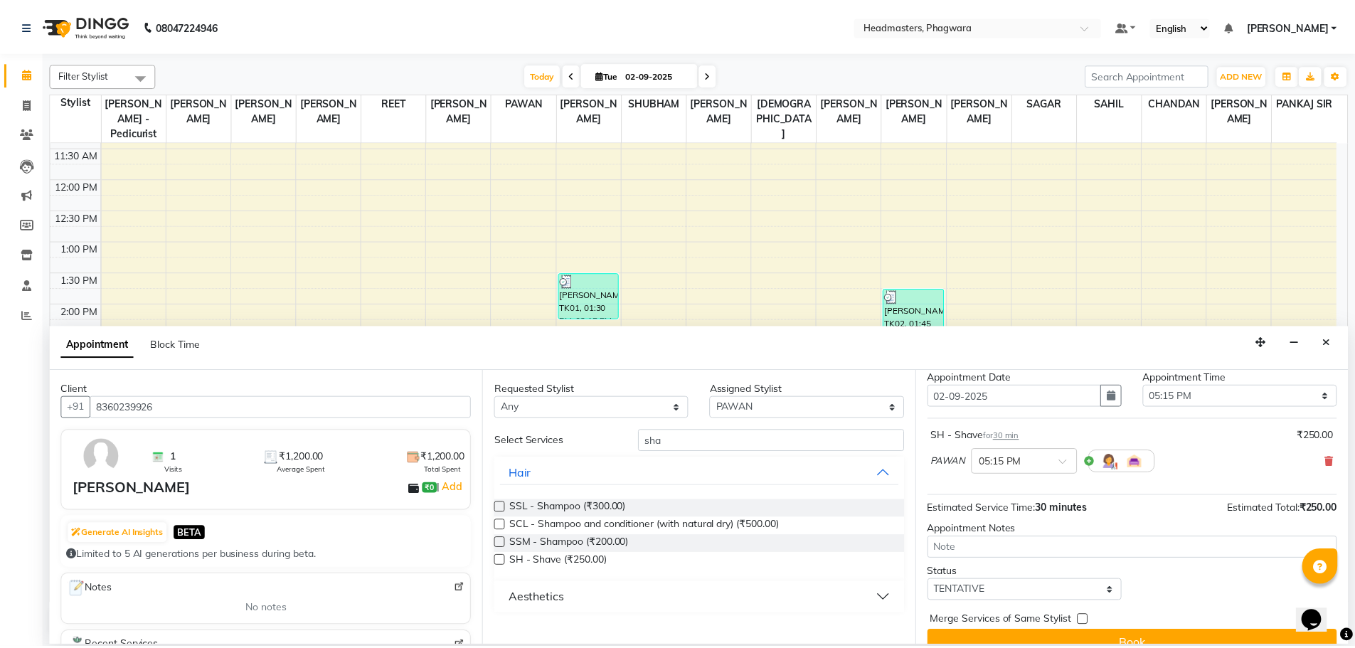
scroll to position [61, 0]
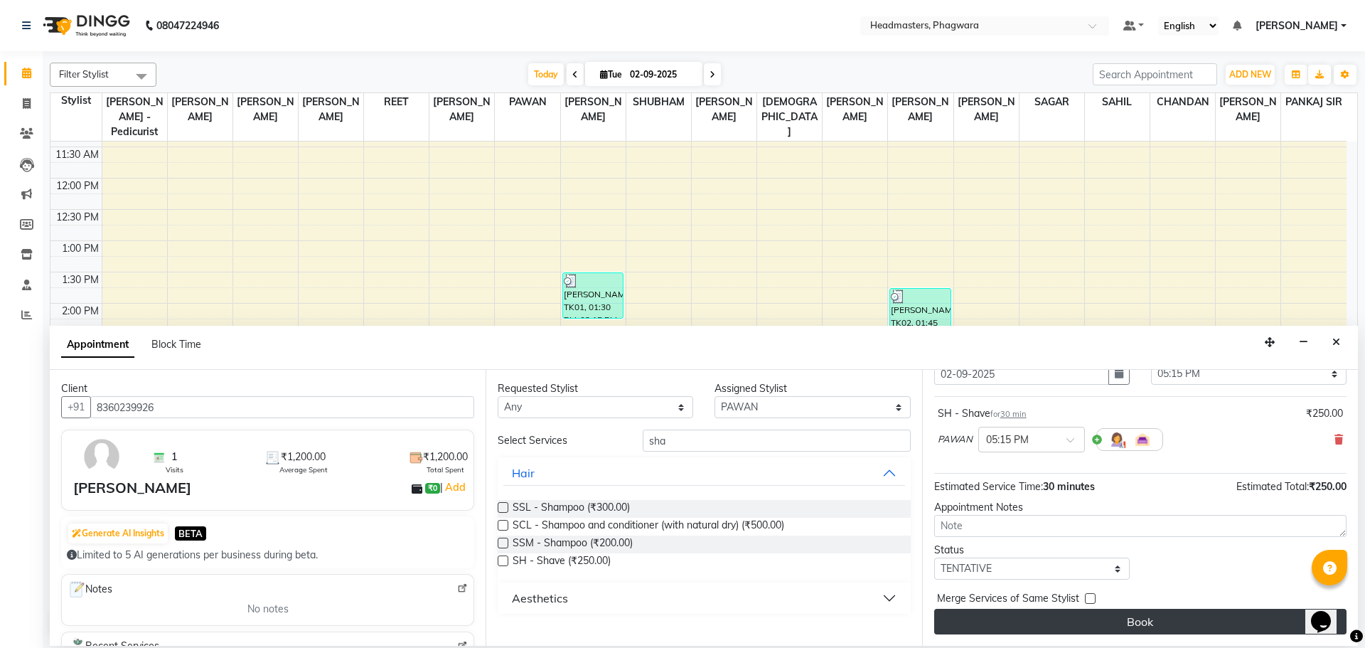
click at [1160, 624] on button "Book" at bounding box center [1140, 622] width 412 height 26
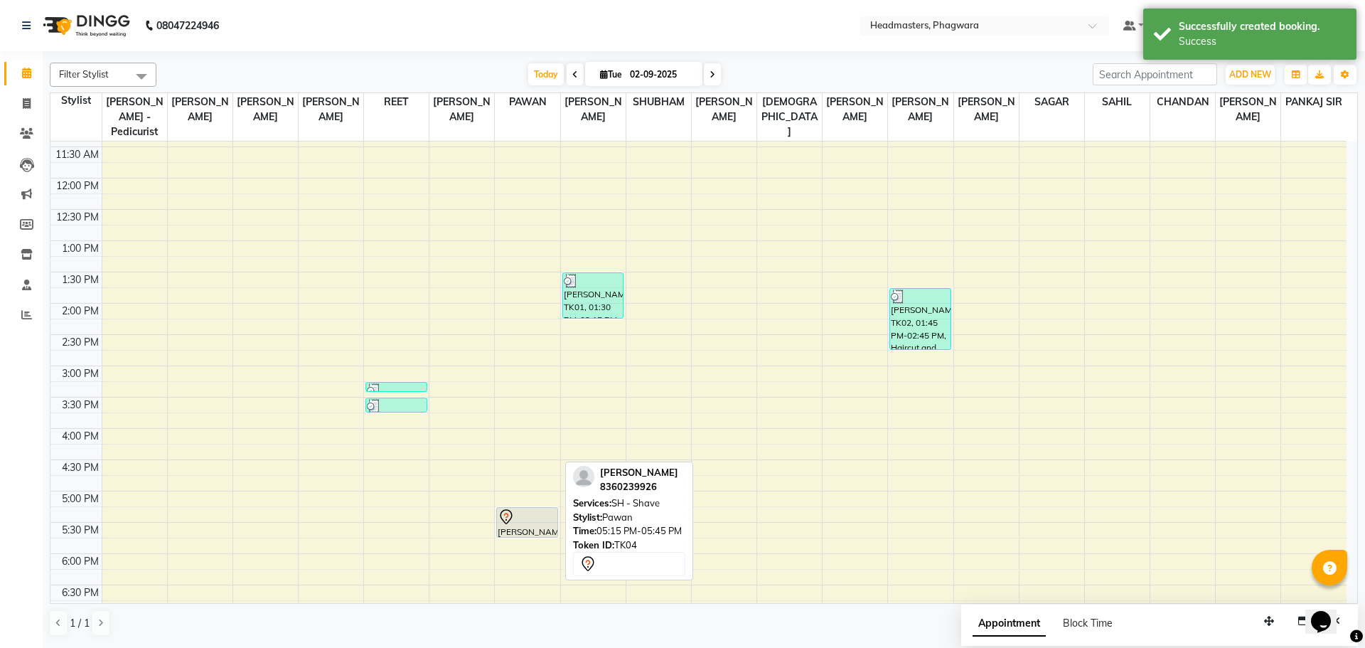
click at [513, 510] on div "[PERSON_NAME], TK04, 05:15 PM-05:45 PM, SH - Shave" at bounding box center [527, 522] width 60 height 29
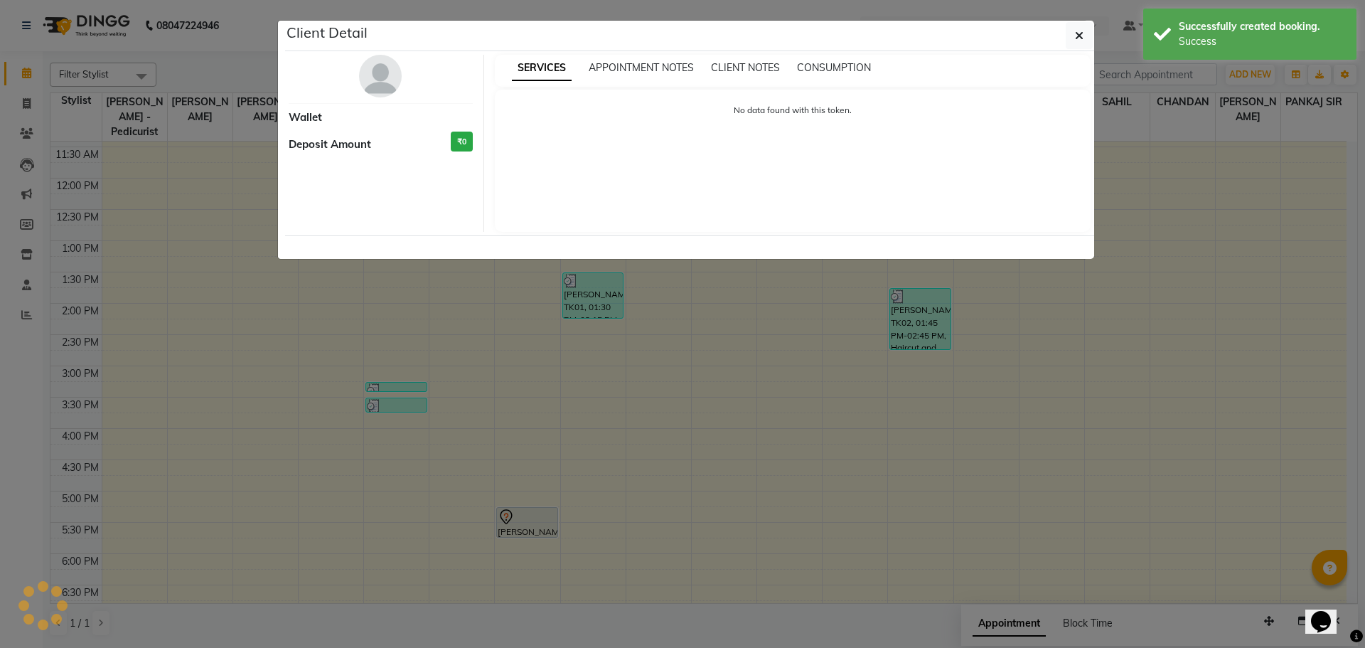
select select "7"
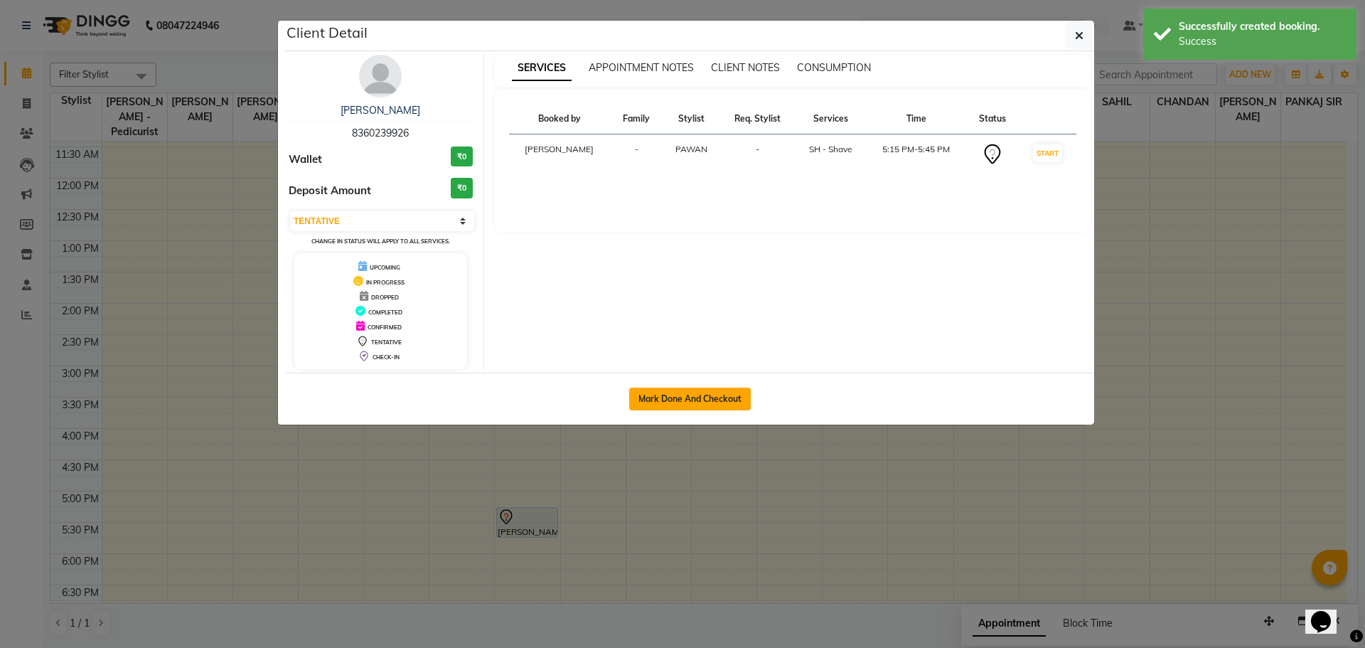
click at [744, 395] on button "Mark Done And Checkout" at bounding box center [690, 399] width 122 height 23
select select "service"
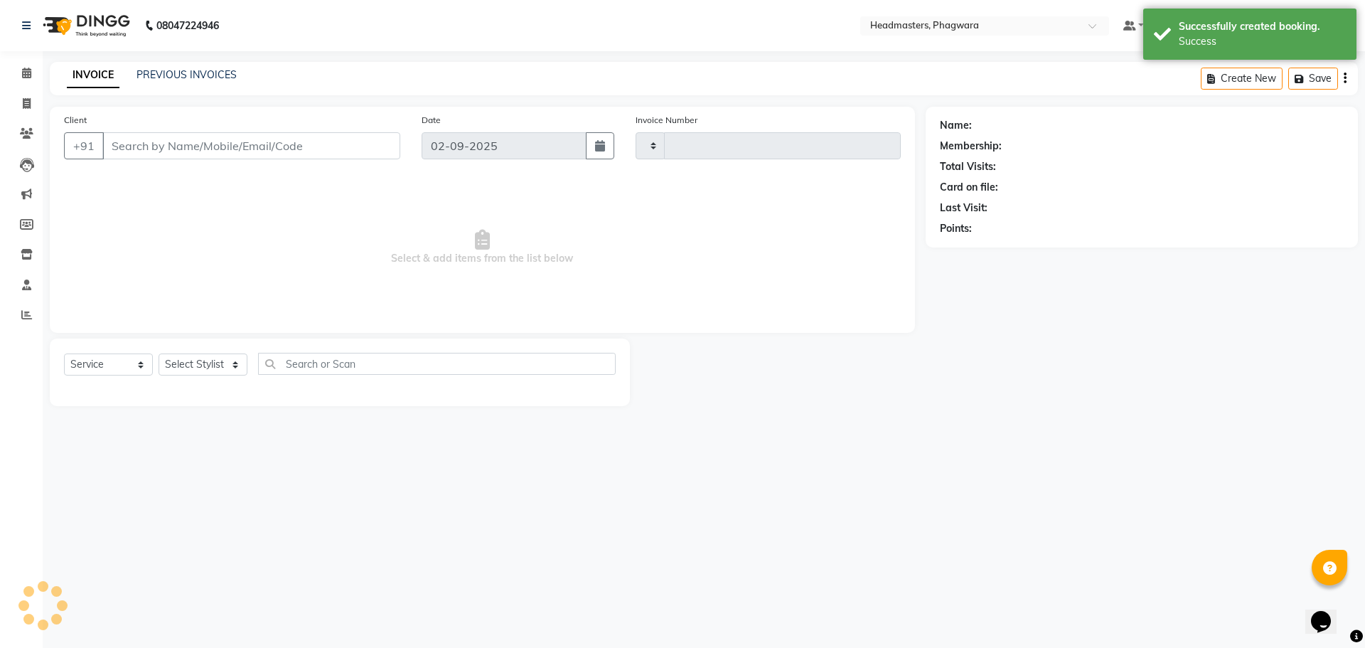
type input "1007"
select select "7888"
type input "8360239926"
select select "71382"
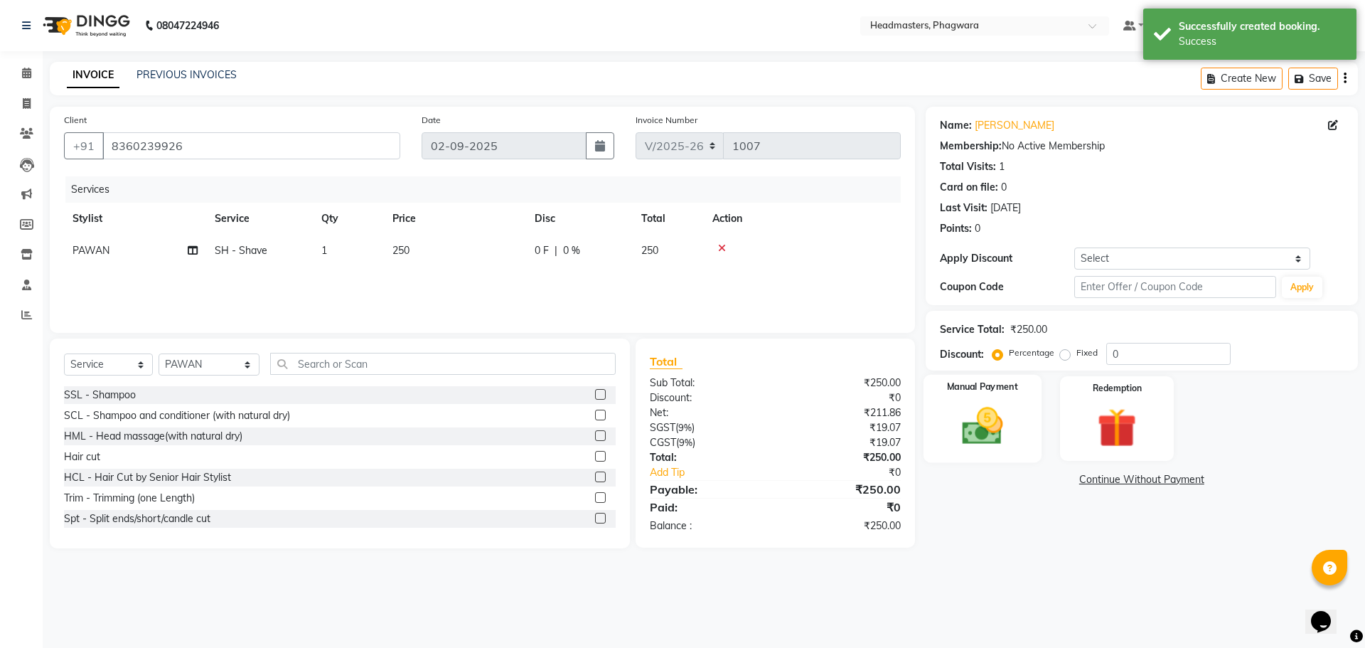
click at [977, 425] on img at bounding box center [982, 425] width 66 height 47
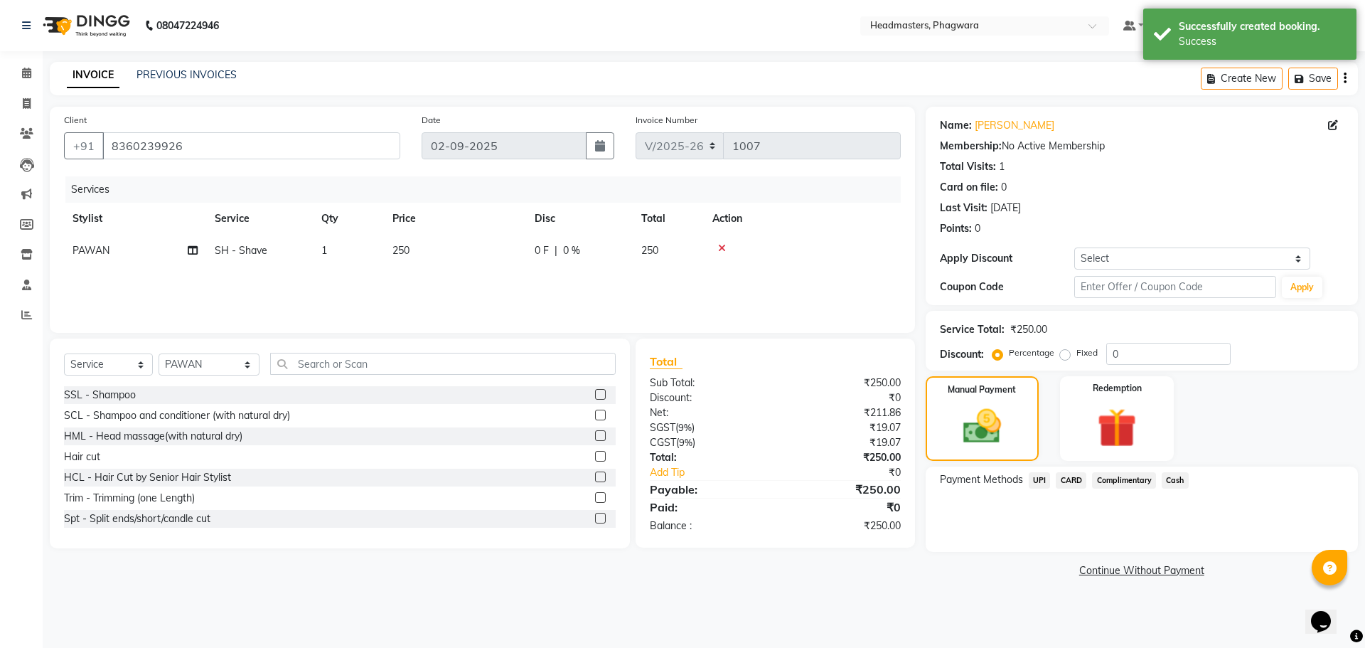
click at [1175, 478] on span "Cash" at bounding box center [1175, 480] width 27 height 16
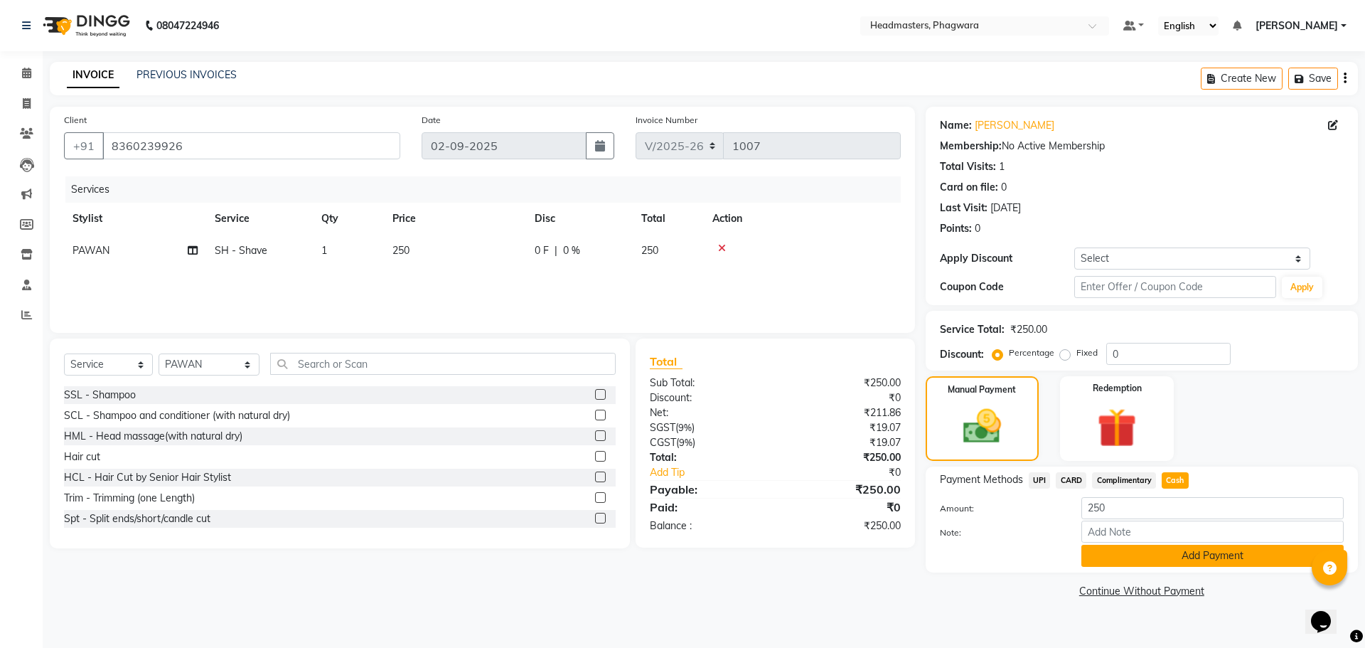
click at [1143, 560] on button "Add Payment" at bounding box center [1213, 556] width 262 height 22
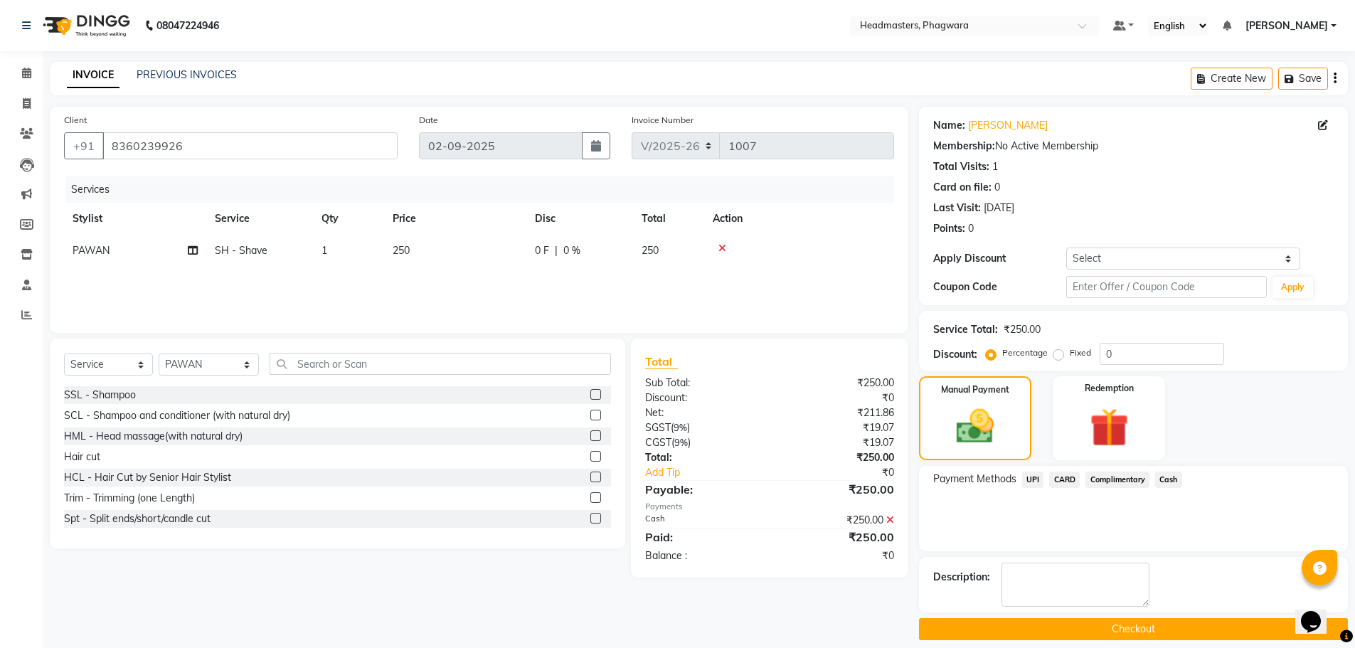
click at [1084, 630] on button "Checkout" at bounding box center [1133, 629] width 429 height 22
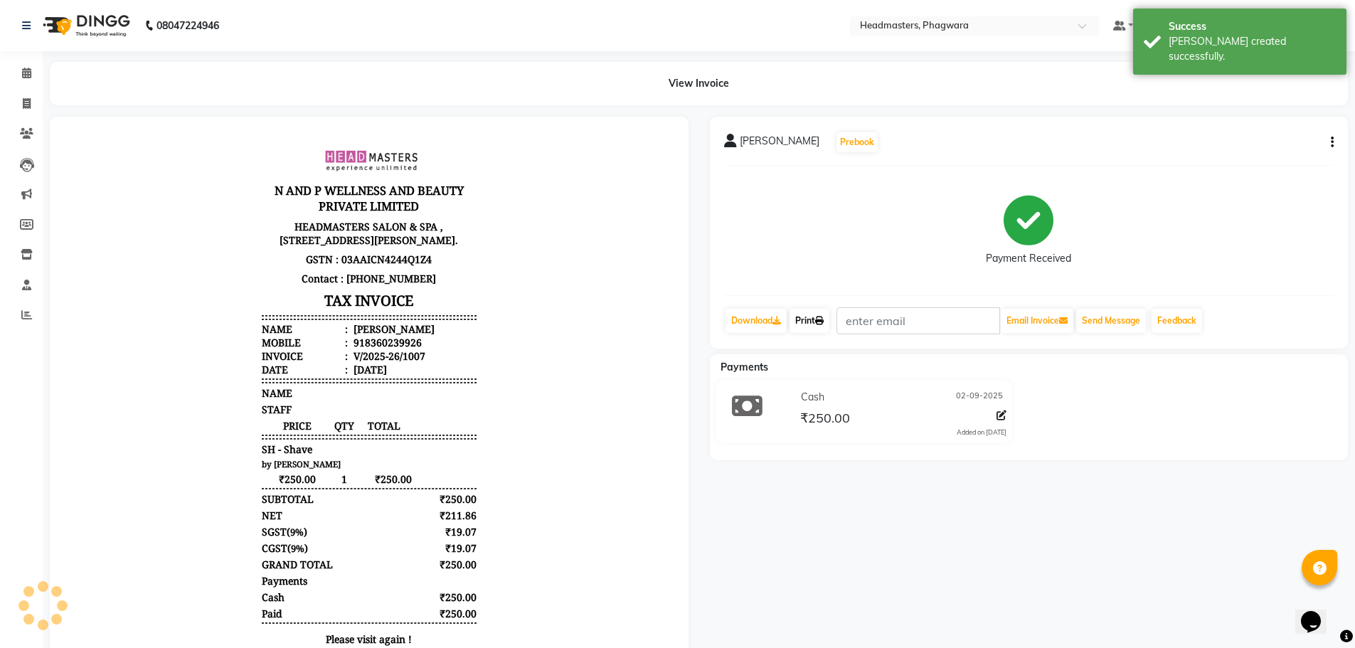
click at [807, 319] on link "Print" at bounding box center [809, 321] width 40 height 24
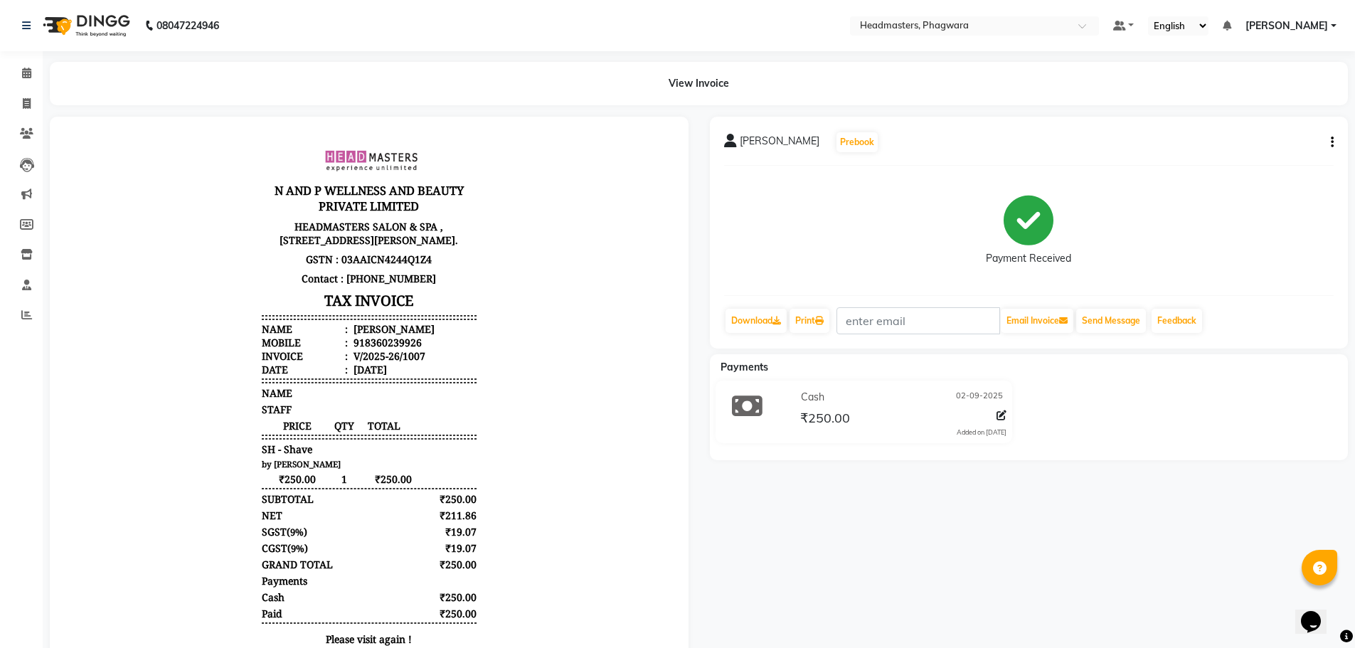
select select "service"
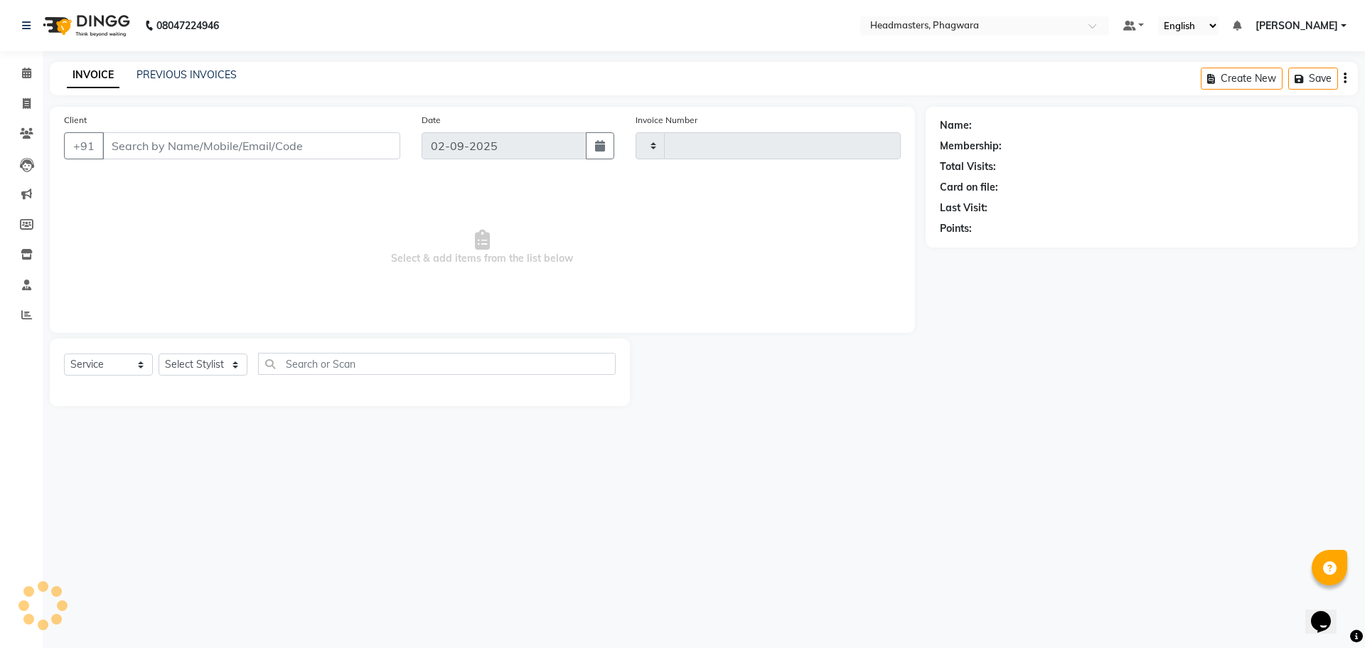
type input "1008"
select select "7888"
